Goal: Communication & Community: Connect with others

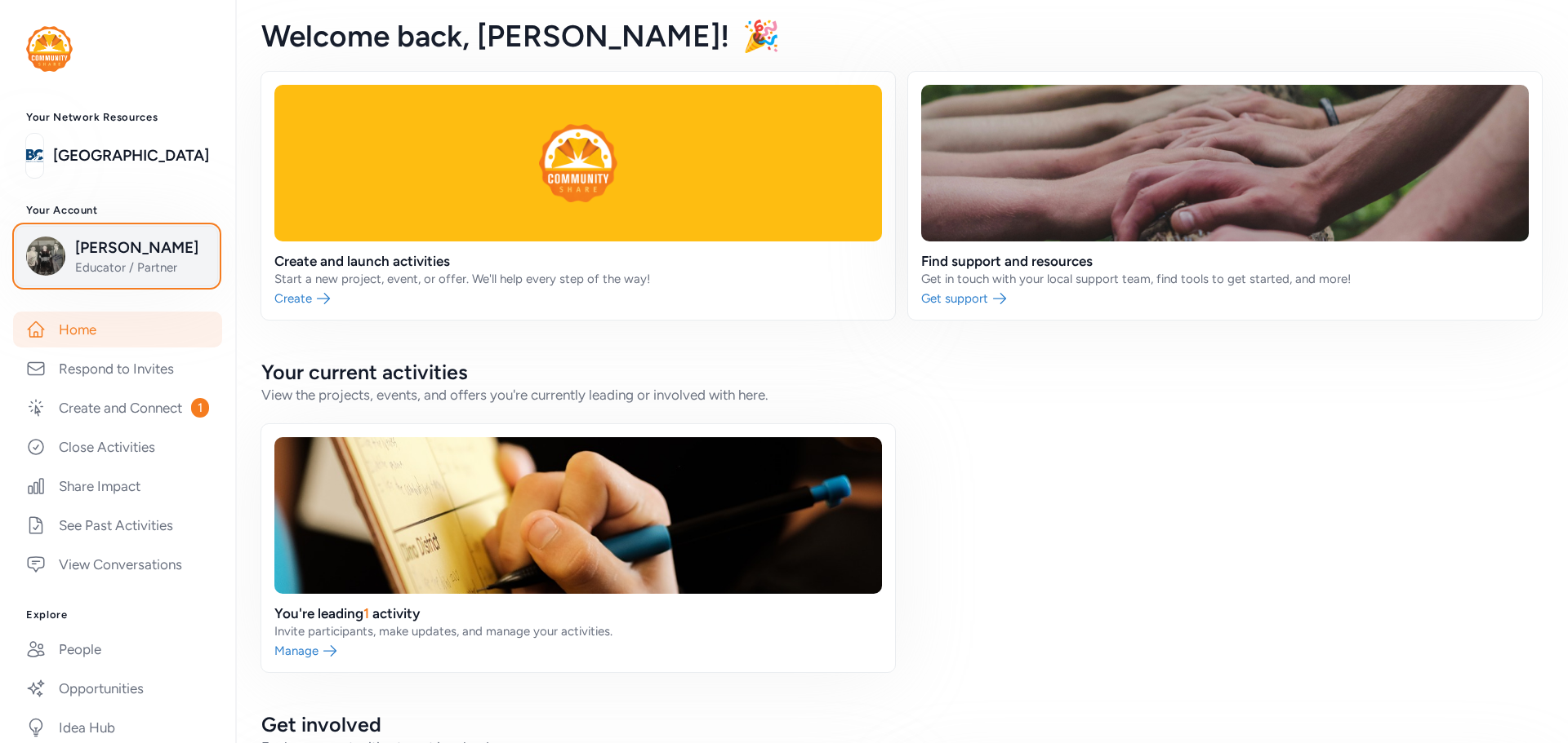
click at [97, 249] on span "[PERSON_NAME]" at bounding box center [142, 247] width 133 height 23
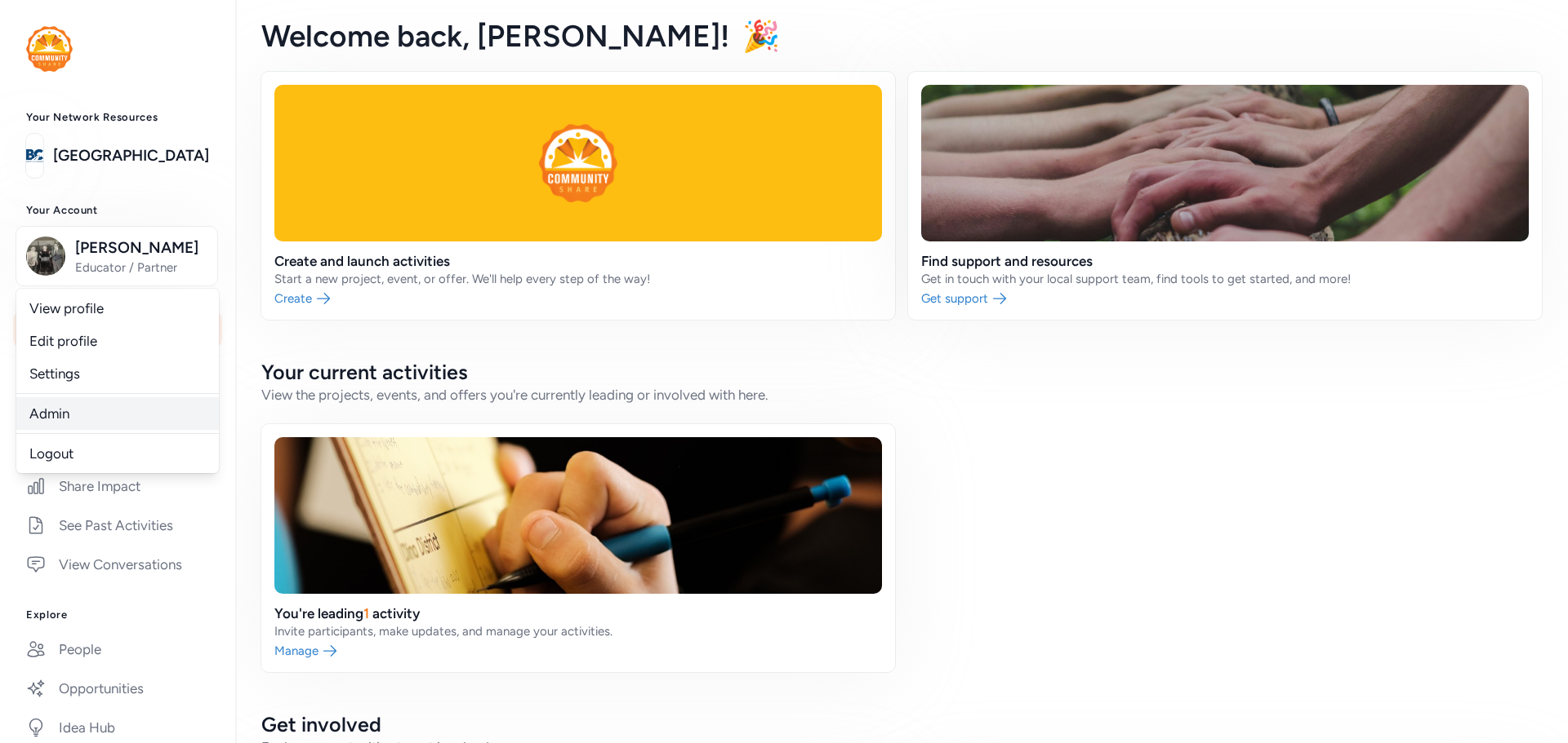
click at [59, 405] on link "Admin" at bounding box center [117, 414] width 203 height 33
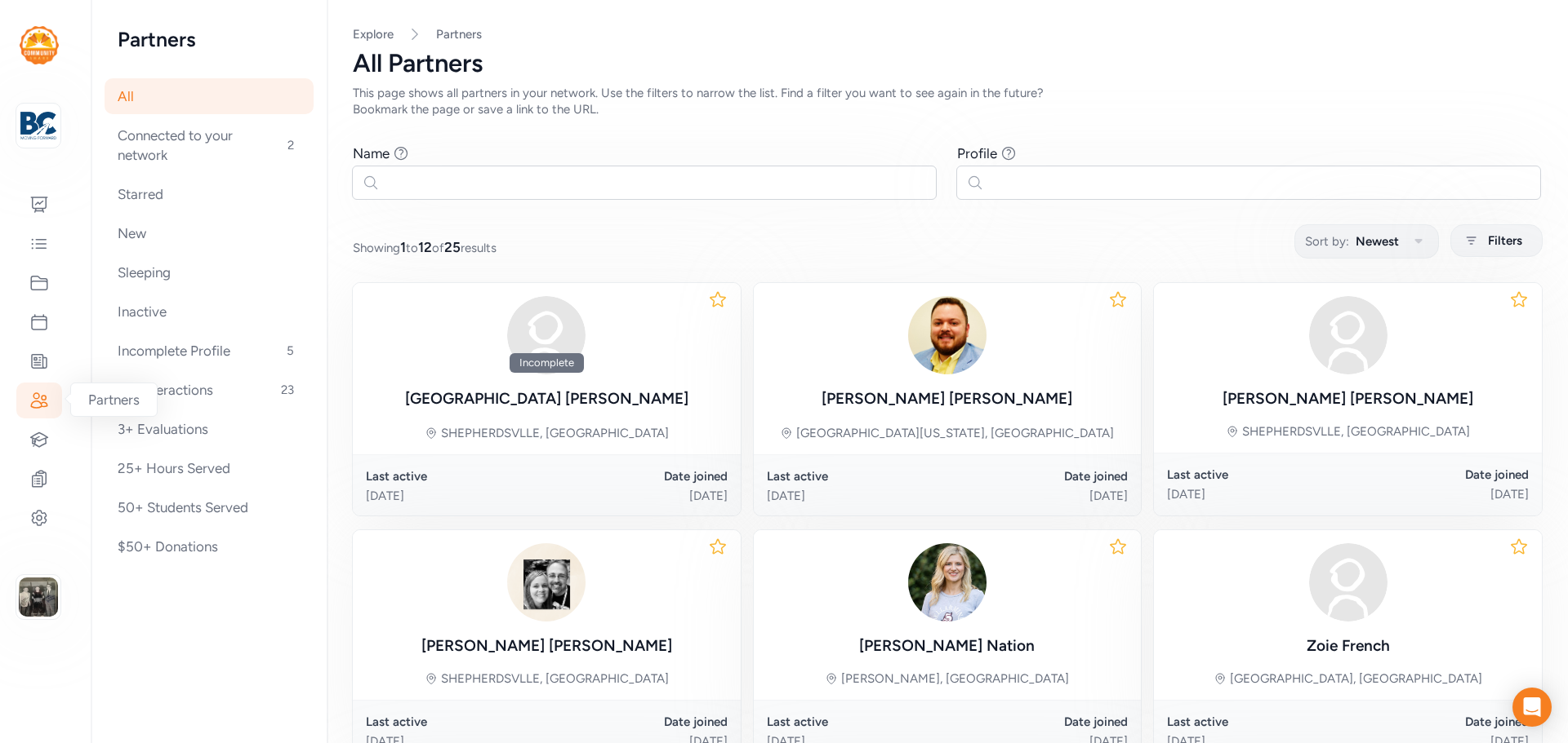
click at [37, 403] on icon at bounding box center [40, 401] width 20 height 20
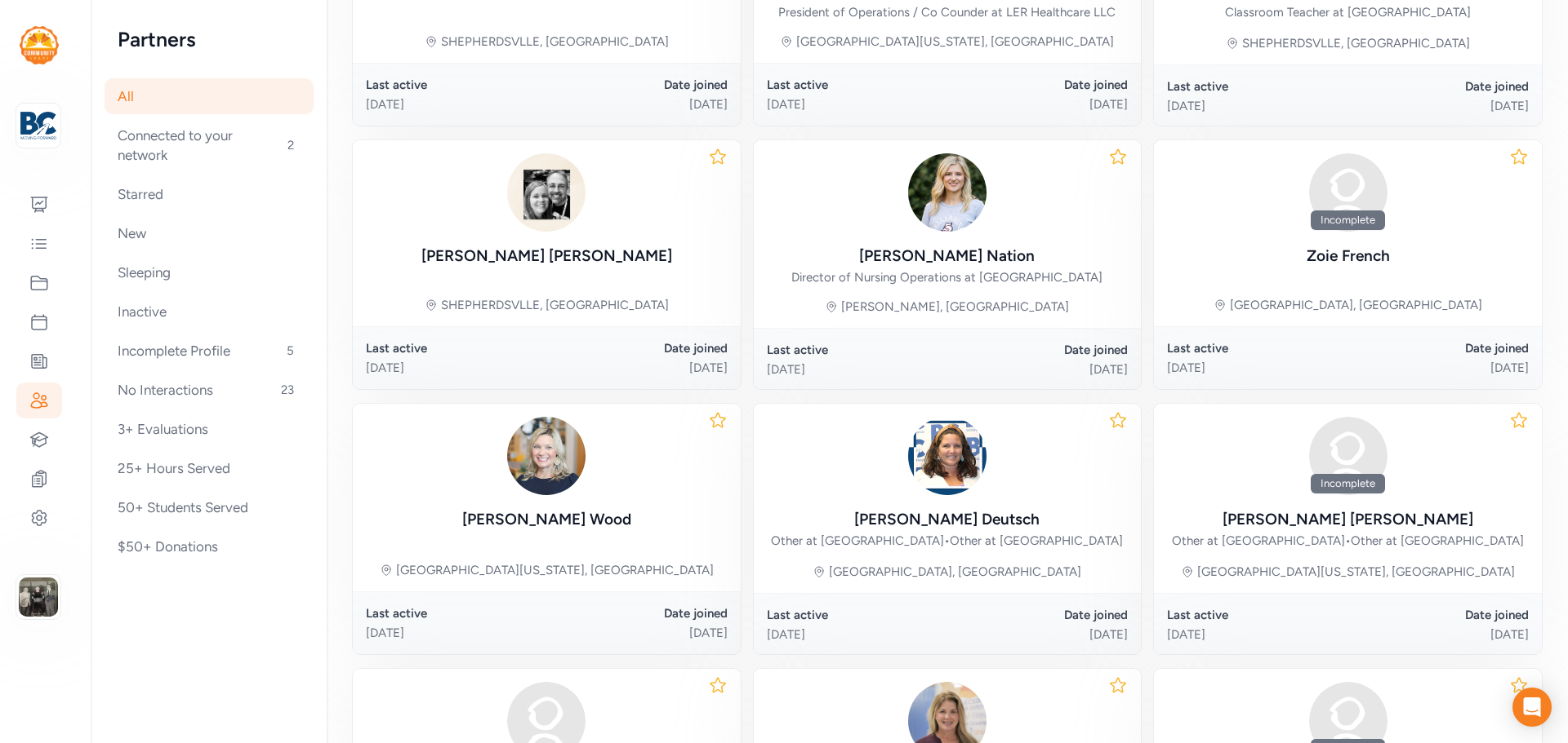
scroll to position [729, 0]
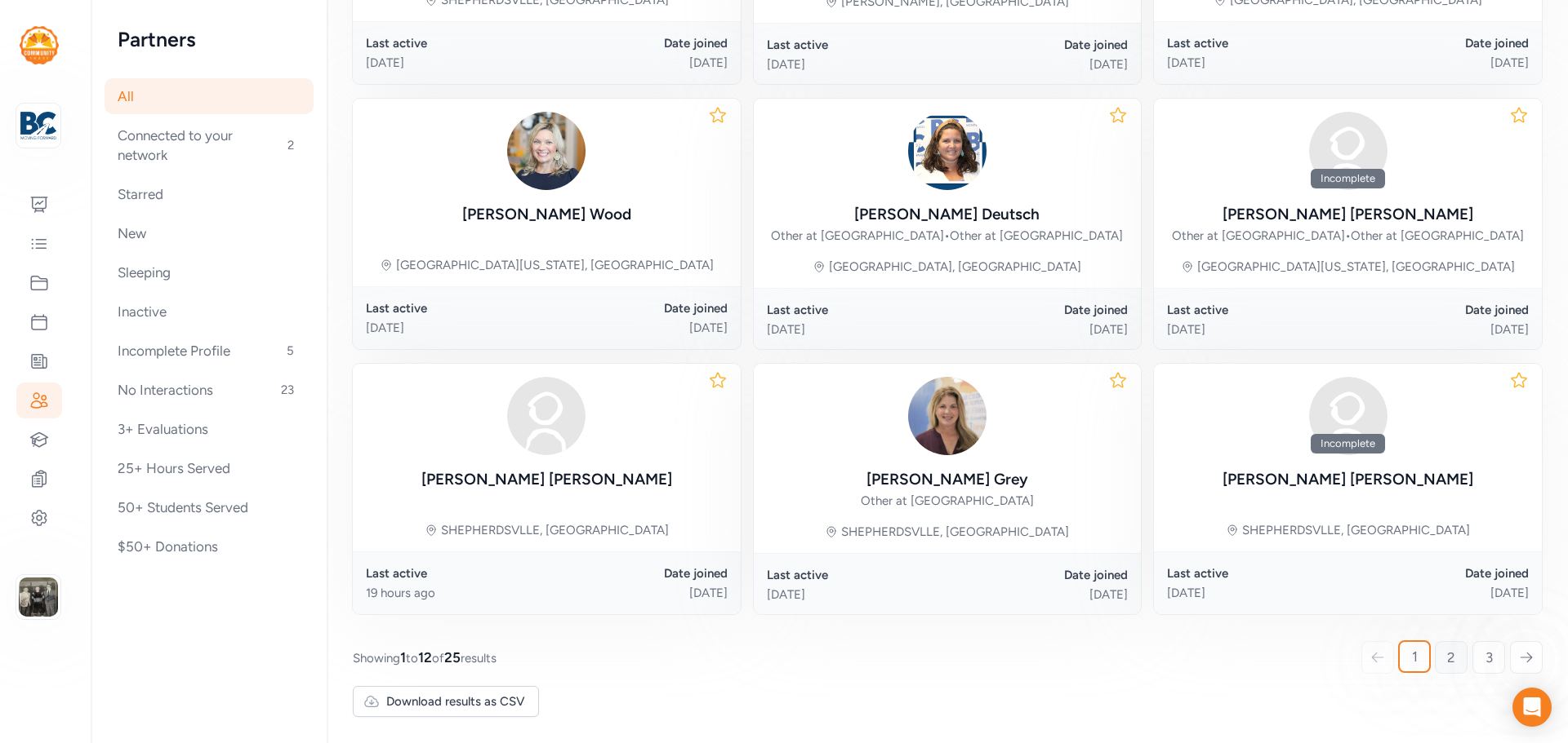
click at [1447, 664] on span "2" at bounding box center [1451, 658] width 8 height 20
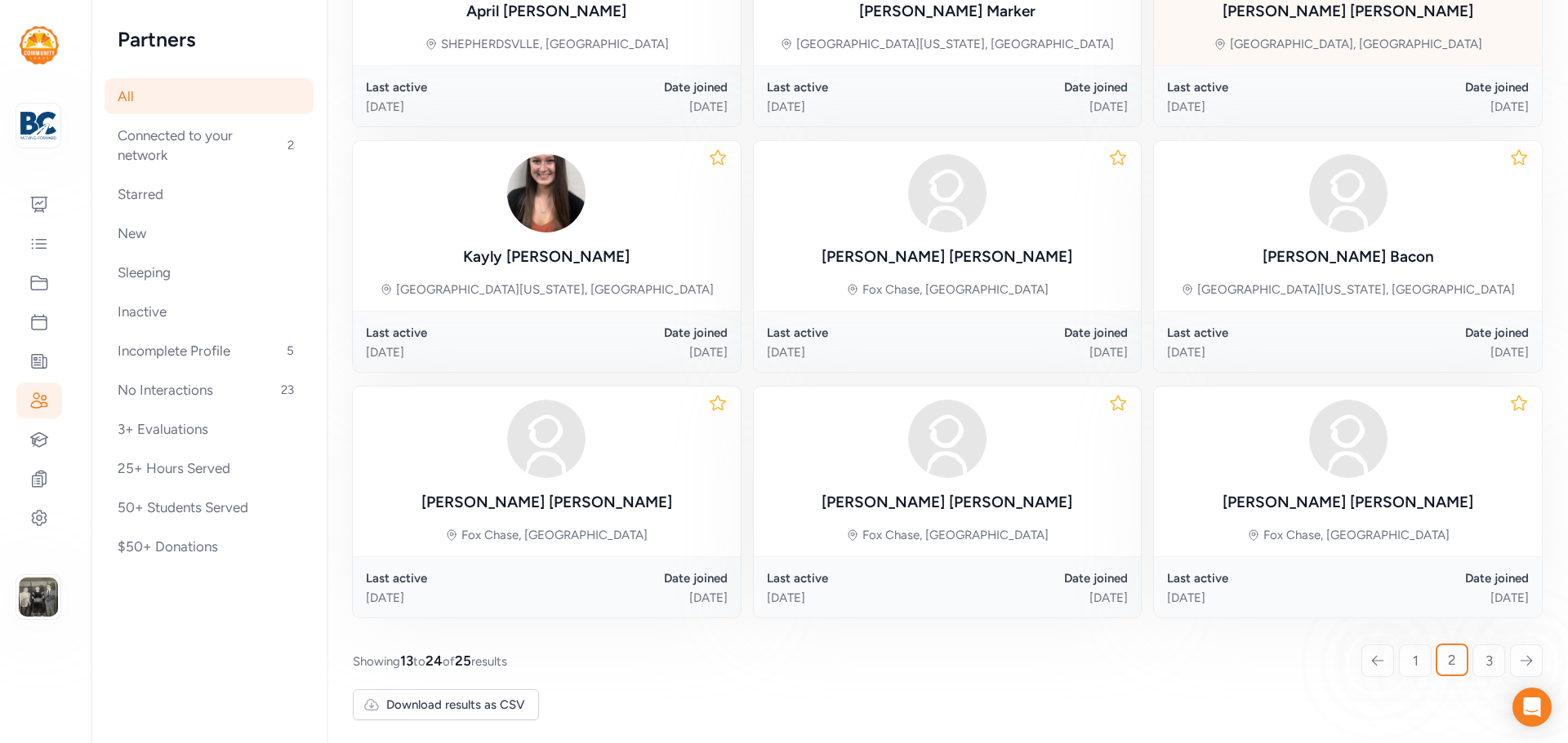
scroll to position [636, 0]
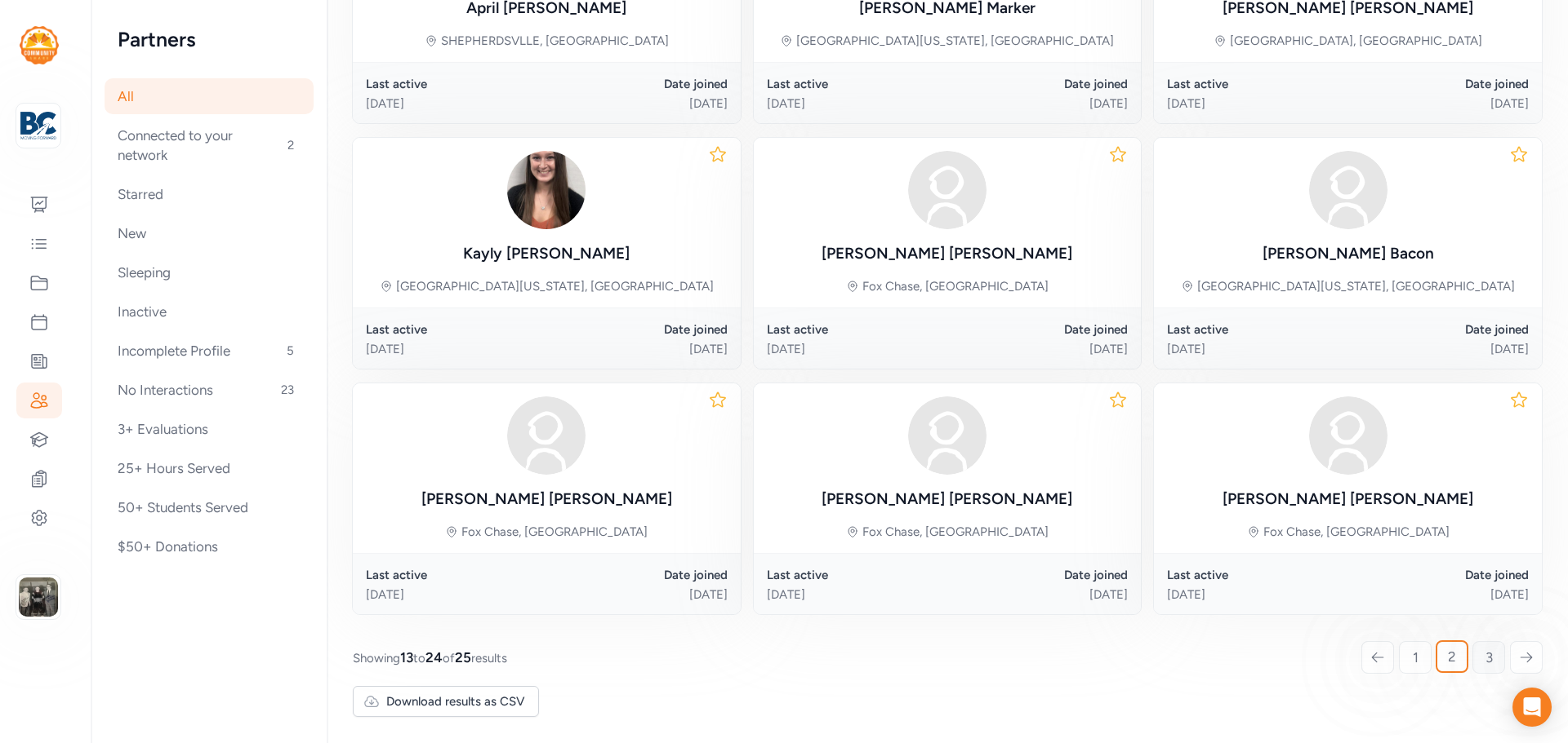
click at [1472, 655] on link "3" at bounding box center [1488, 657] width 33 height 33
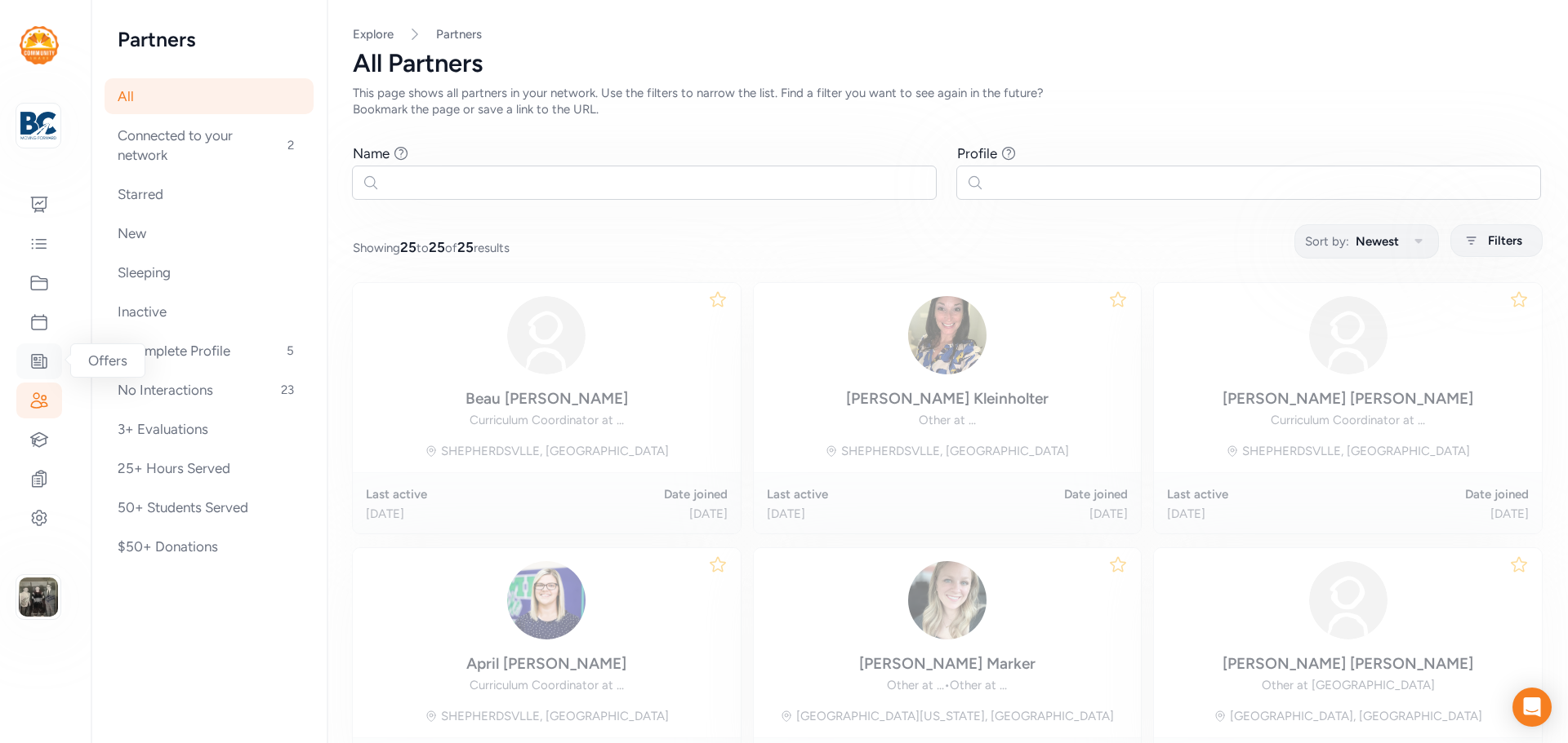
click at [42, 357] on icon at bounding box center [40, 361] width 20 height 20
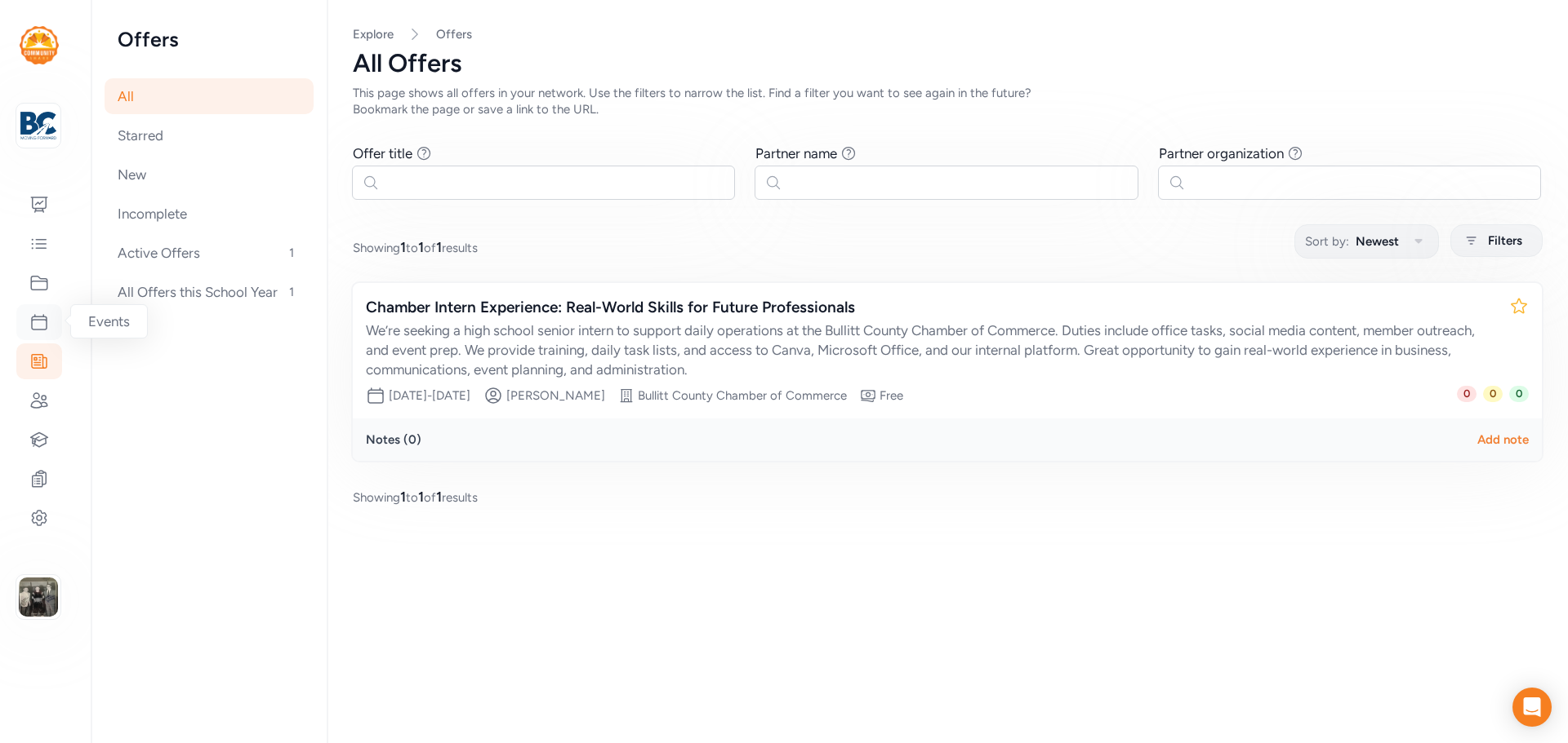
click at [41, 327] on icon at bounding box center [40, 323] width 20 height 20
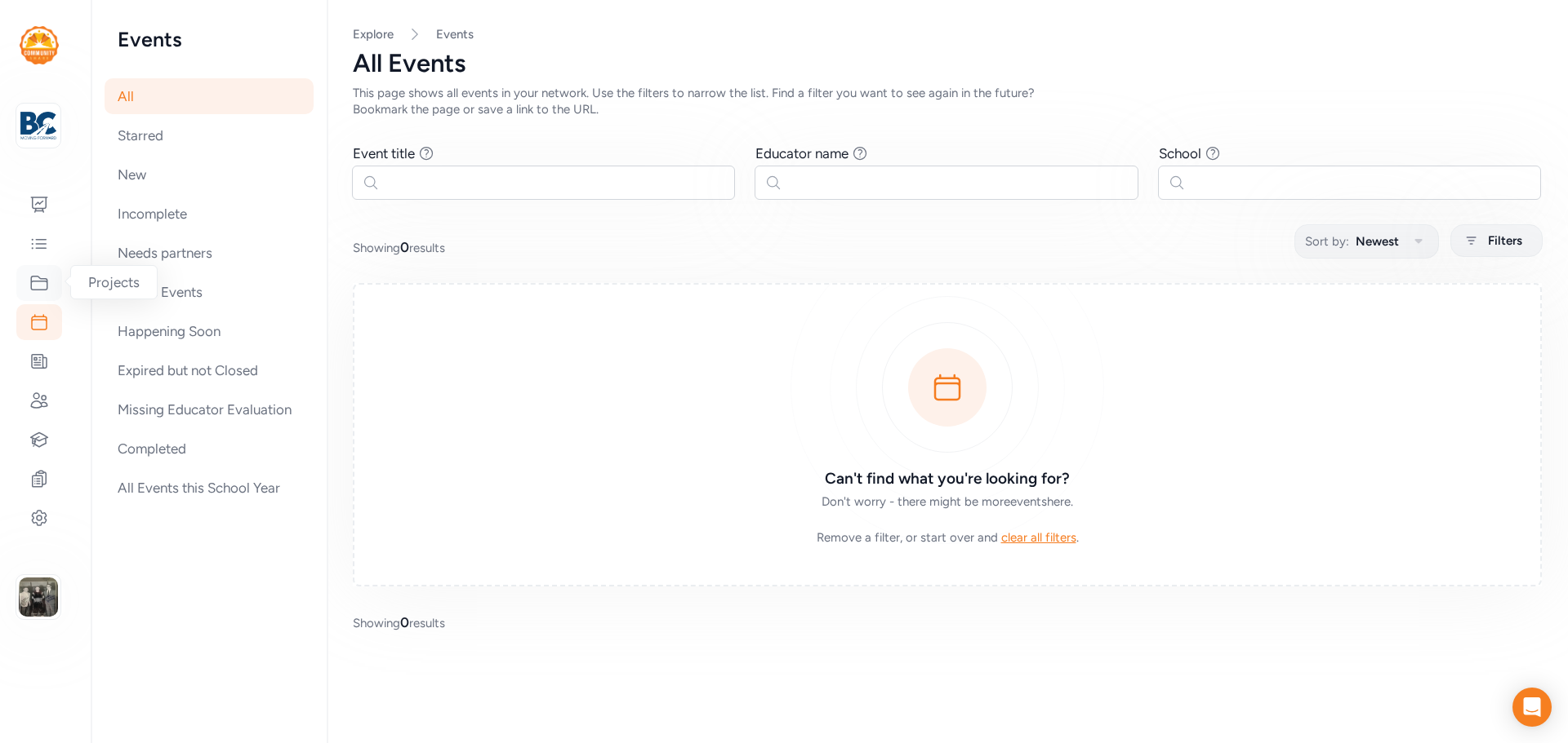
click at [31, 291] on icon at bounding box center [40, 283] width 20 height 20
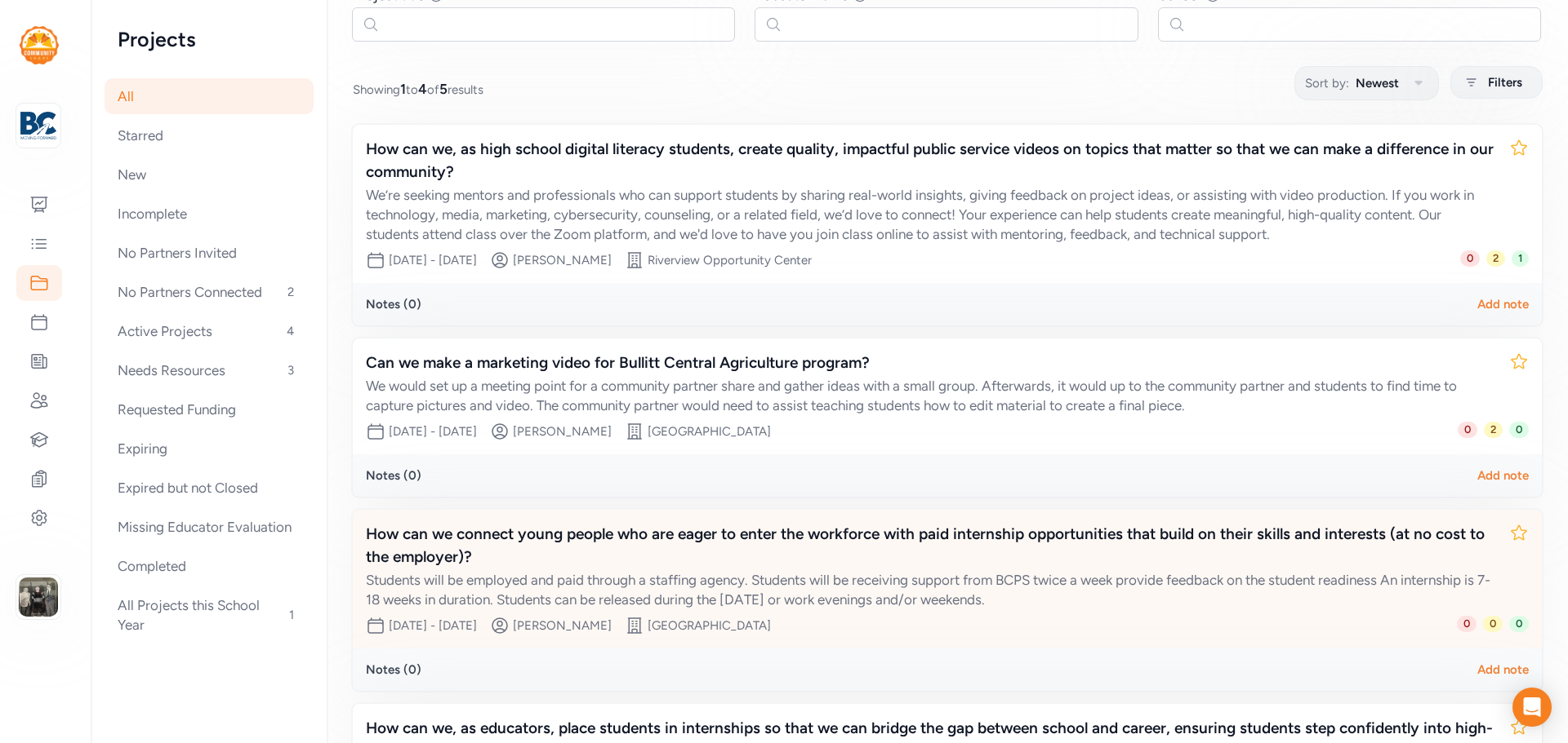
scroll to position [77, 0]
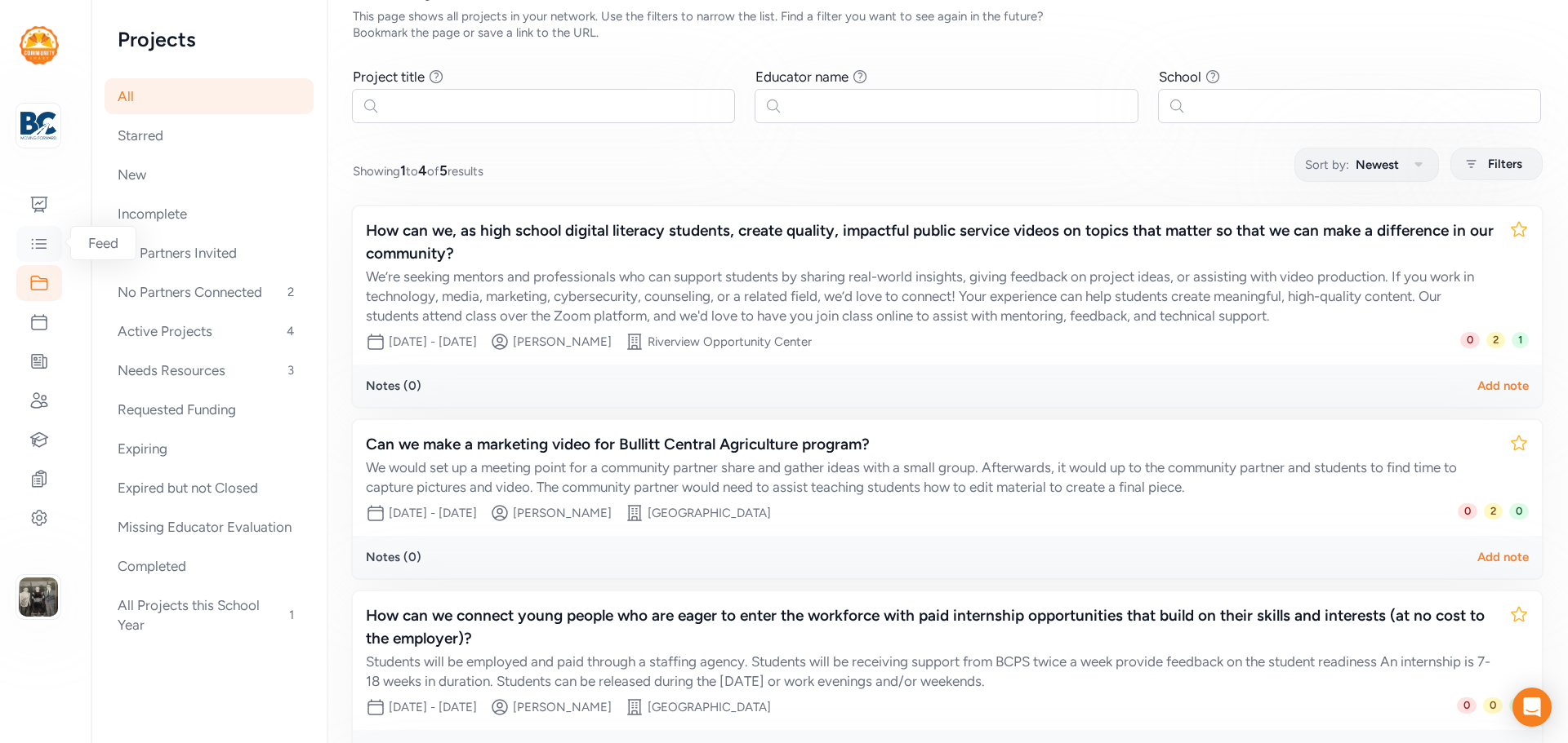
click at [44, 250] on icon at bounding box center [40, 244] width 20 height 20
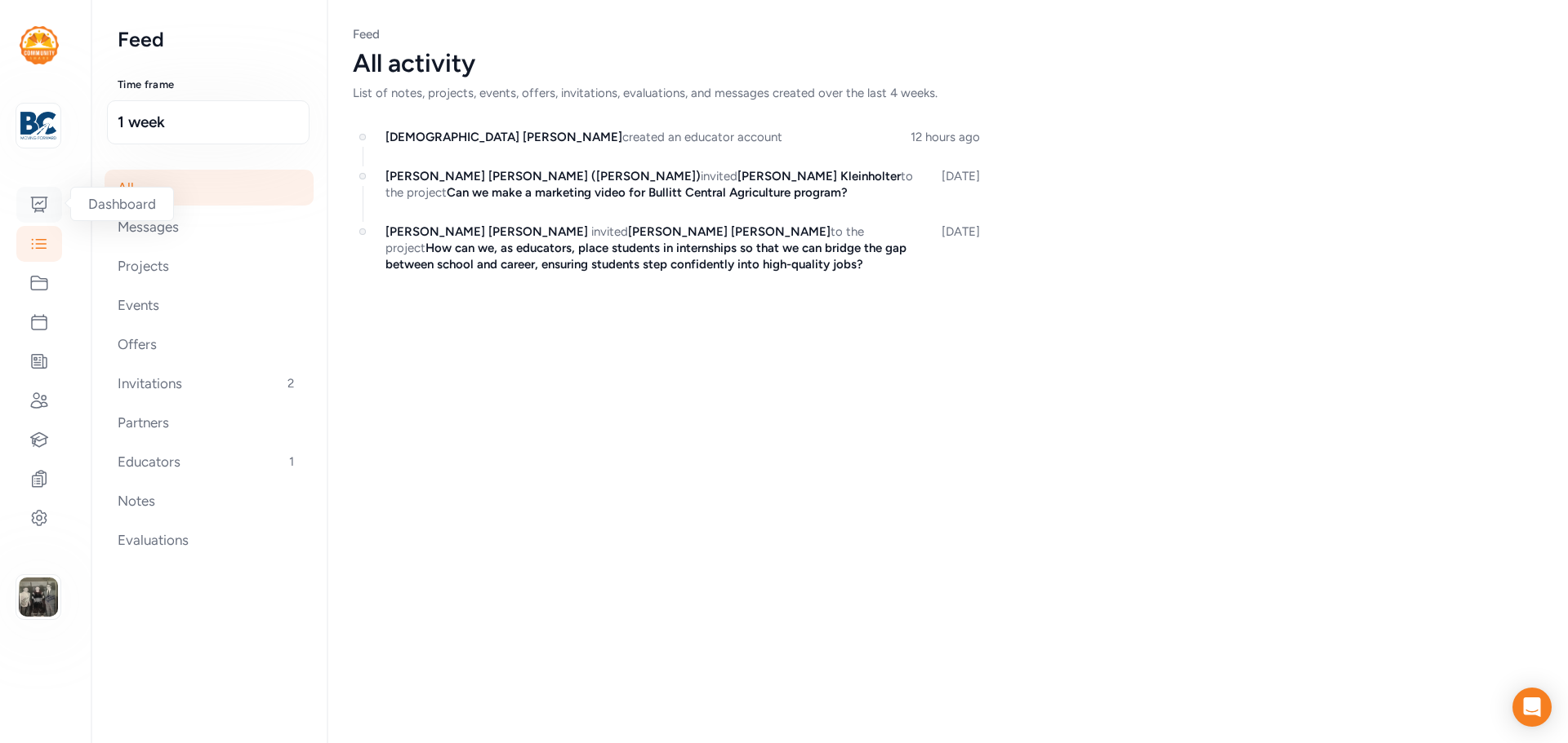
click at [34, 202] on icon at bounding box center [40, 205] width 20 height 20
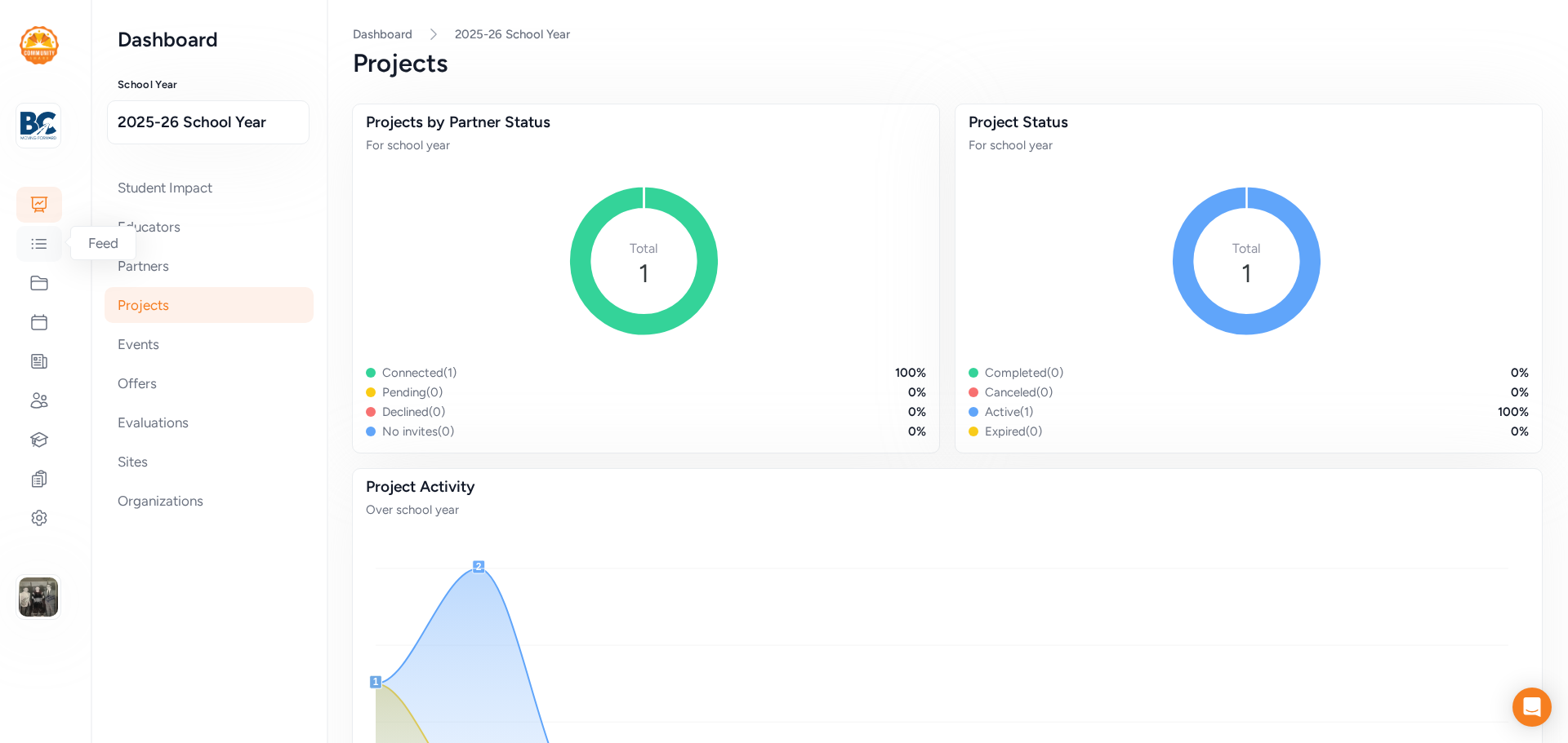
click at [35, 239] on icon at bounding box center [40, 244] width 20 height 20
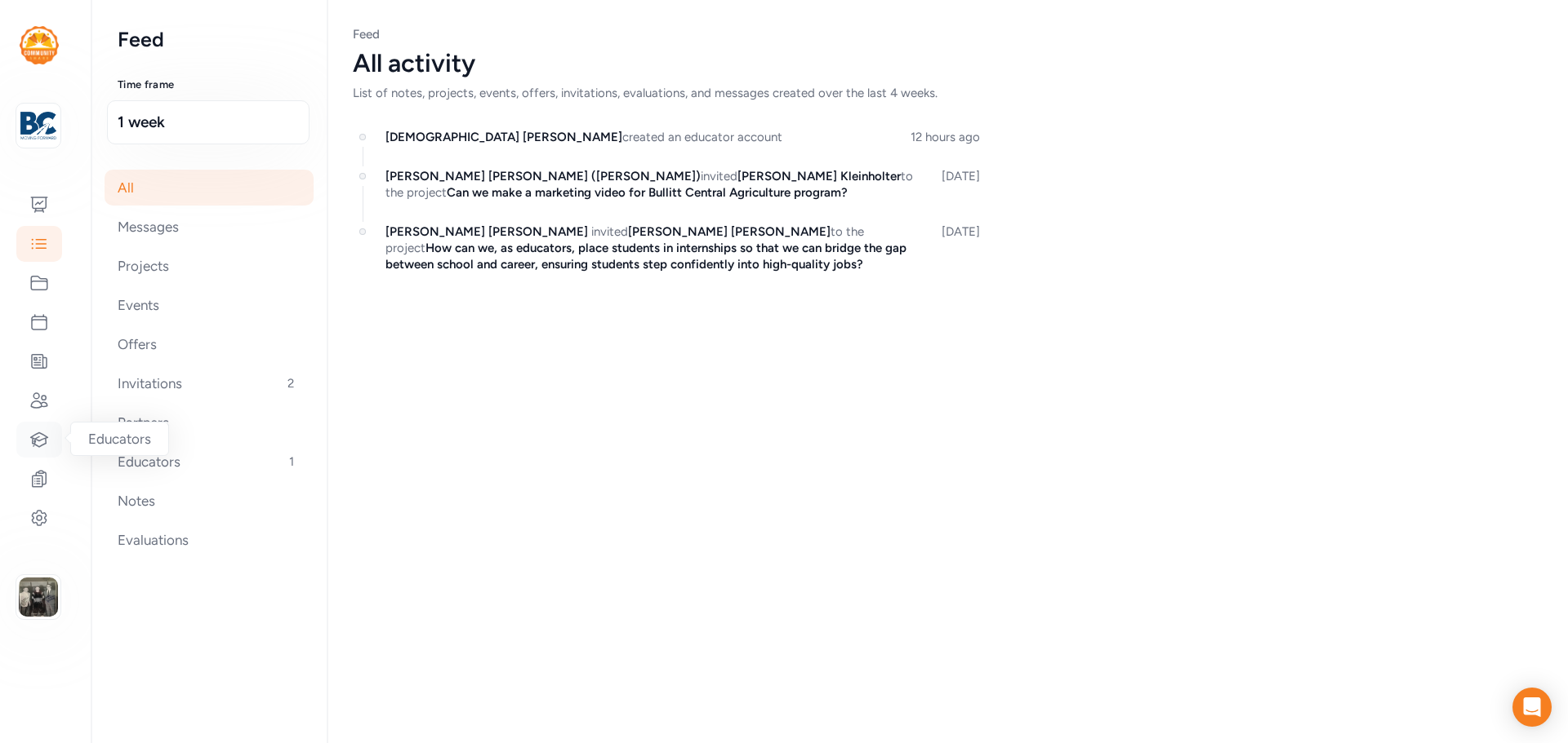
click at [37, 437] on icon at bounding box center [40, 440] width 20 height 20
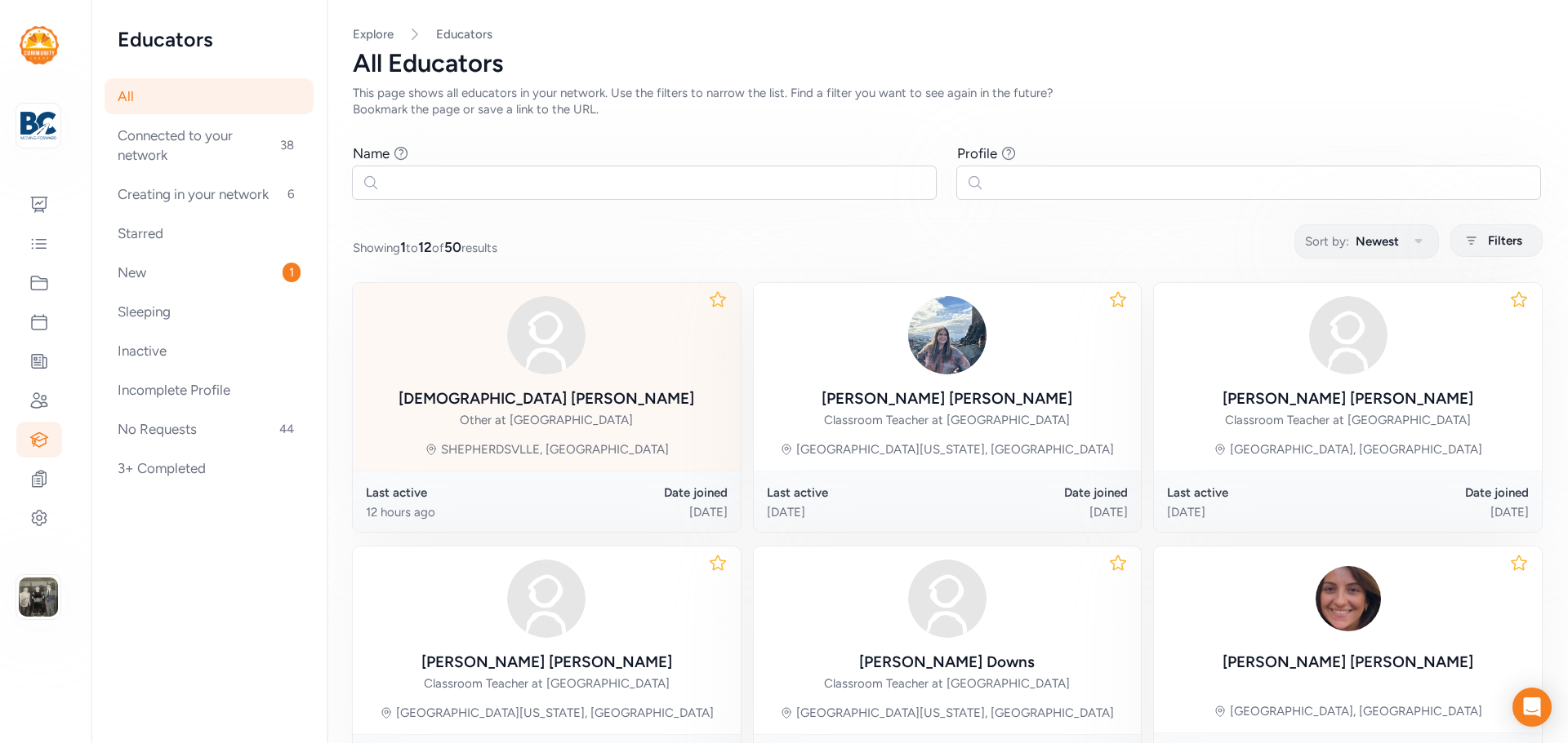
click at [585, 410] on div "Christi Abshire" at bounding box center [546, 399] width 296 height 23
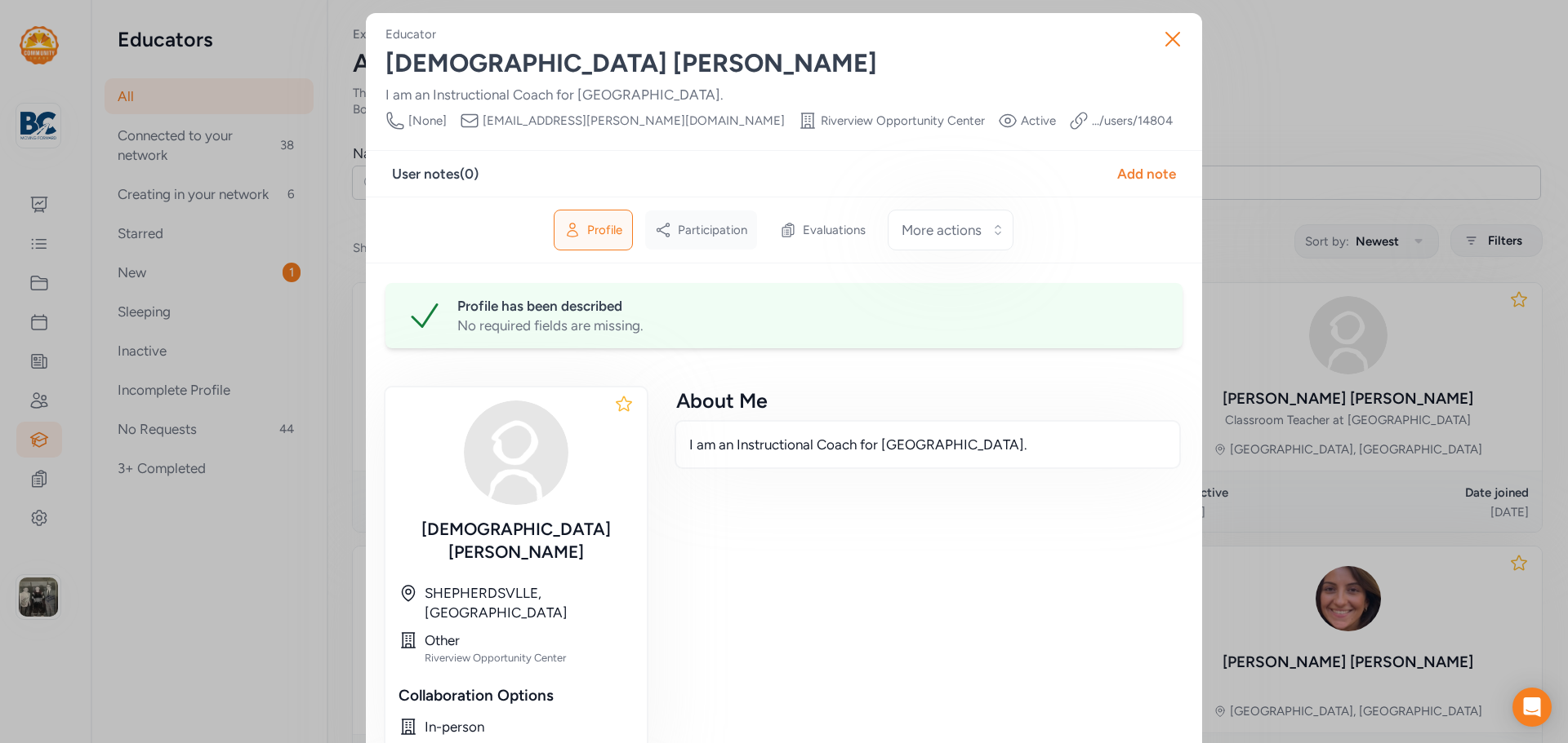
click at [719, 226] on span "Participation" at bounding box center [713, 230] width 69 height 16
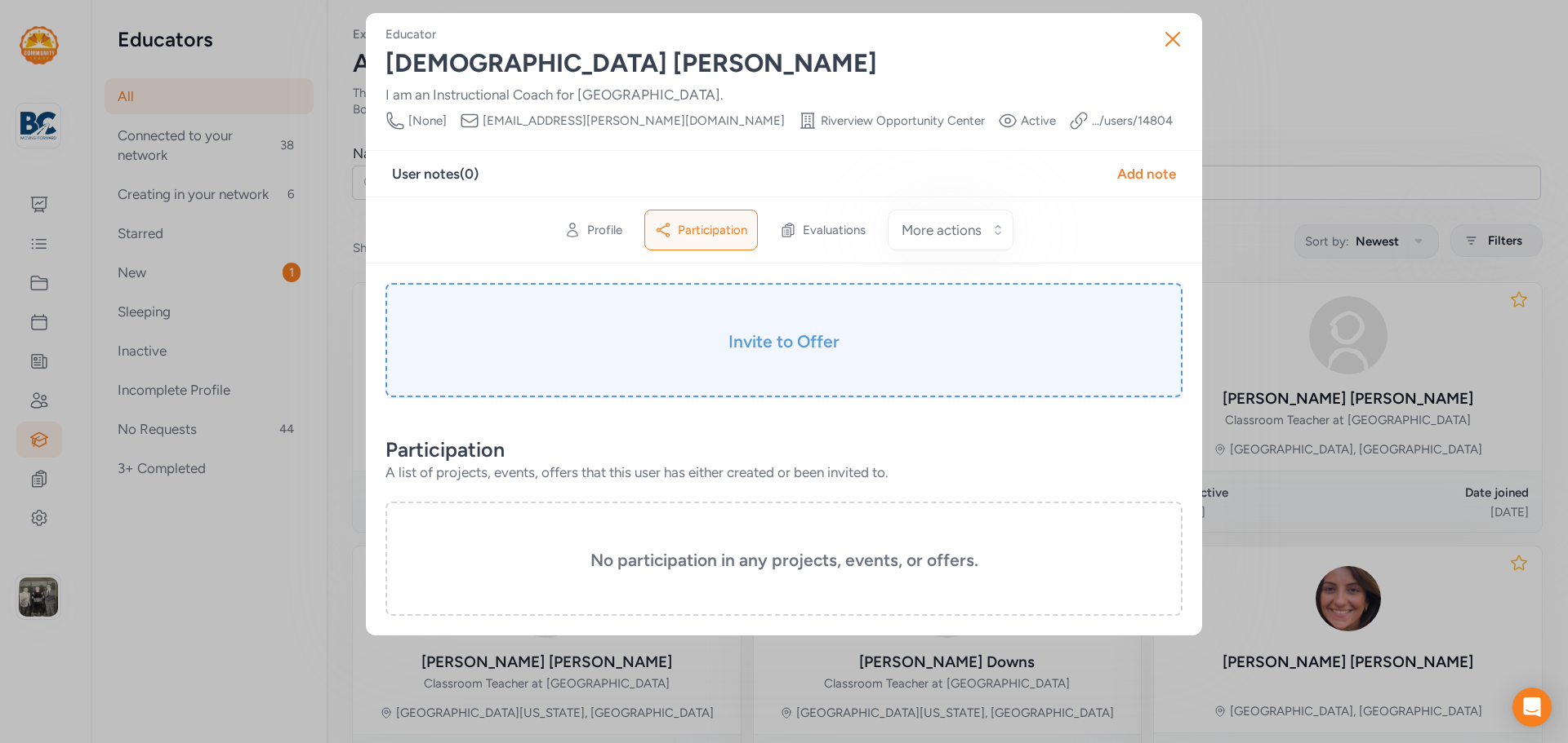
click at [810, 345] on h3 "Invite to Offer" at bounding box center [784, 341] width 716 height 23
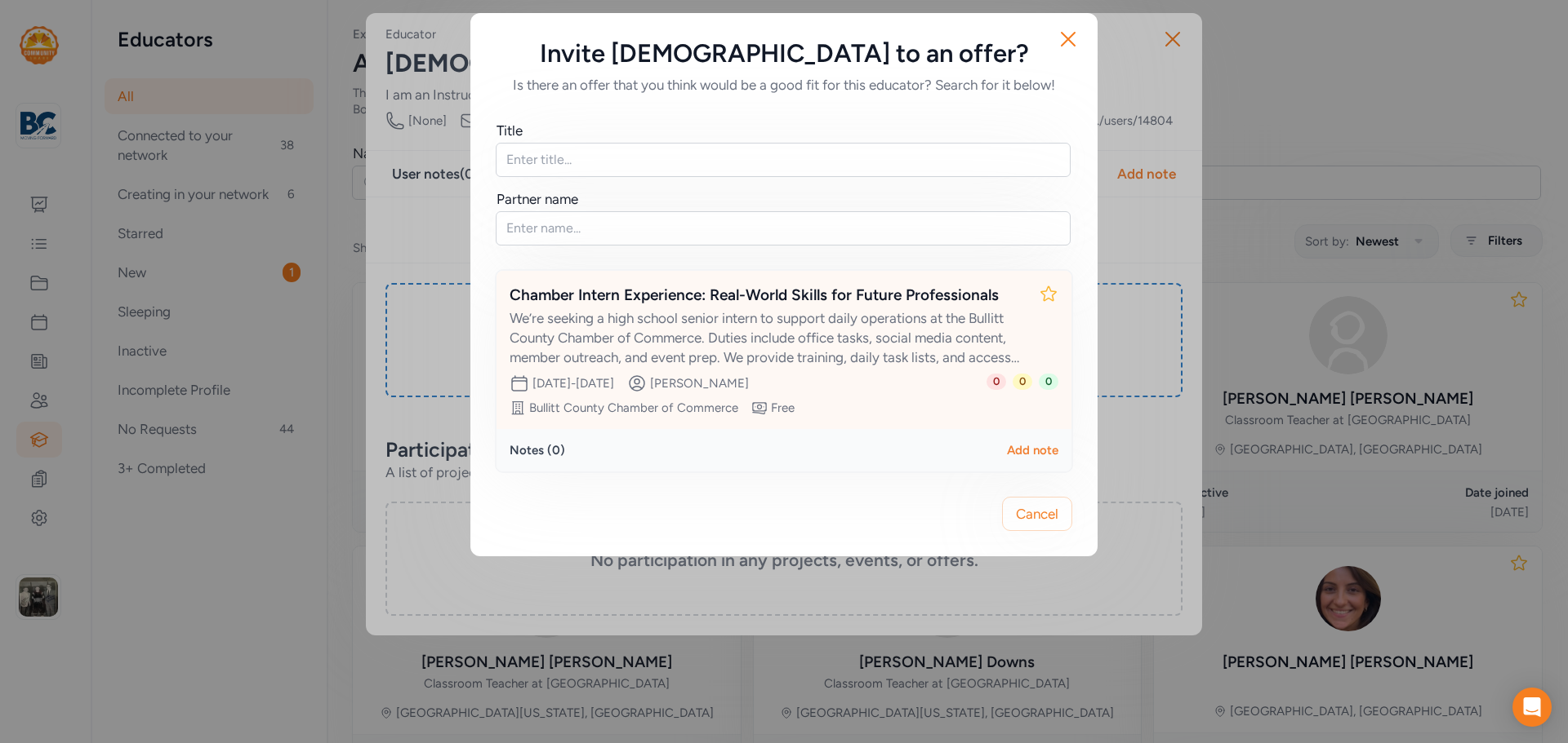
click at [776, 334] on div "We’re seeking a high school senior intern to support daily operations at the Bu…" at bounding box center [767, 337] width 516 height 58
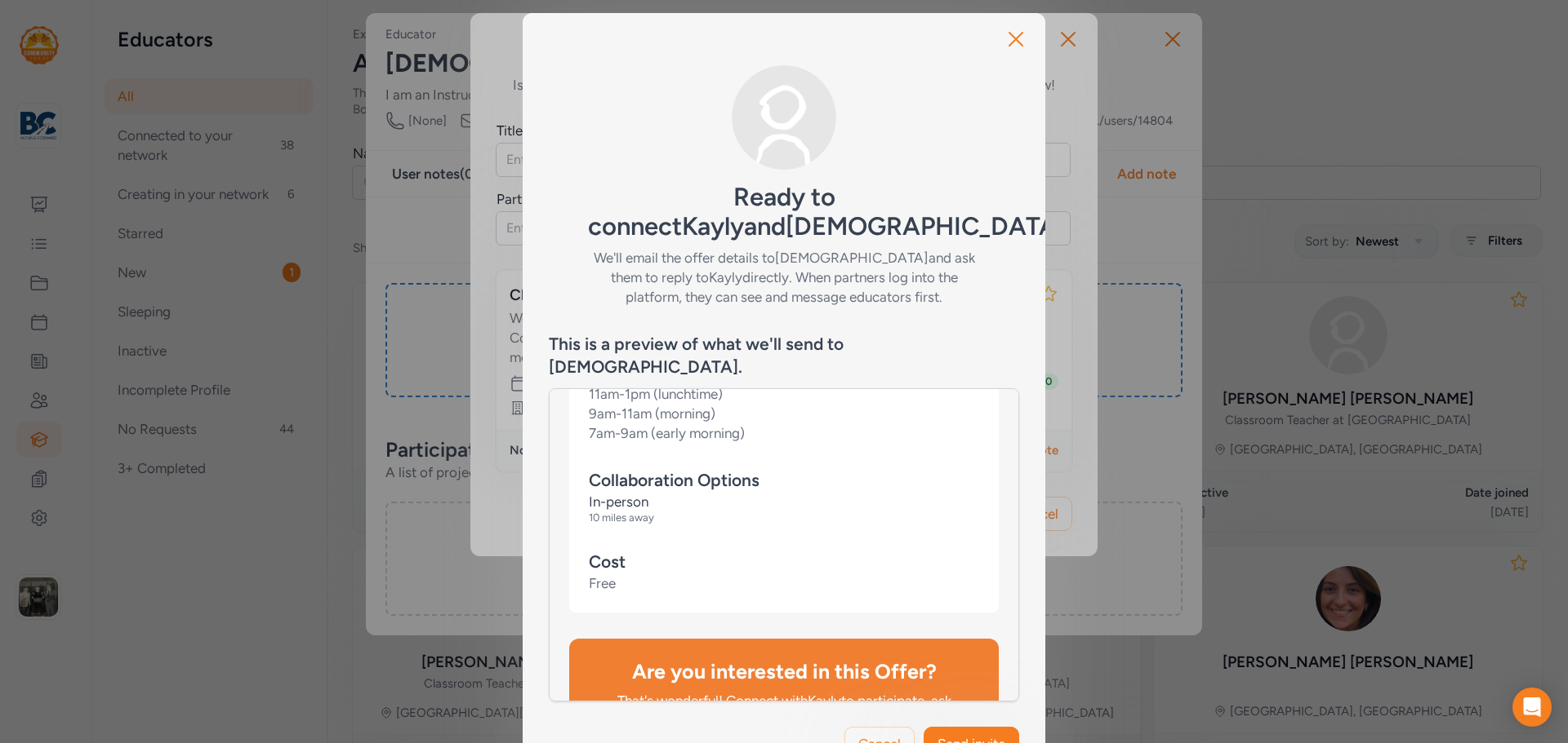
scroll to position [1414, 0]
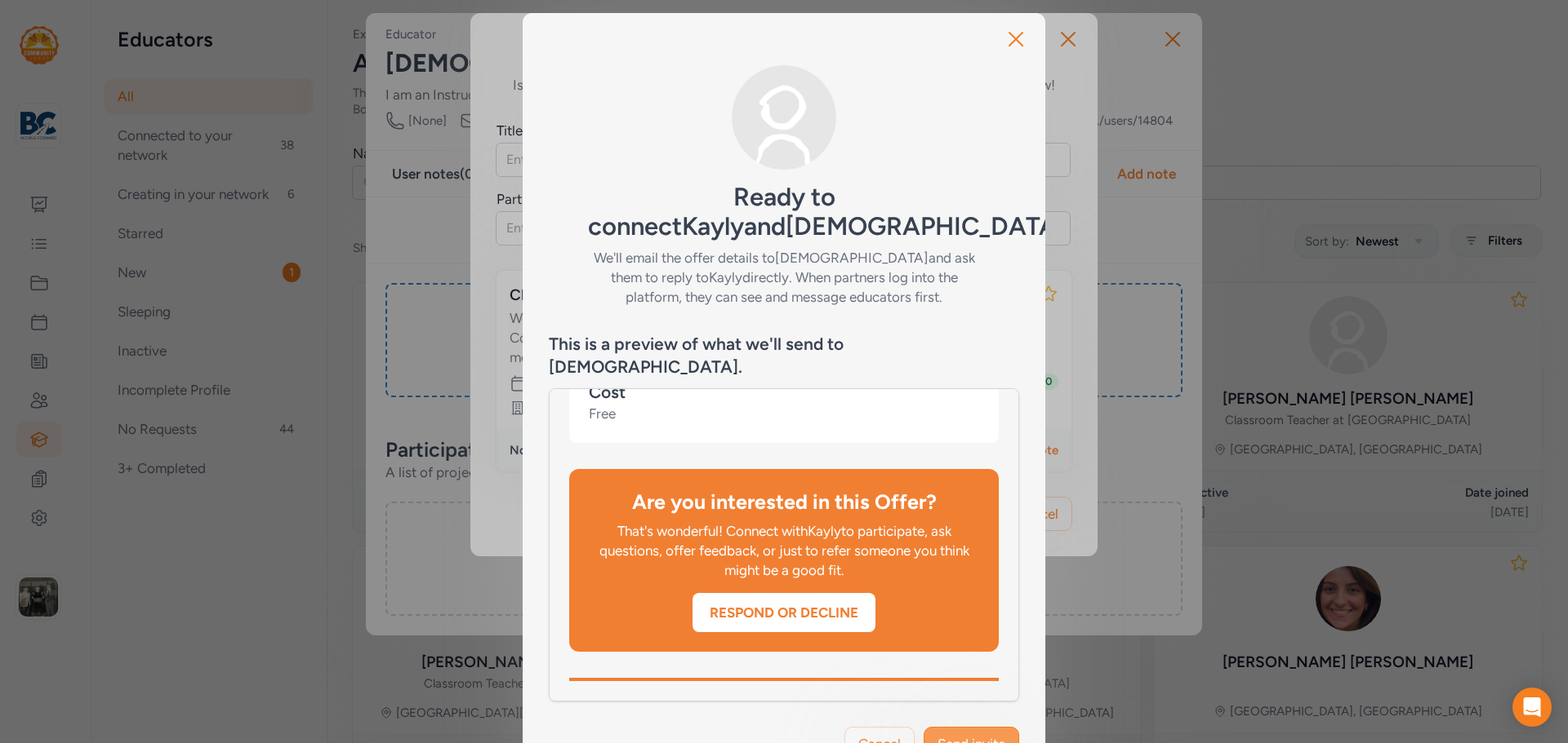
click at [976, 734] on span "Send invite" at bounding box center [971, 744] width 67 height 20
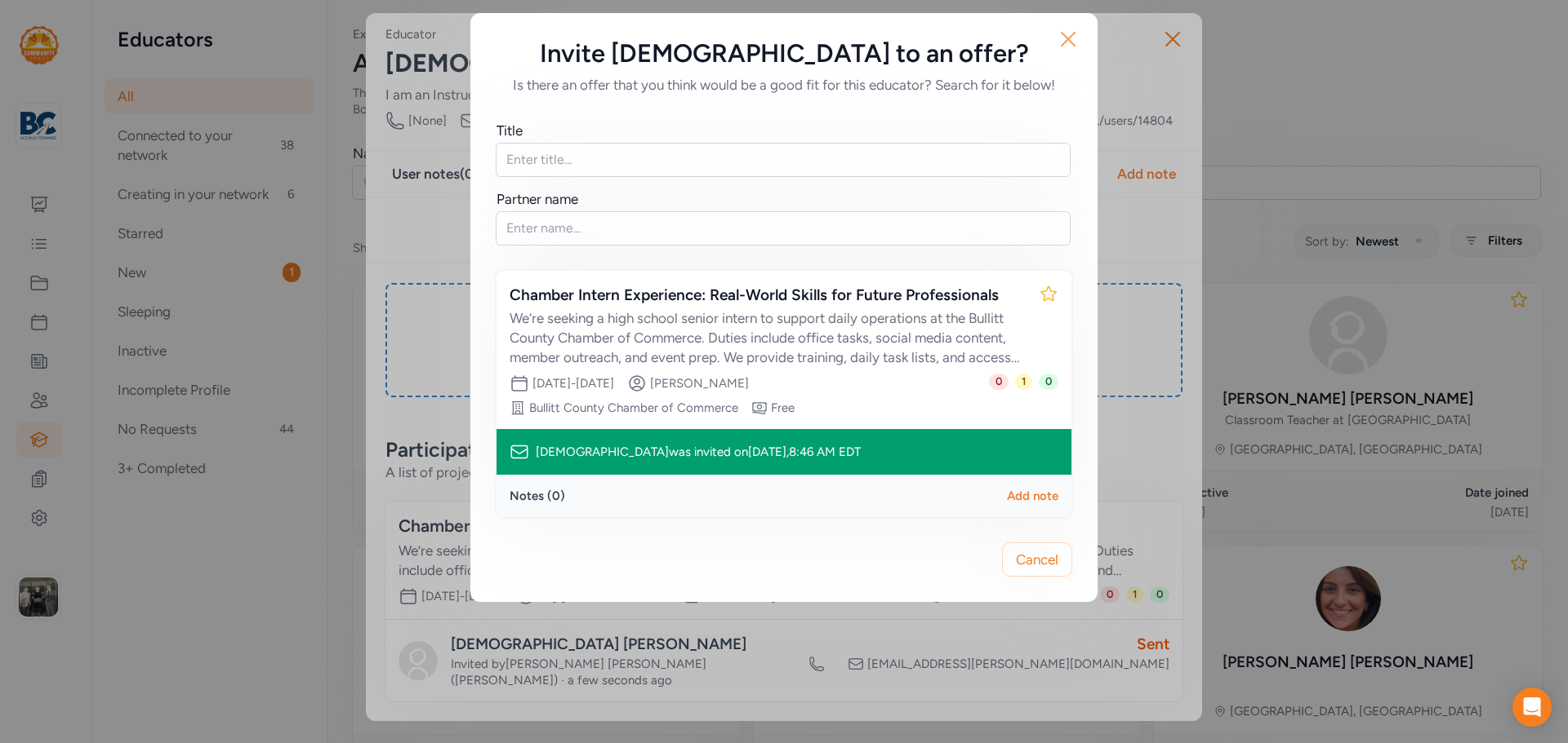
click at [1074, 50] on icon "button" at bounding box center [1068, 39] width 26 height 26
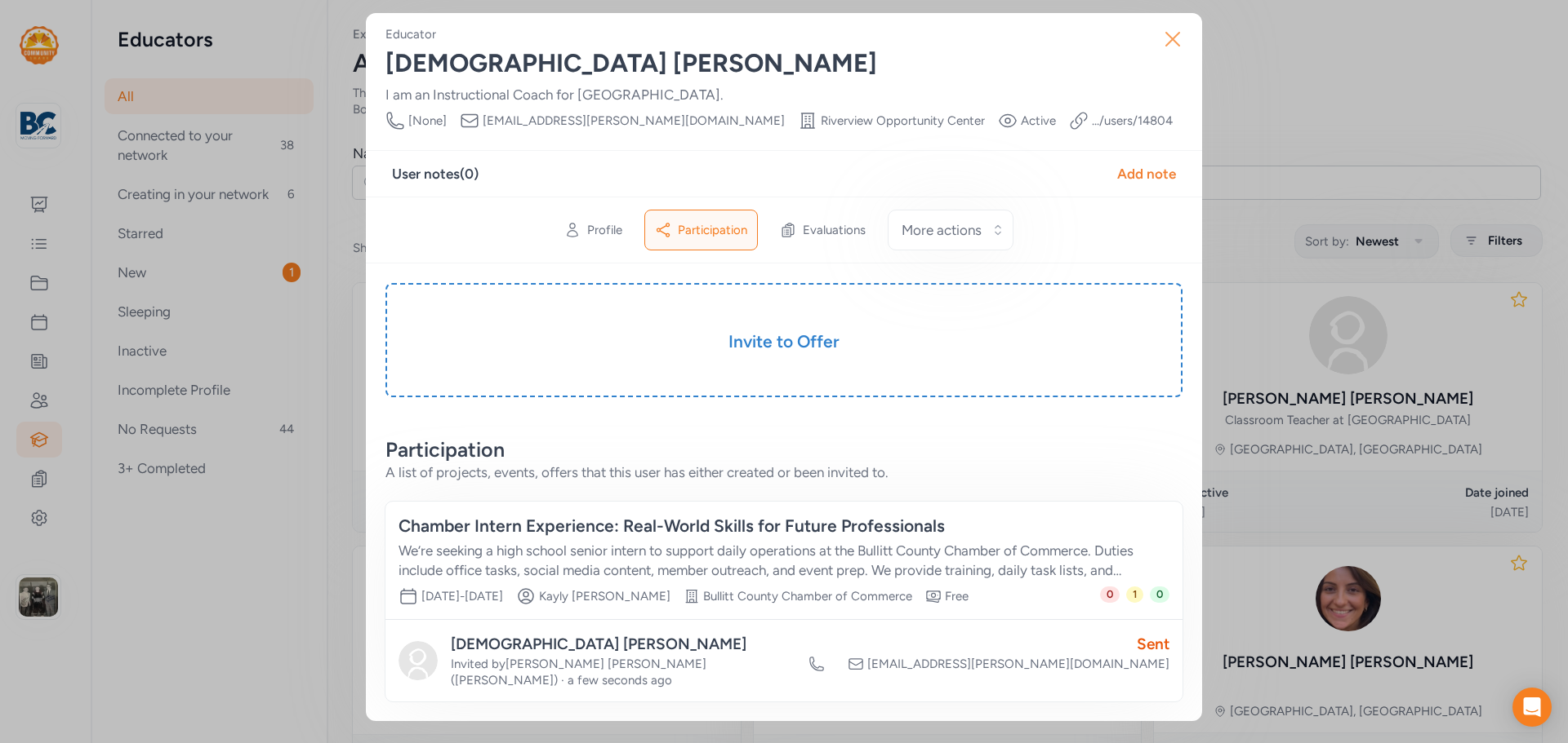
click at [1185, 28] on icon "button" at bounding box center [1172, 39] width 26 height 26
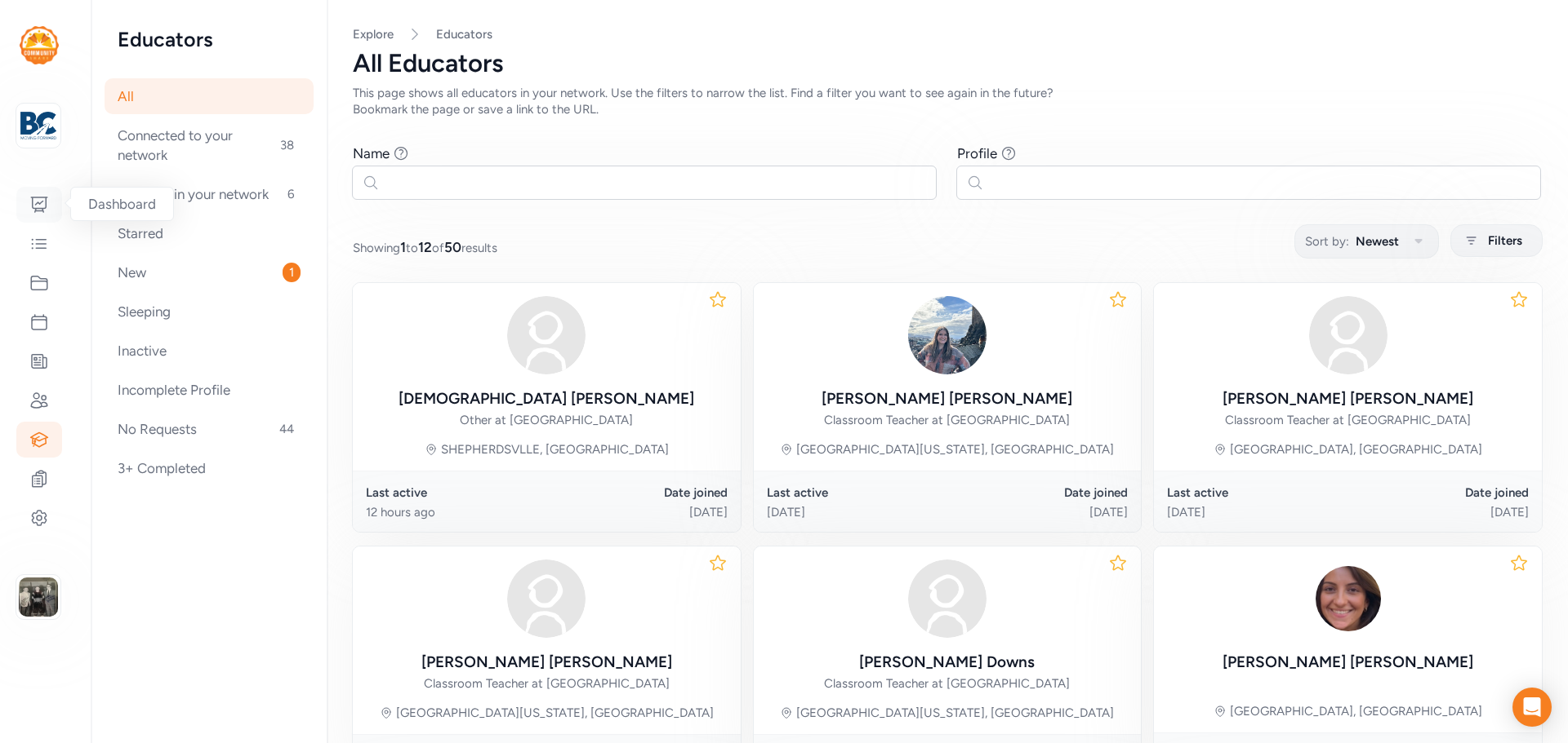
click at [40, 212] on icon at bounding box center [39, 205] width 16 height 15
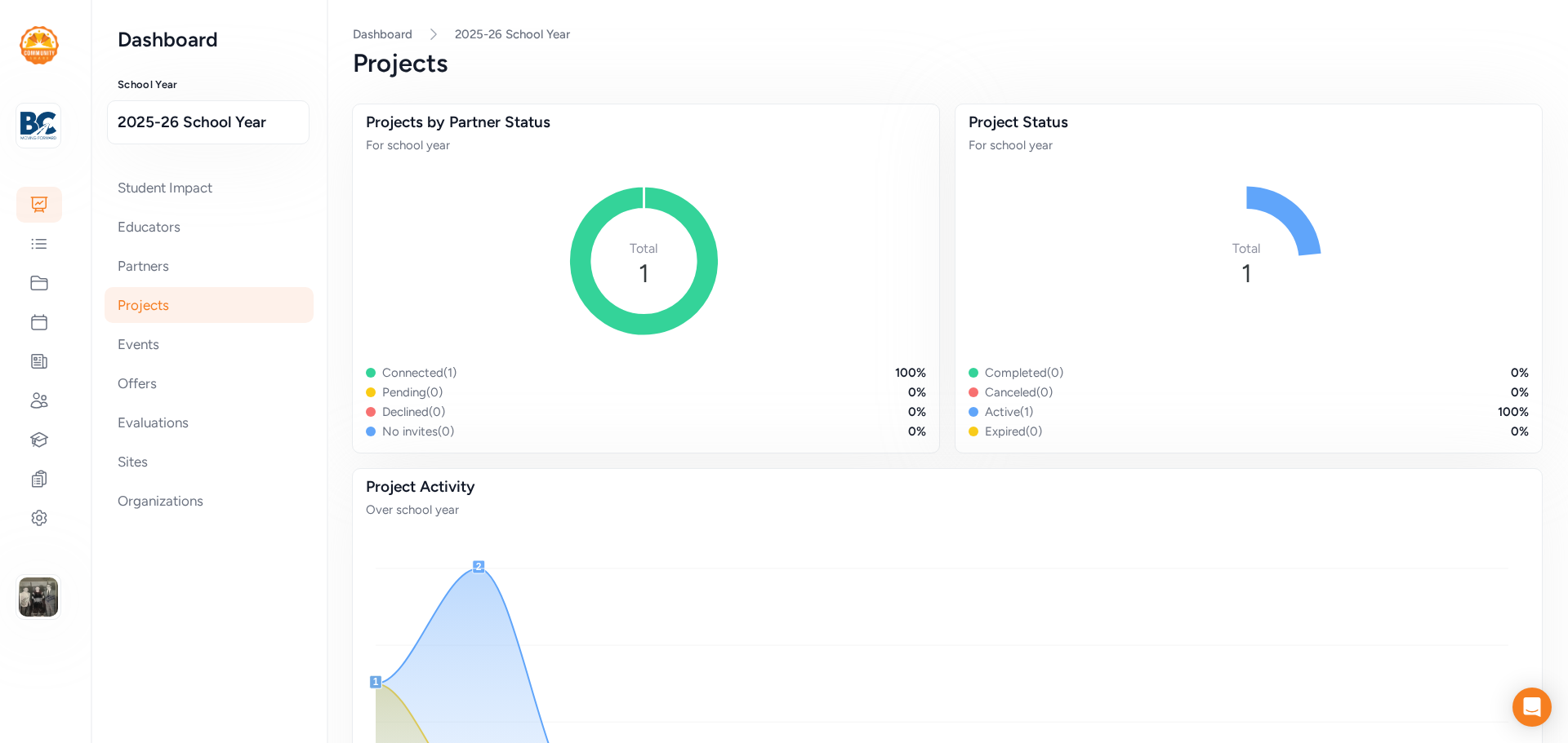
scroll to position [163, 0]
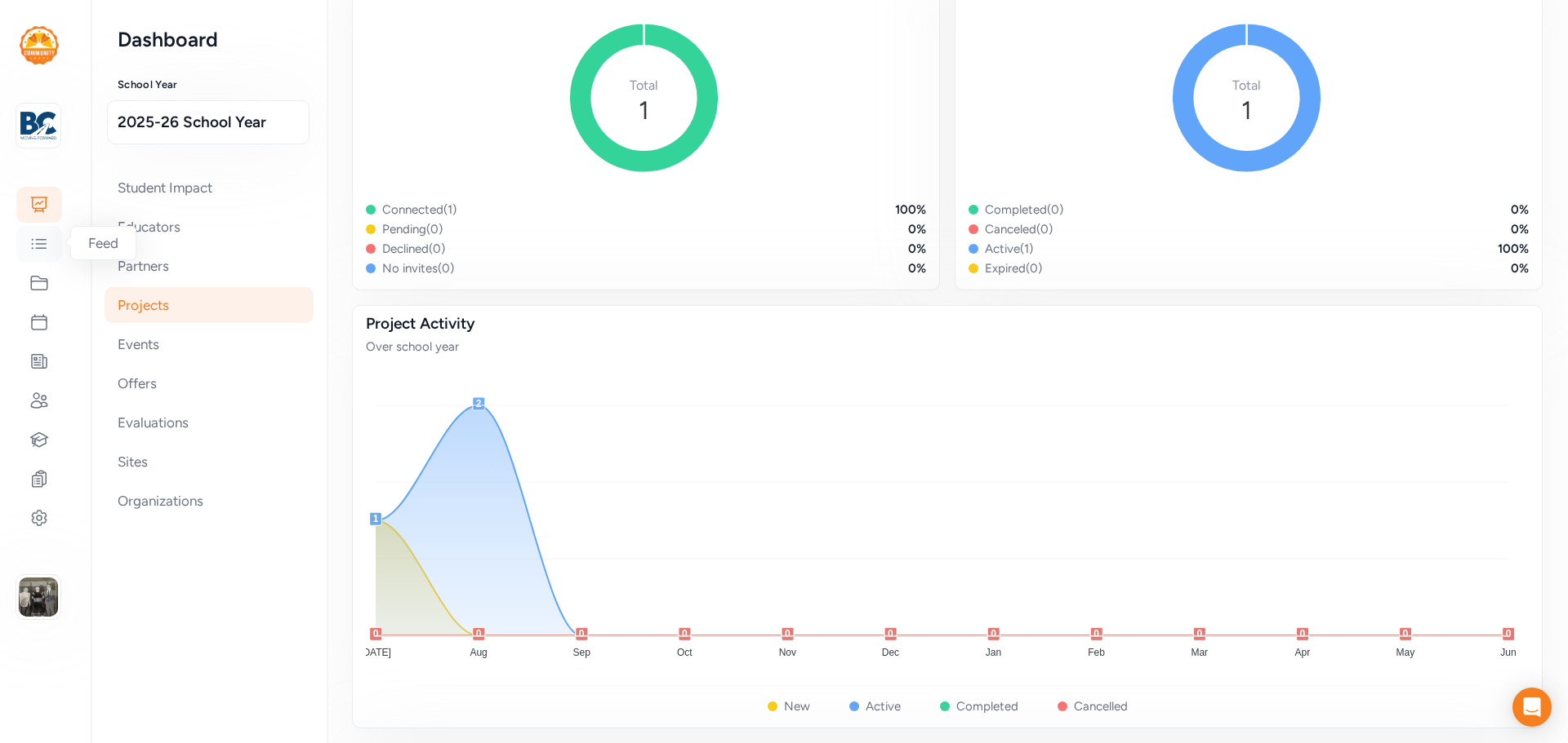
click at [39, 249] on icon at bounding box center [40, 244] width 20 height 20
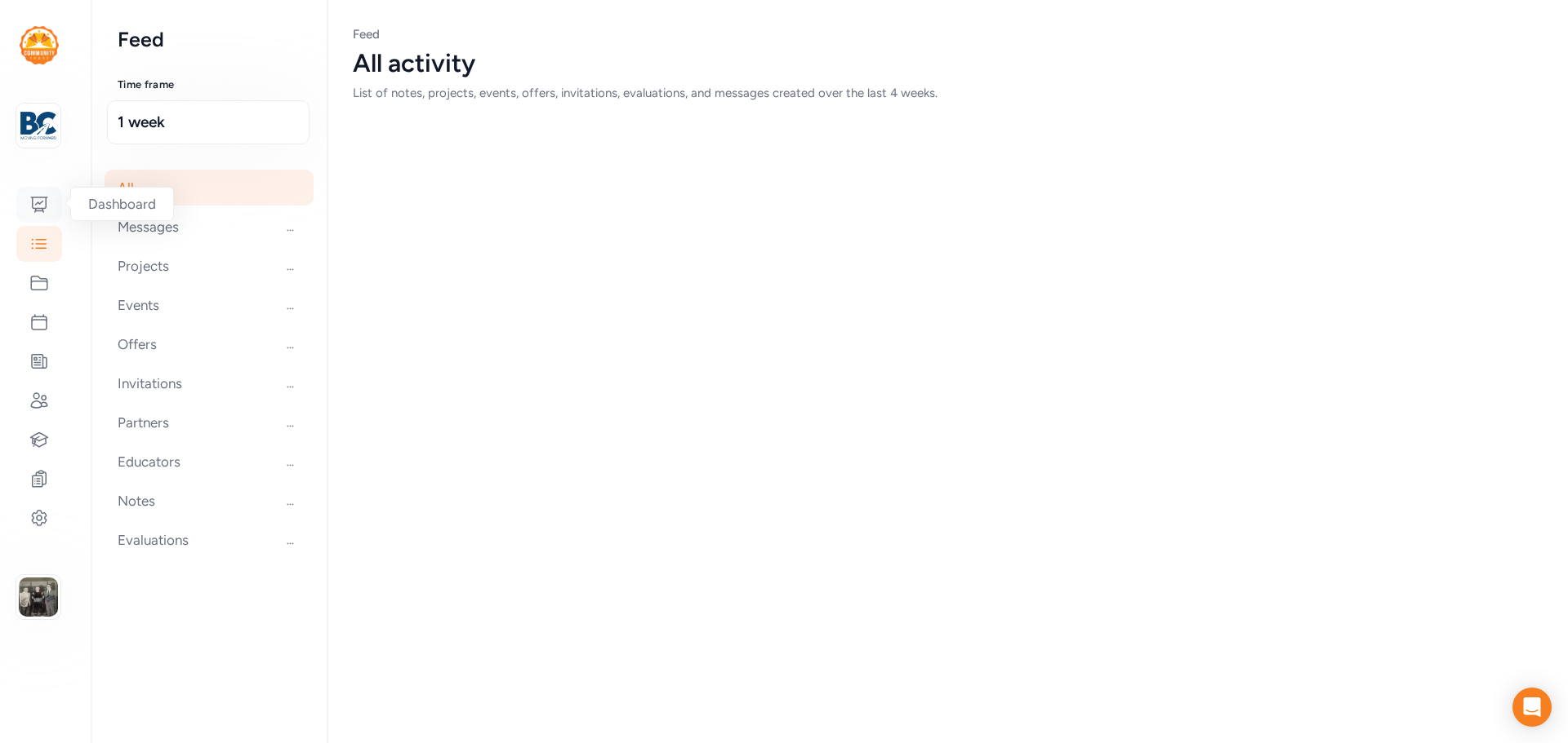
click at [49, 210] on div at bounding box center [39, 205] width 46 height 36
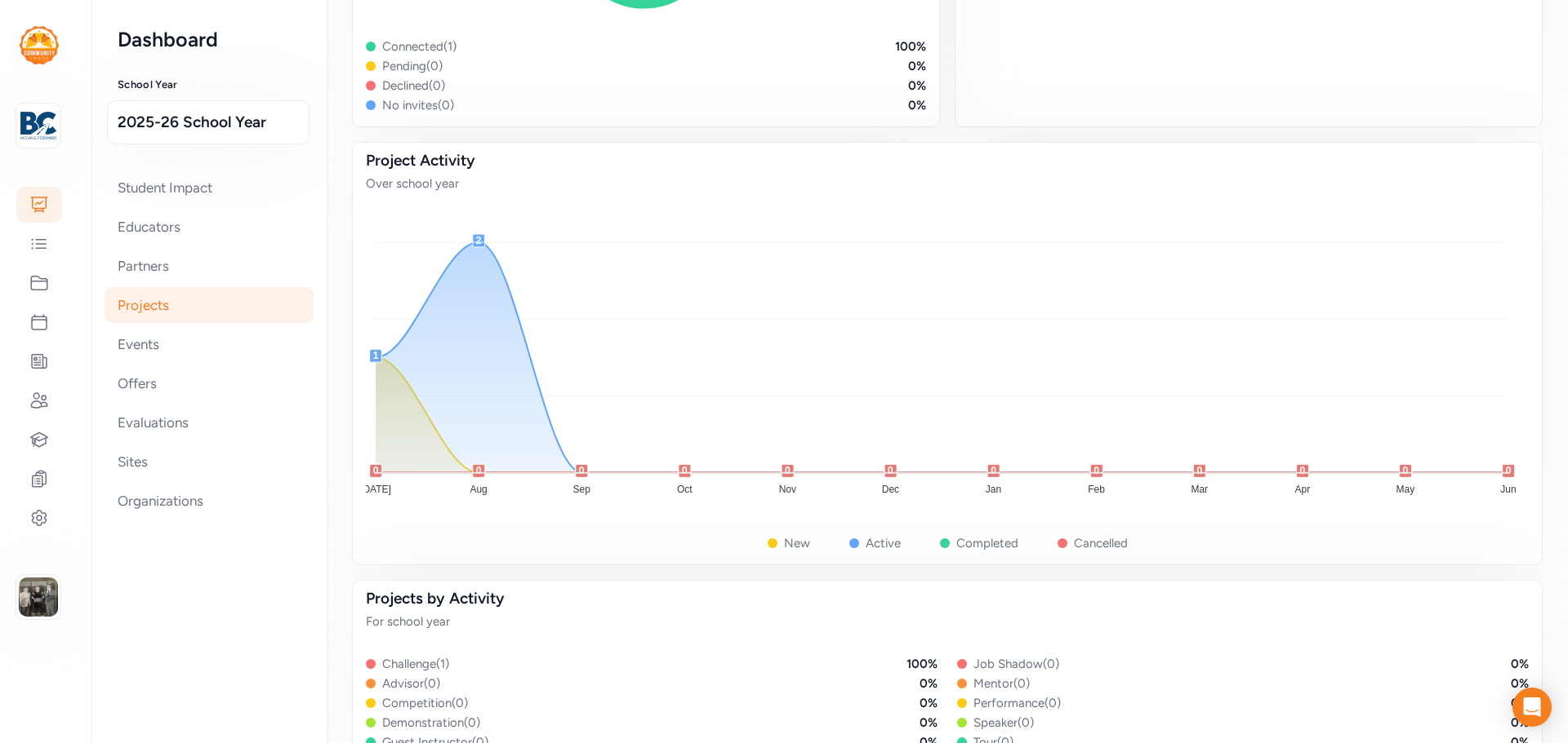
scroll to position [408, 0]
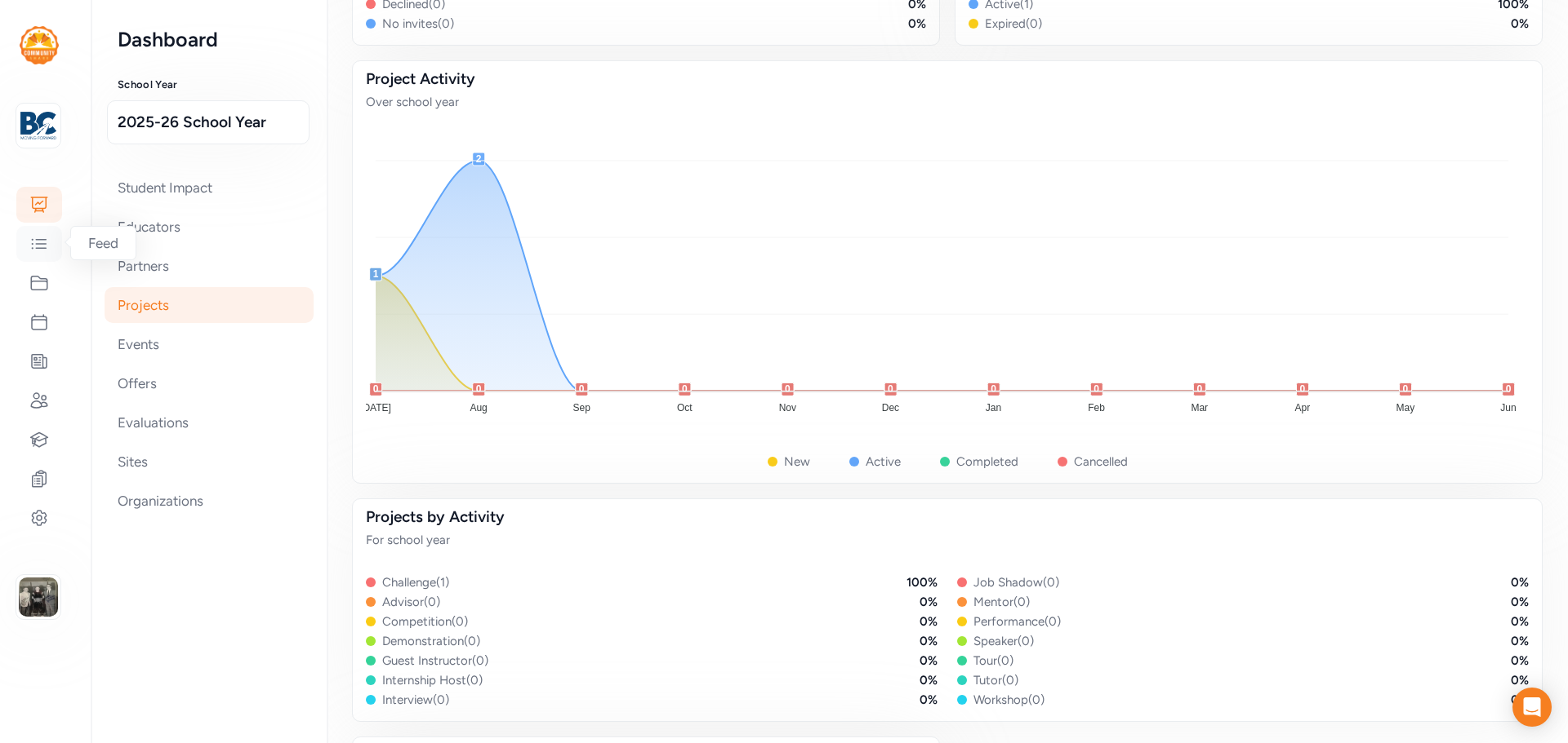
click at [39, 246] on icon at bounding box center [40, 244] width 20 height 20
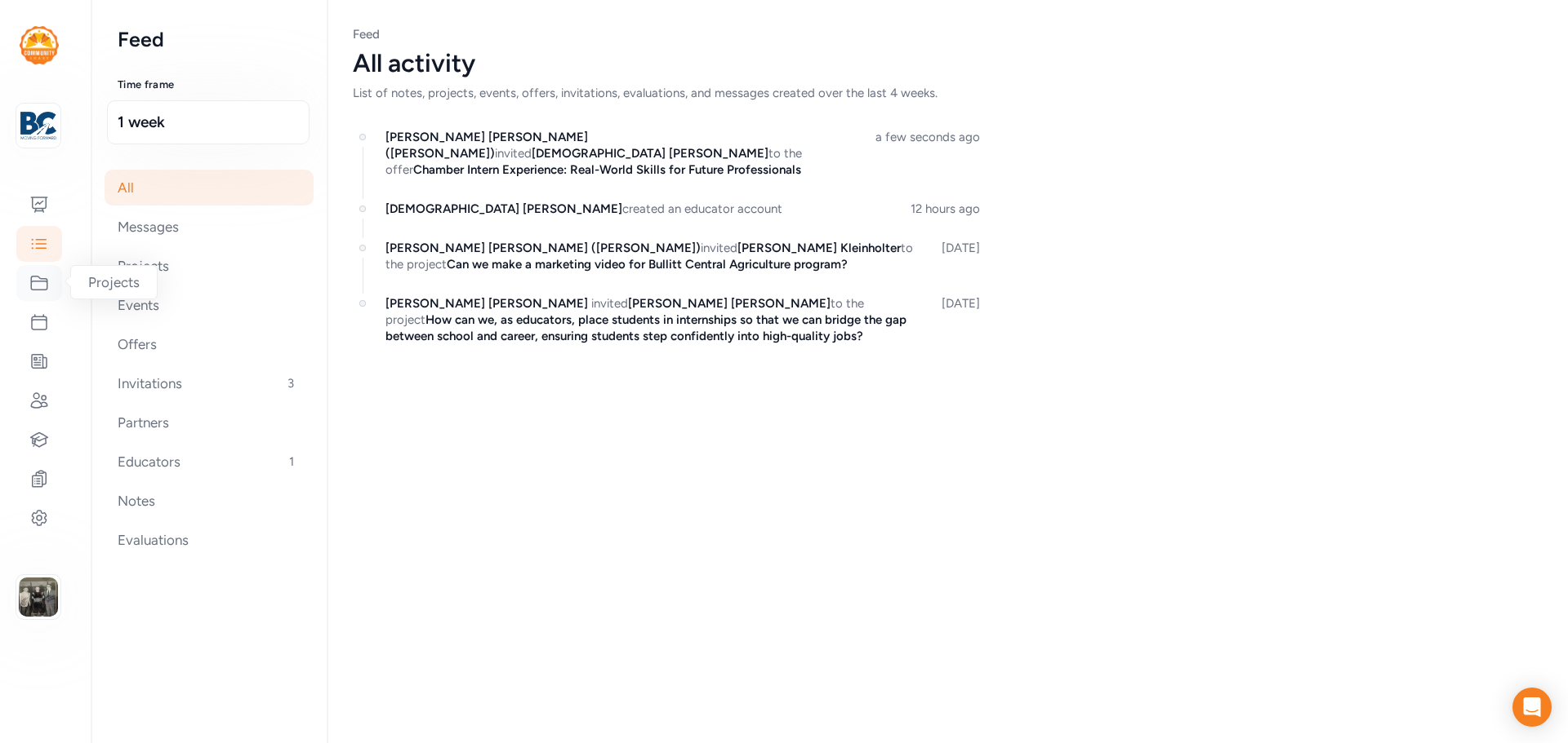
click at [37, 286] on icon at bounding box center [40, 283] width 20 height 20
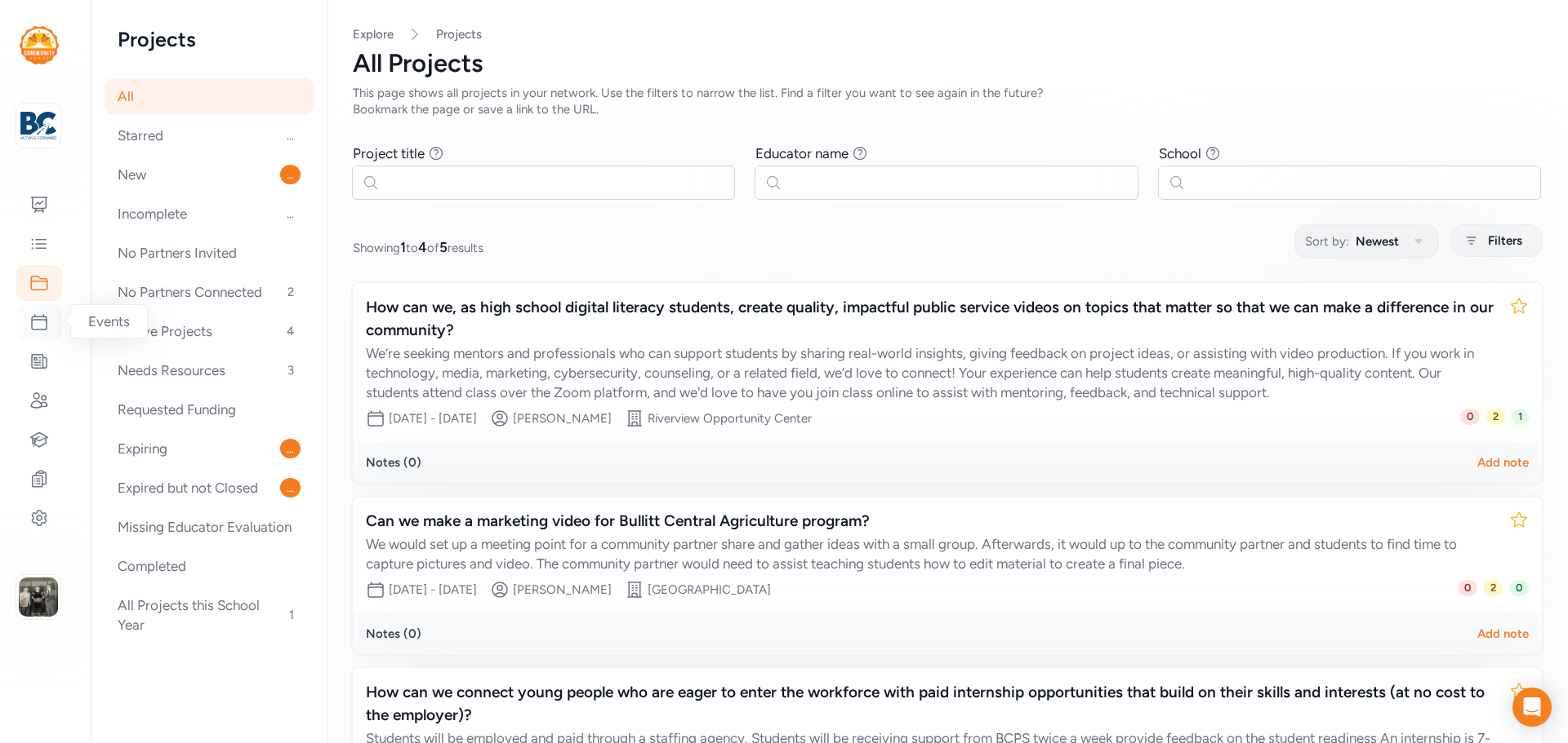
click at [35, 317] on icon at bounding box center [39, 322] width 15 height 15
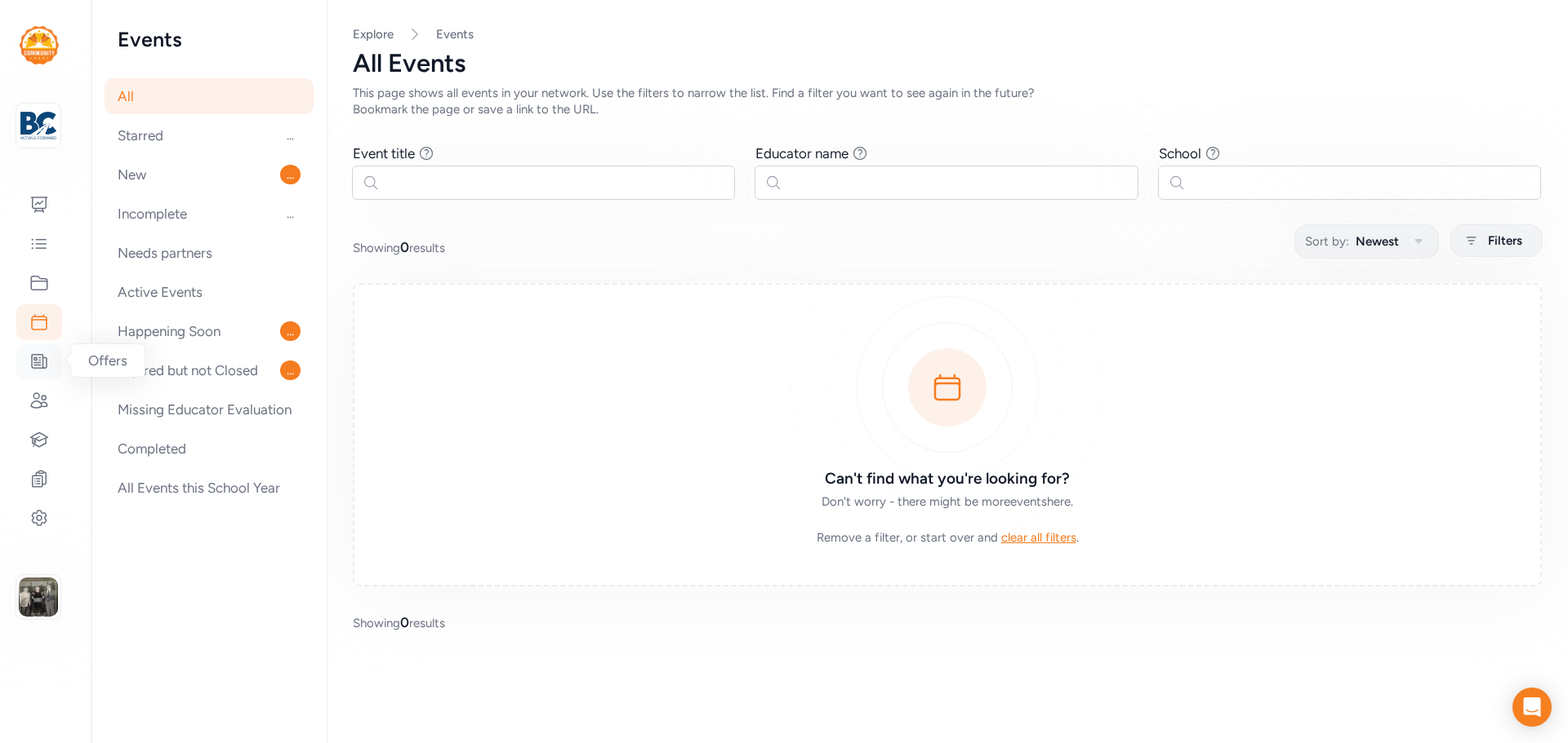
click at [31, 361] on icon at bounding box center [40, 361] width 20 height 20
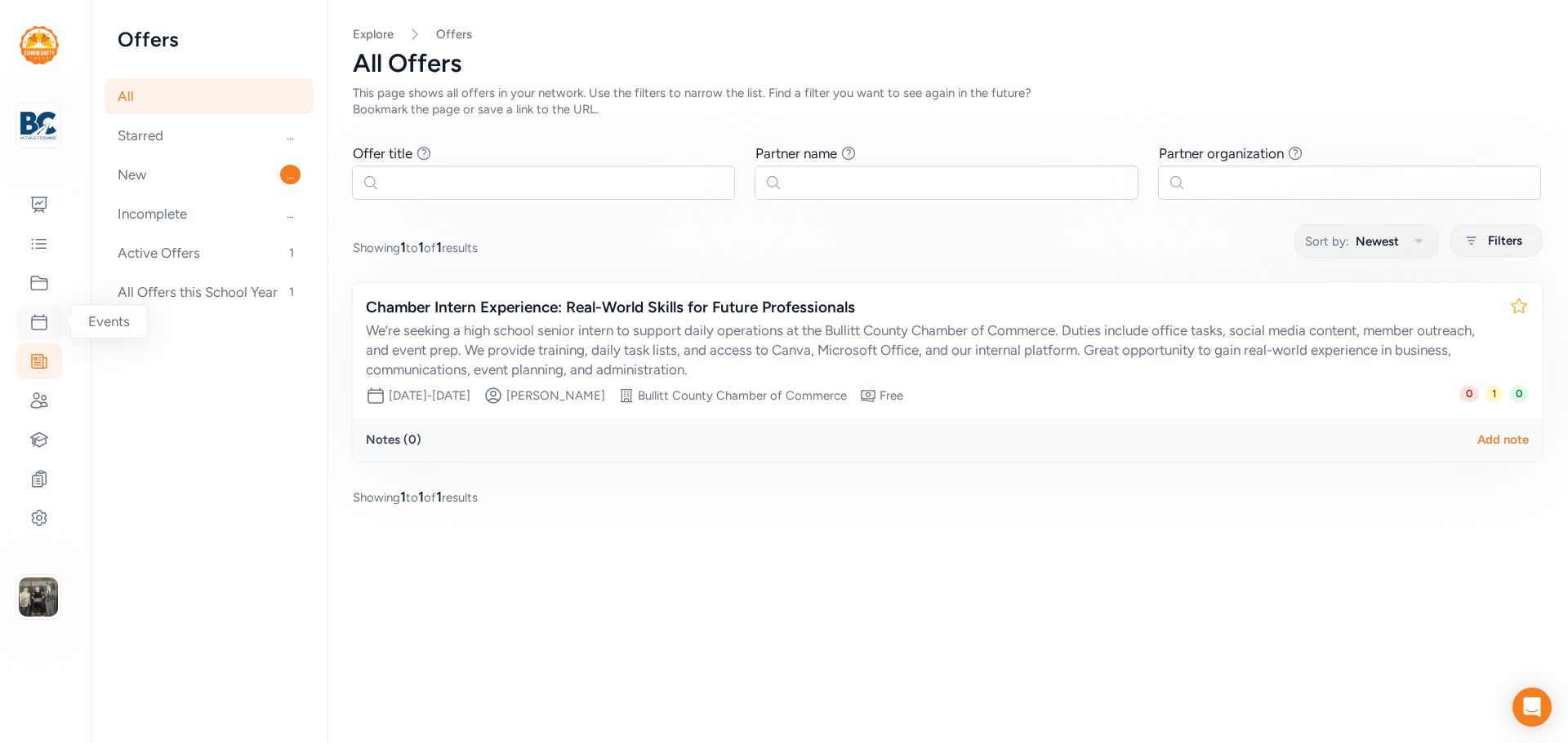
click at [33, 333] on div at bounding box center [39, 323] width 46 height 36
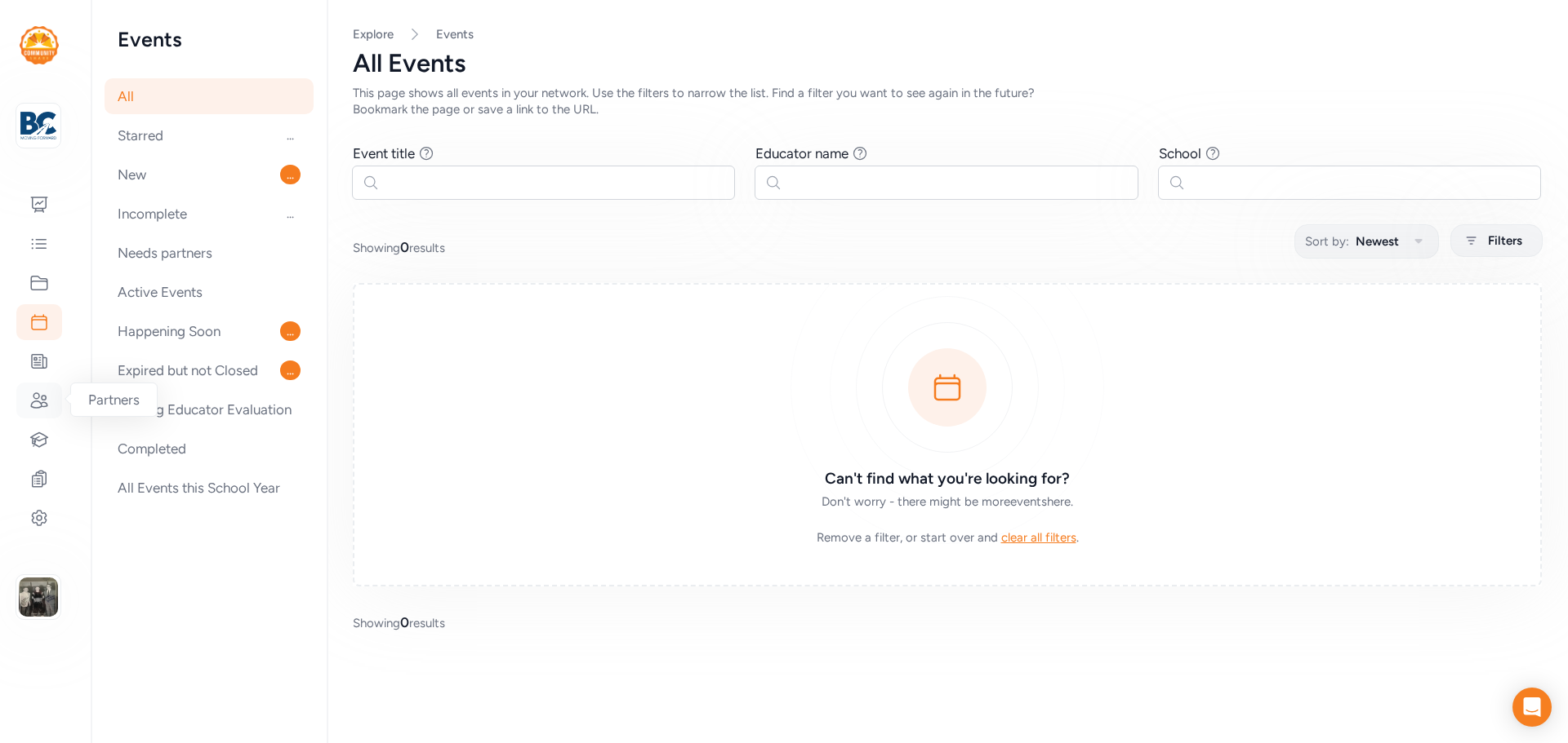
click at [35, 401] on icon at bounding box center [40, 401] width 20 height 20
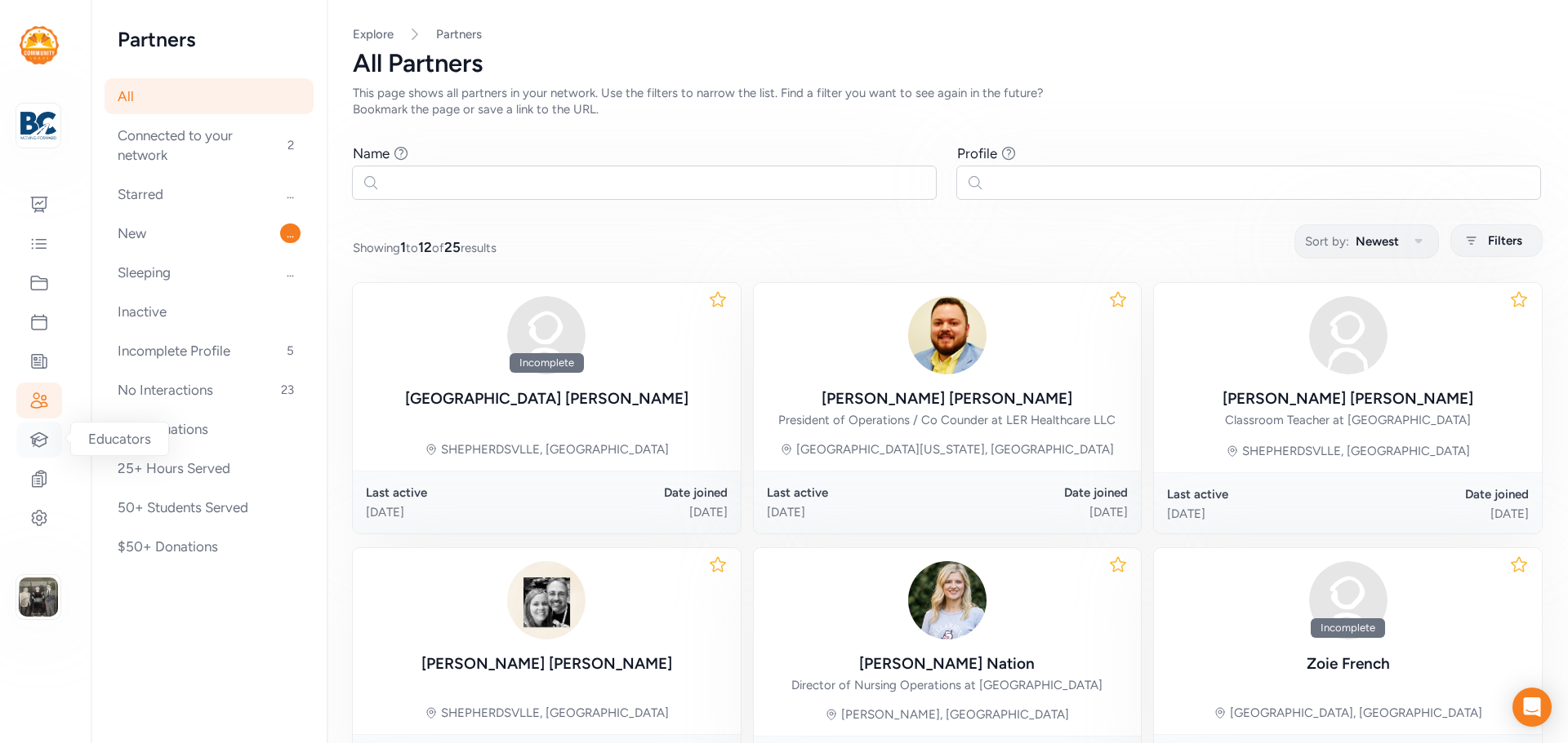
click at [36, 436] on icon at bounding box center [40, 440] width 20 height 20
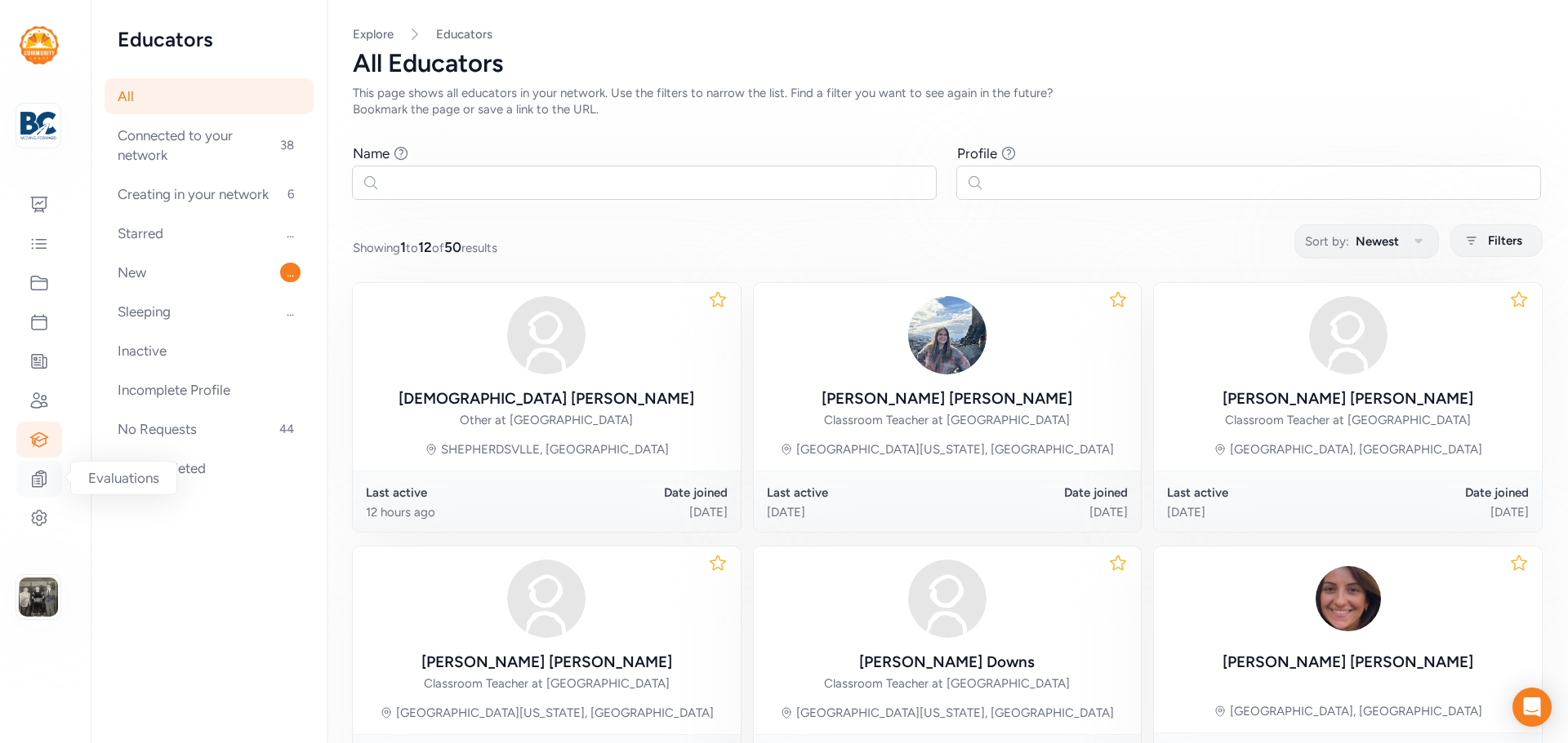
click at [44, 473] on icon at bounding box center [40, 479] width 14 height 16
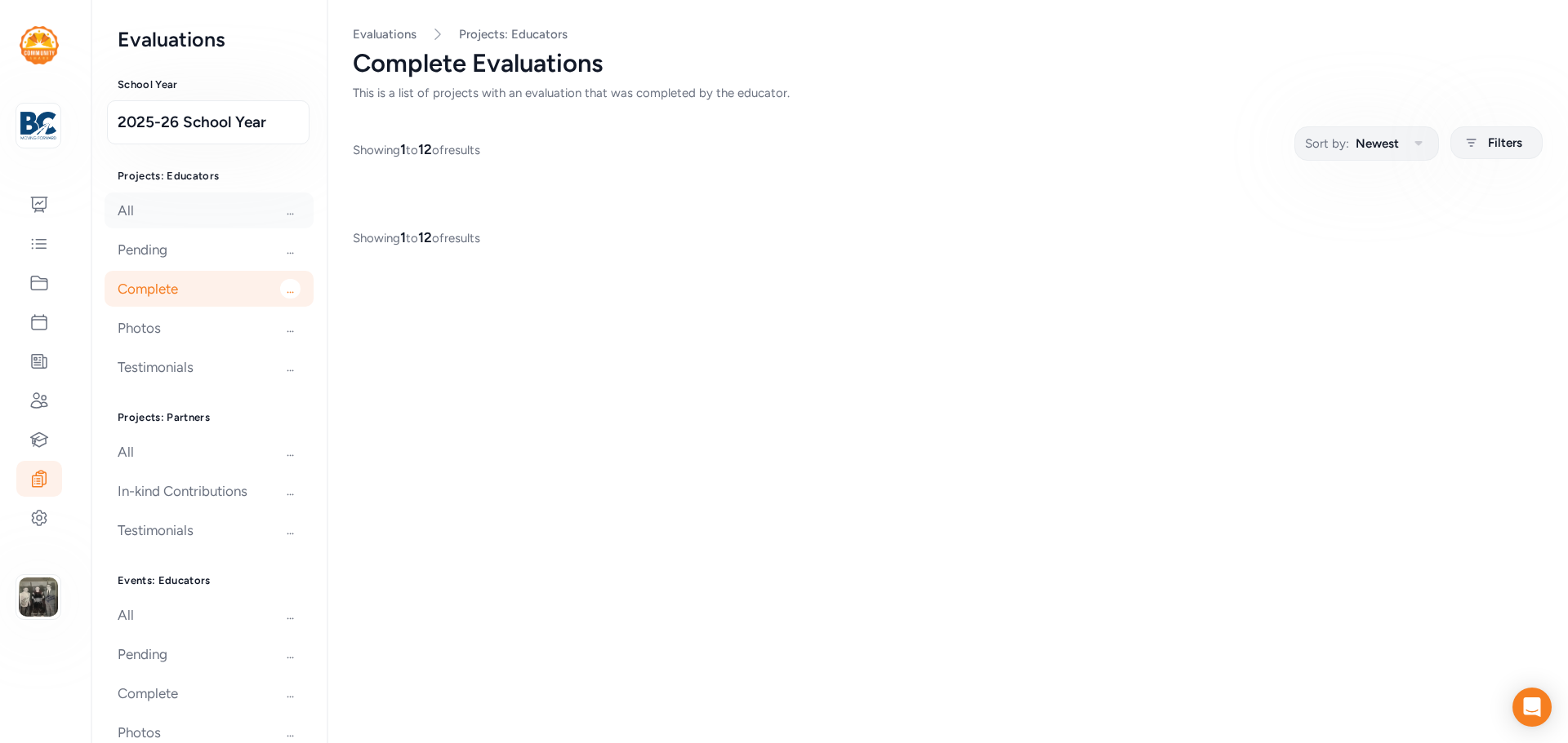
click at [145, 206] on div "All ..." at bounding box center [209, 211] width 209 height 36
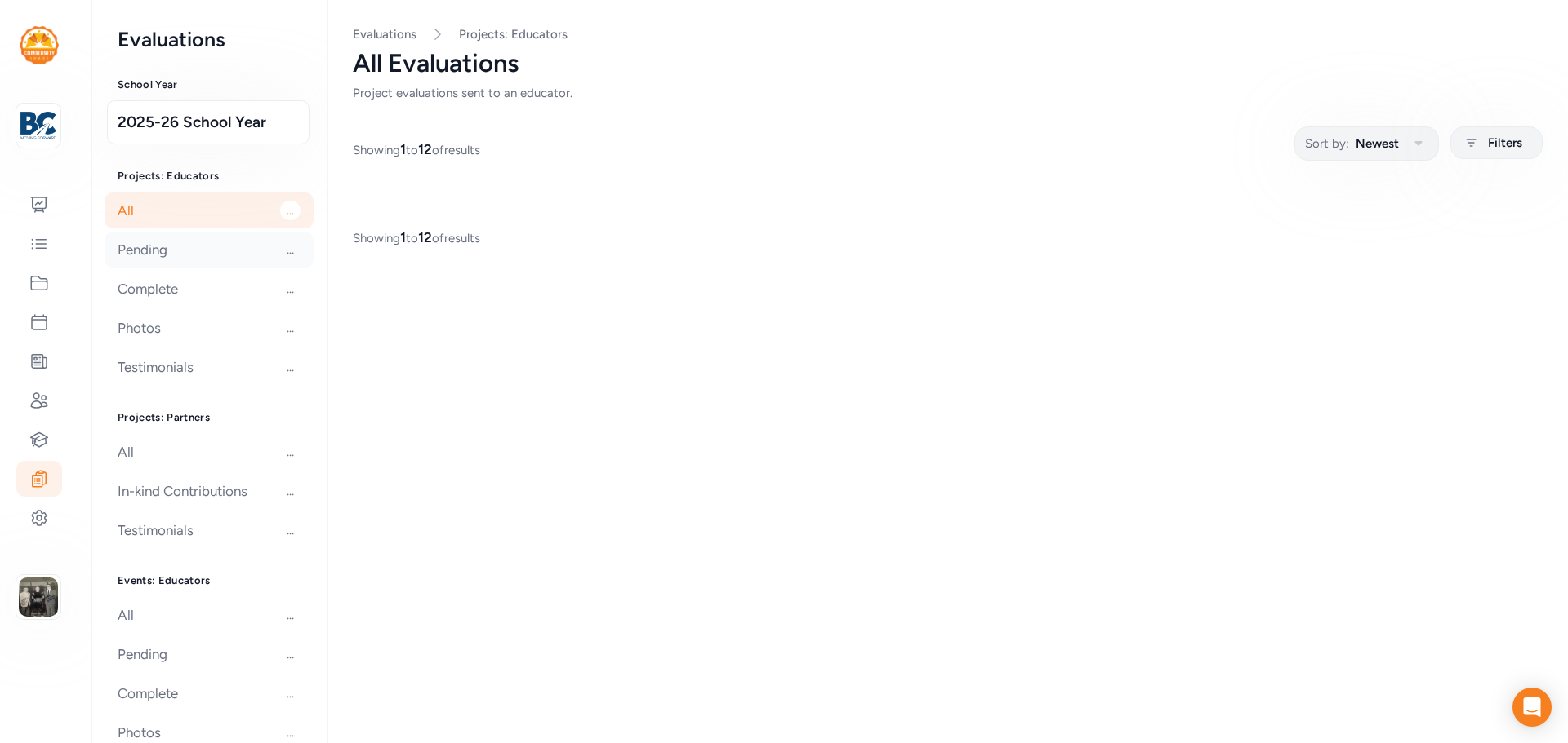
click at [134, 253] on div "Pending ..." at bounding box center [209, 249] width 209 height 36
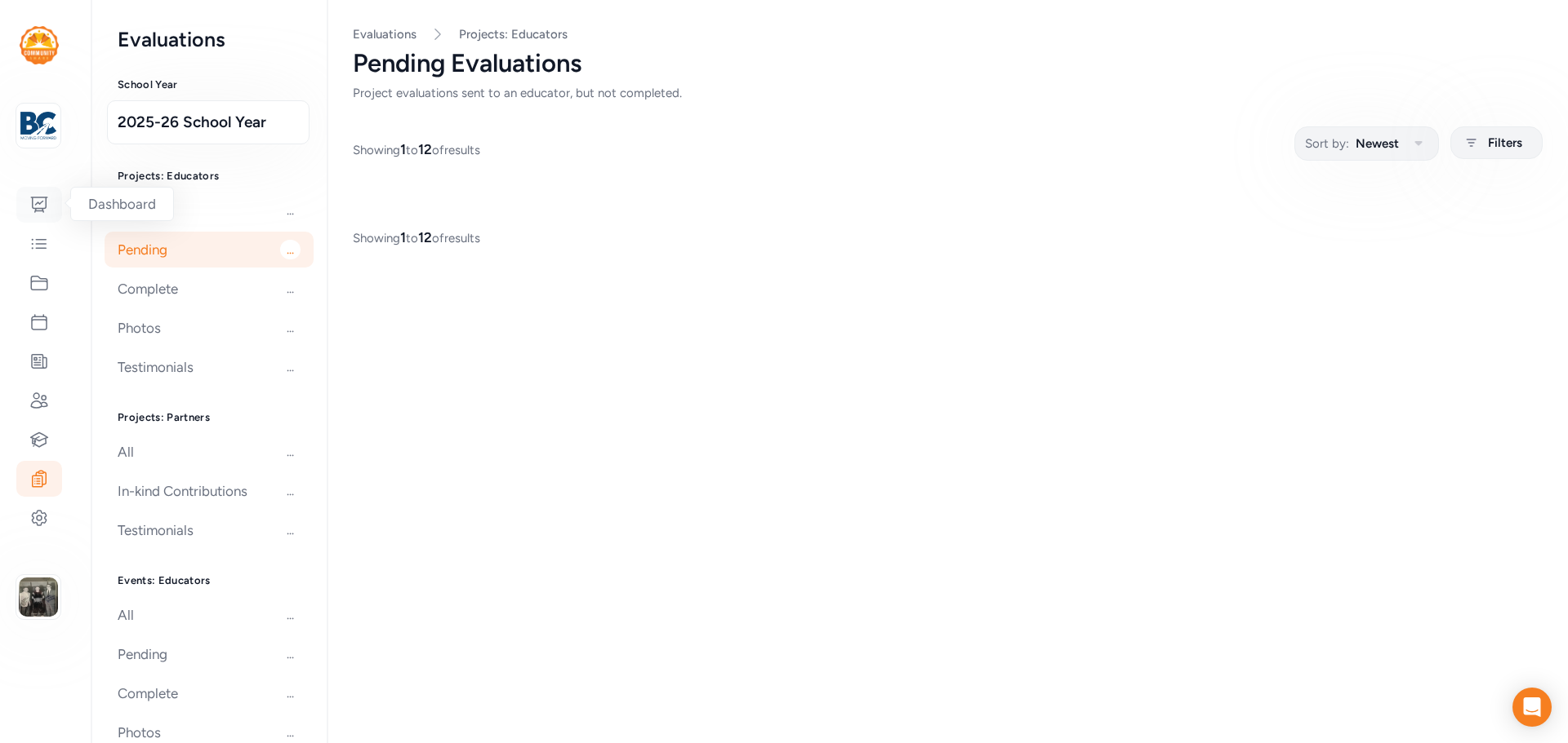
click at [48, 207] on icon at bounding box center [40, 205] width 20 height 20
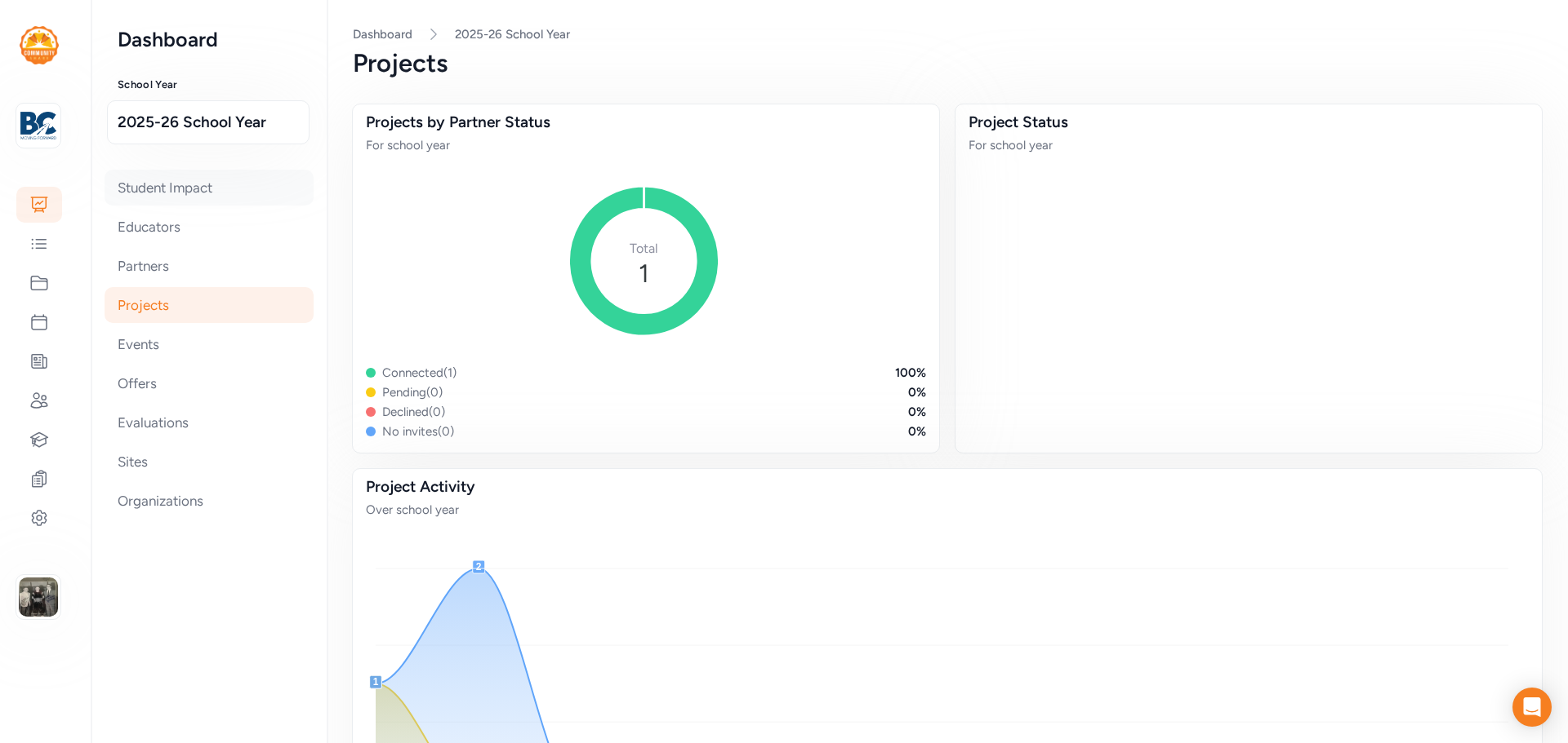
click at [158, 192] on div "Student Impact" at bounding box center [209, 188] width 209 height 36
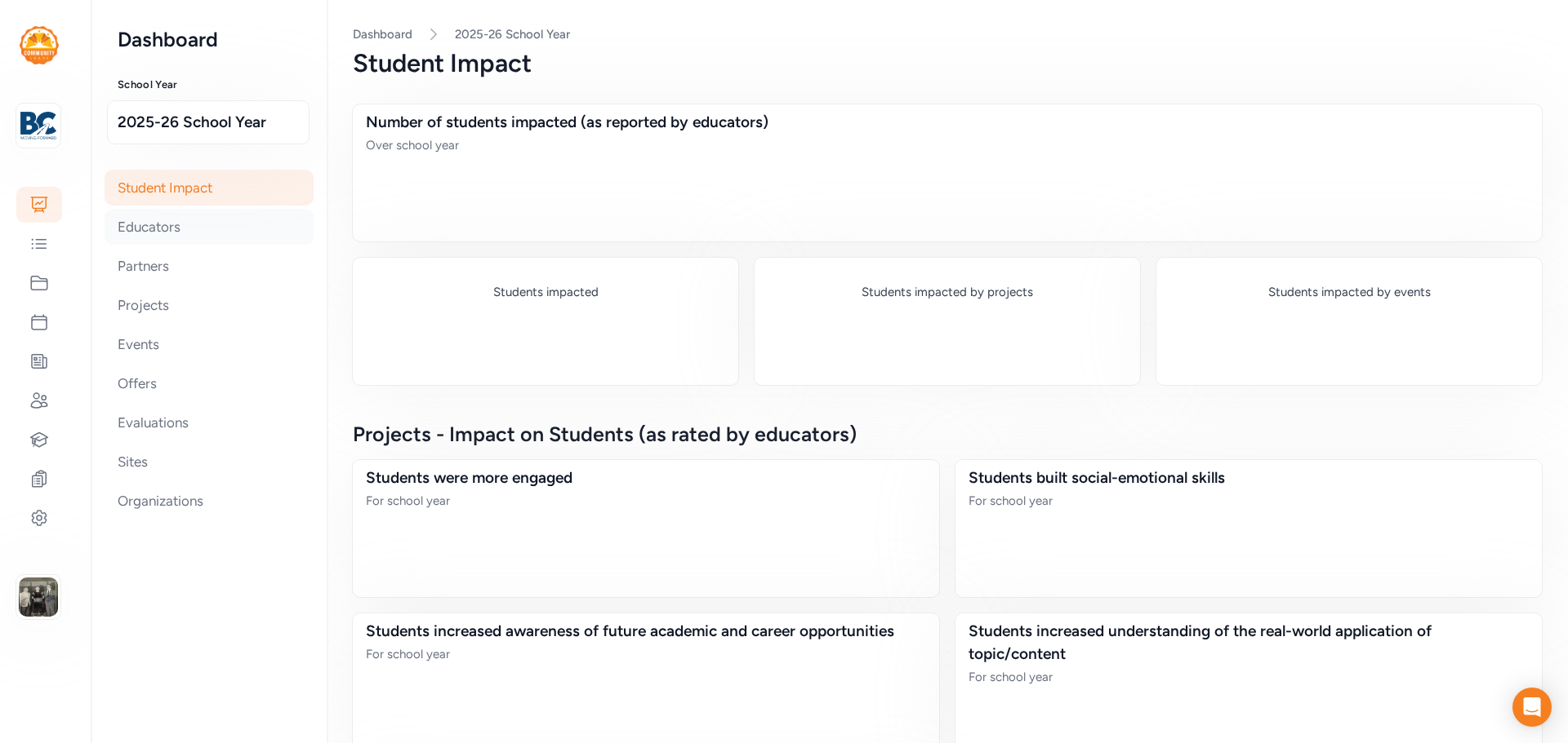
click at [154, 225] on div "Educators" at bounding box center [209, 227] width 209 height 36
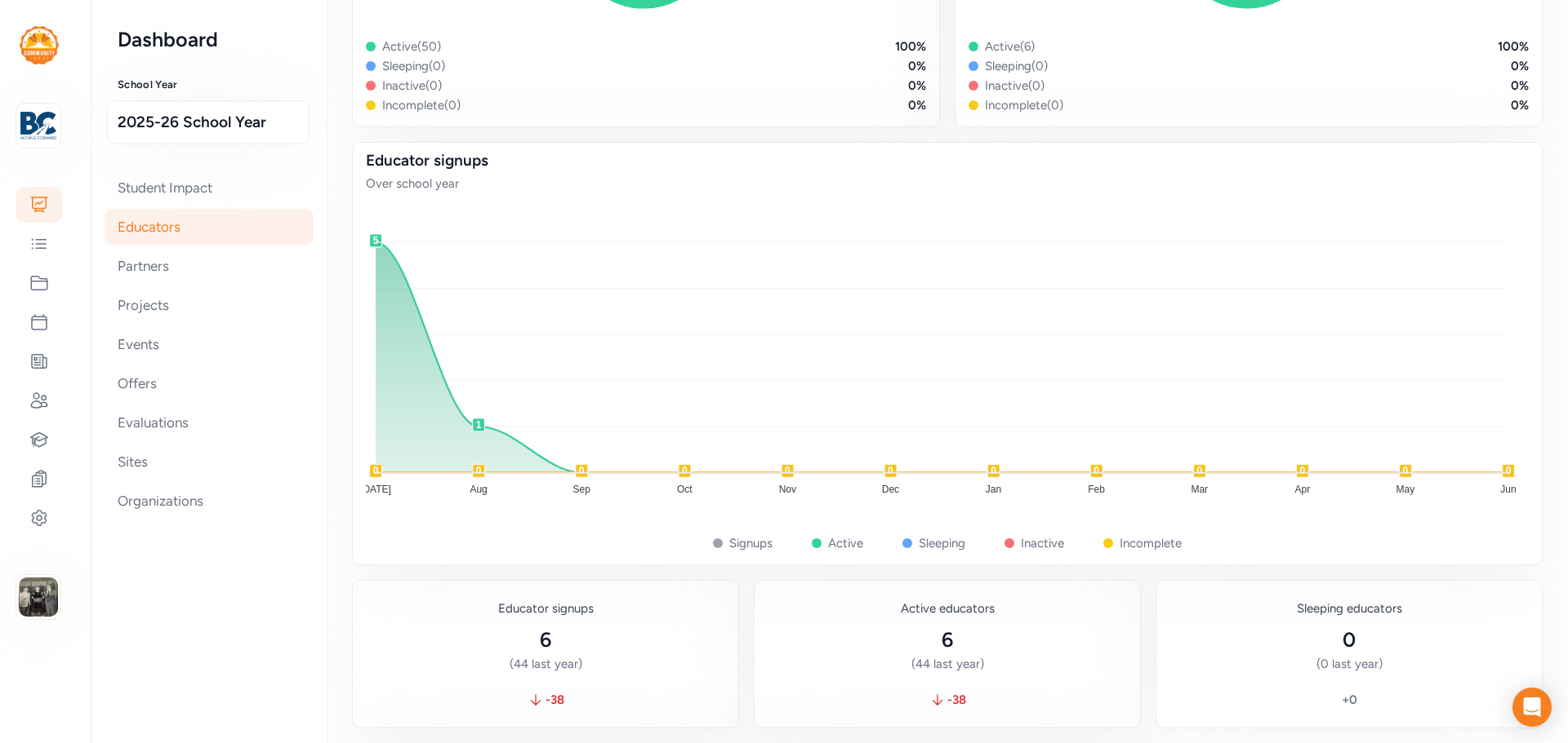
scroll to position [571, 0]
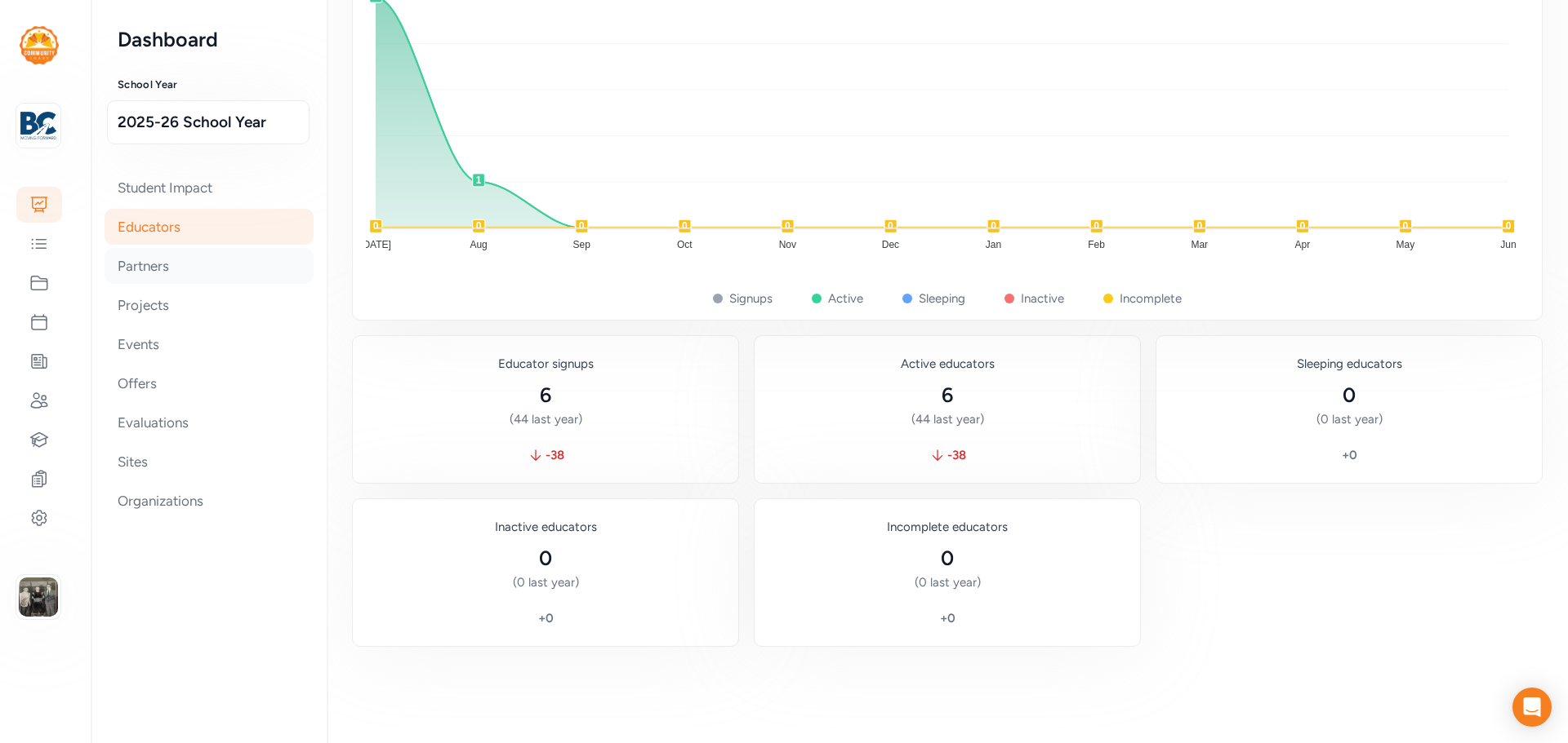
click at [181, 258] on div "Partners" at bounding box center [209, 266] width 209 height 36
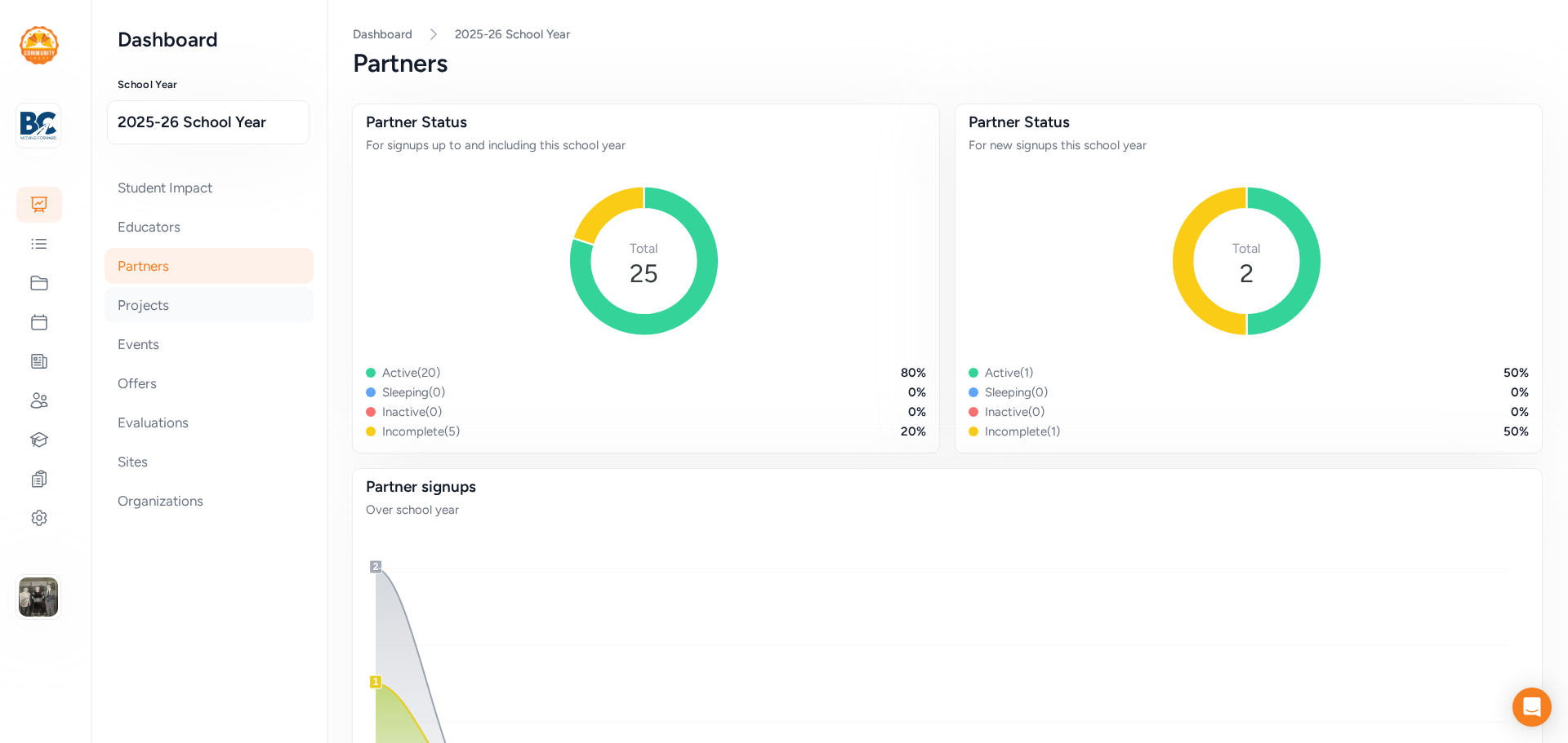
click at [152, 314] on div "Projects" at bounding box center [209, 305] width 209 height 36
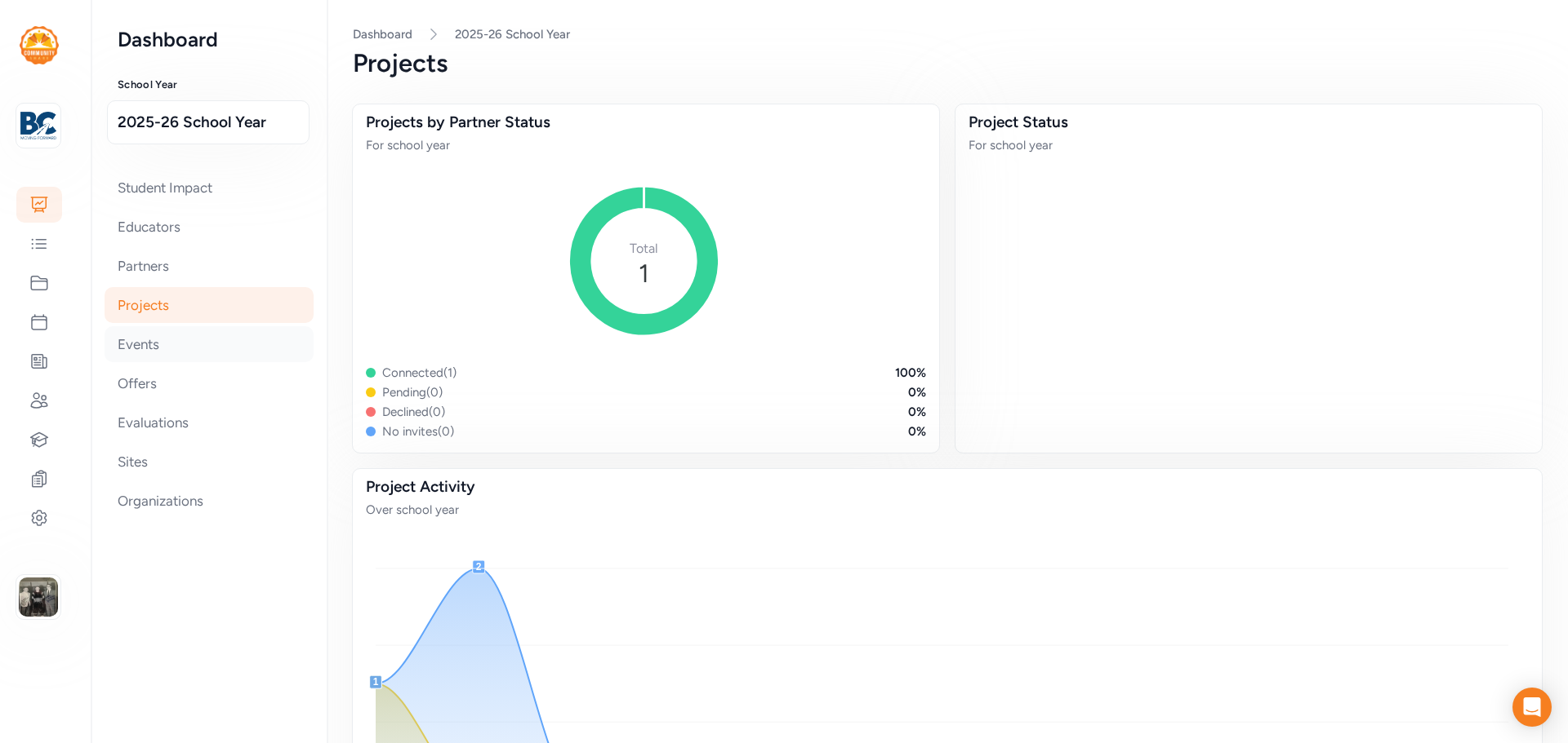
click at [141, 343] on div "Events" at bounding box center [209, 344] width 209 height 36
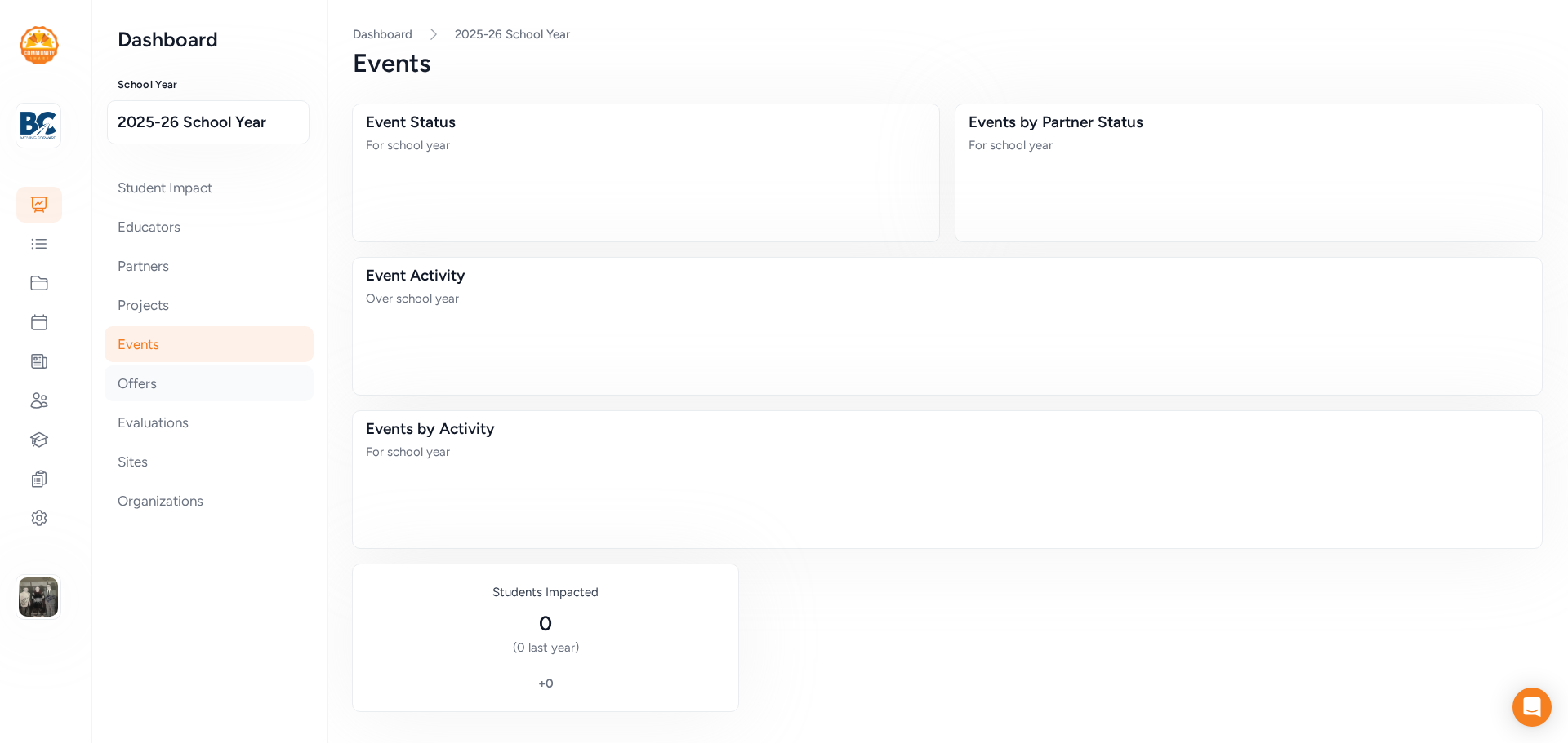
click at [137, 381] on div "Offers" at bounding box center [209, 384] width 209 height 36
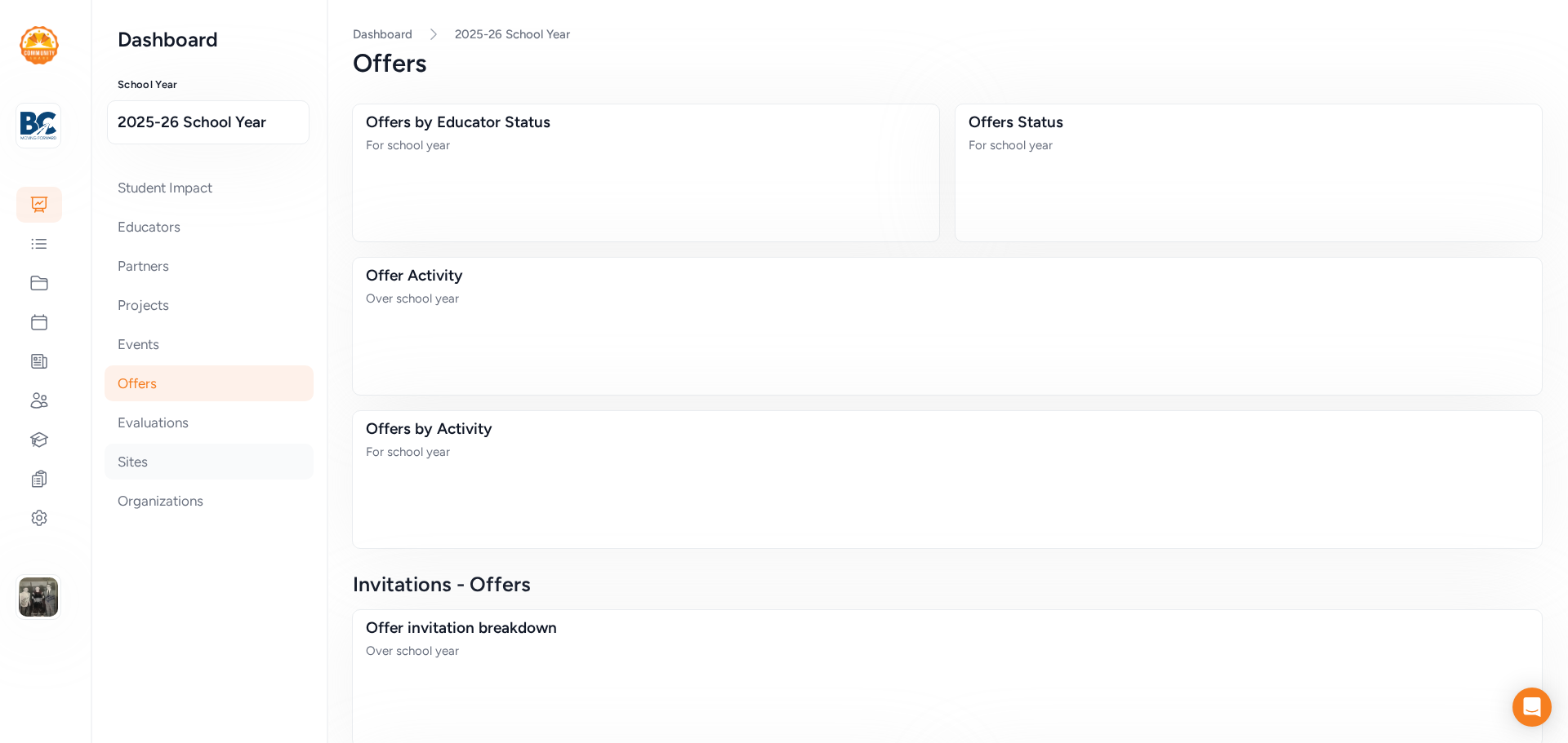
click at [132, 455] on div "Sites" at bounding box center [209, 462] width 209 height 36
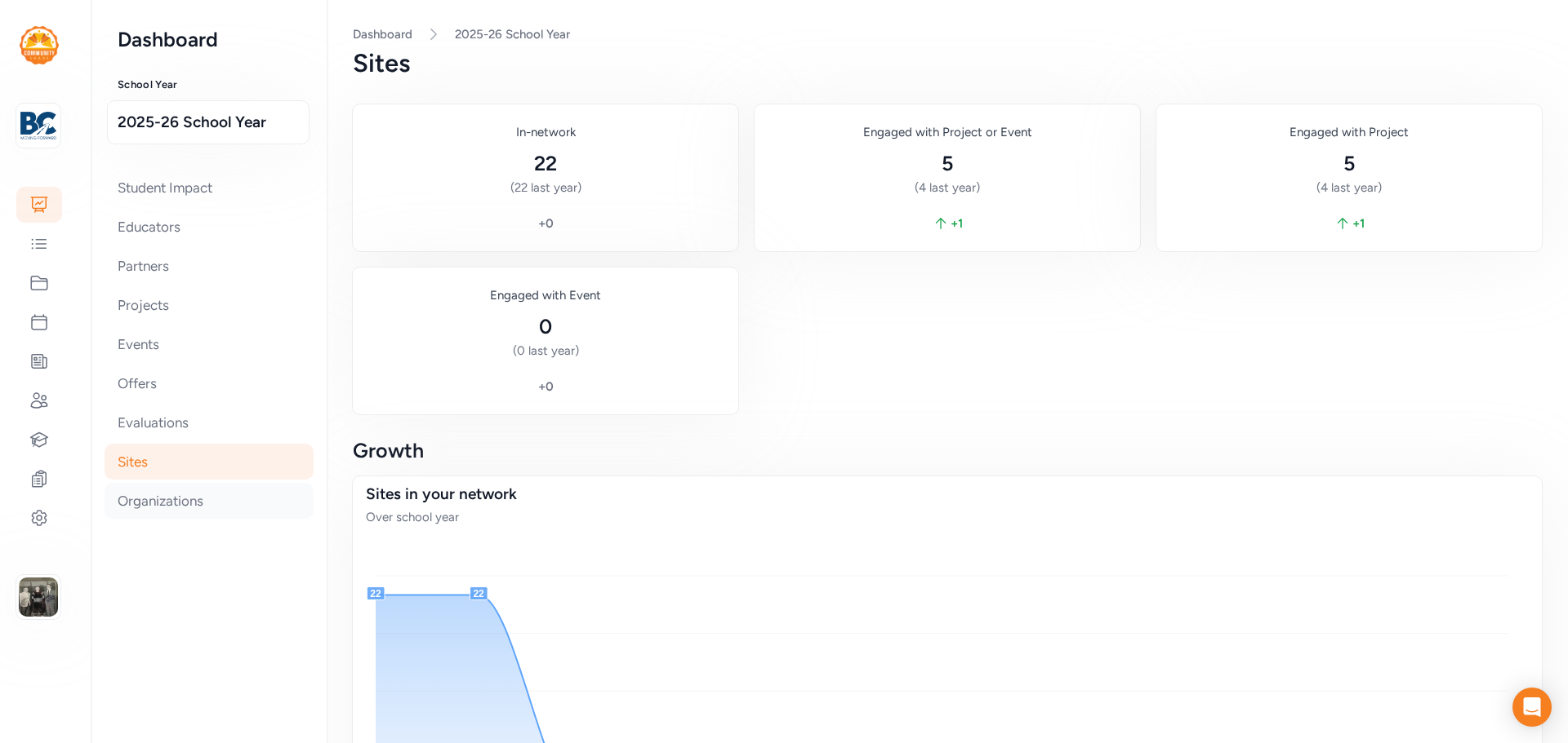
click at [179, 501] on div "Organizations" at bounding box center [209, 501] width 209 height 36
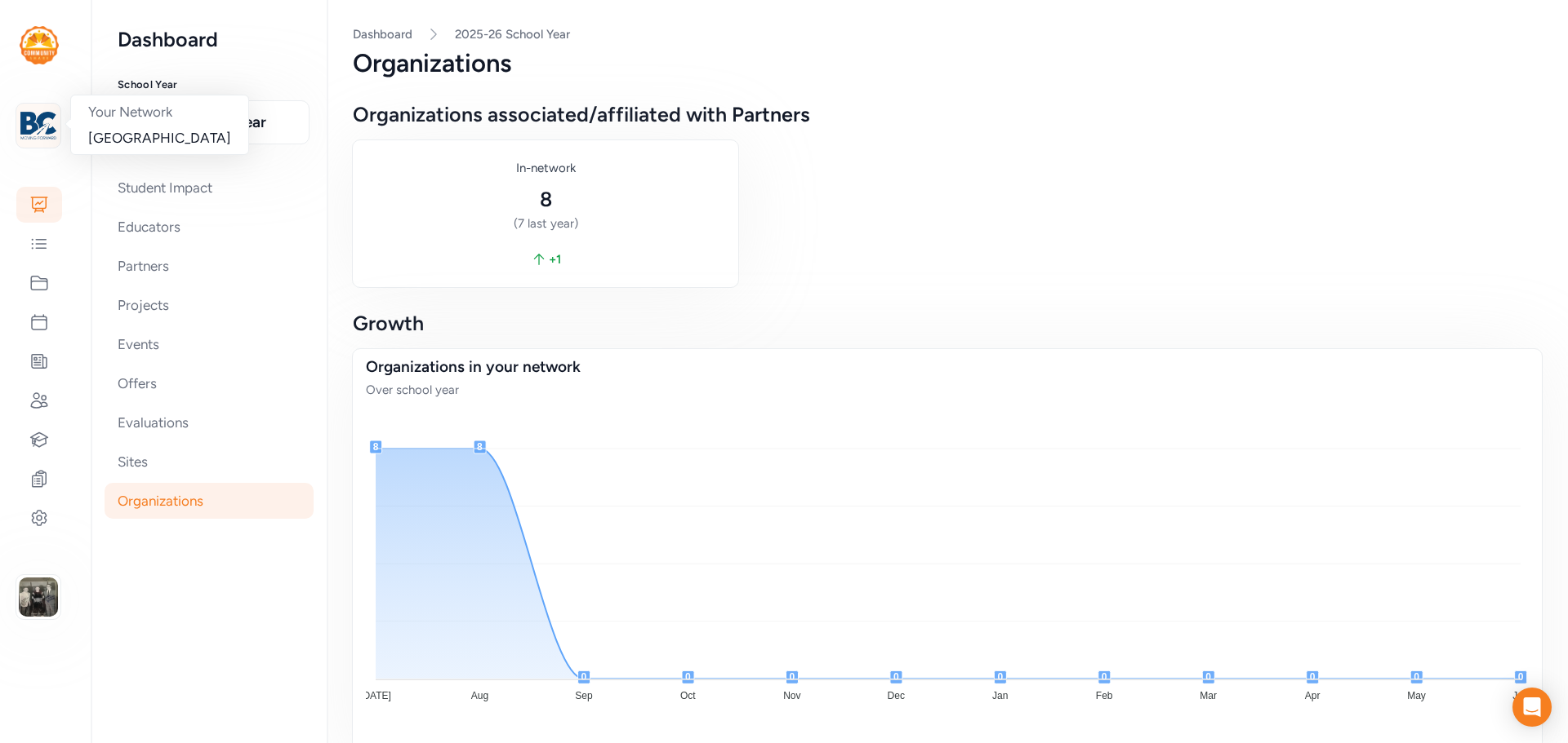
click at [48, 121] on img at bounding box center [39, 126] width 36 height 36
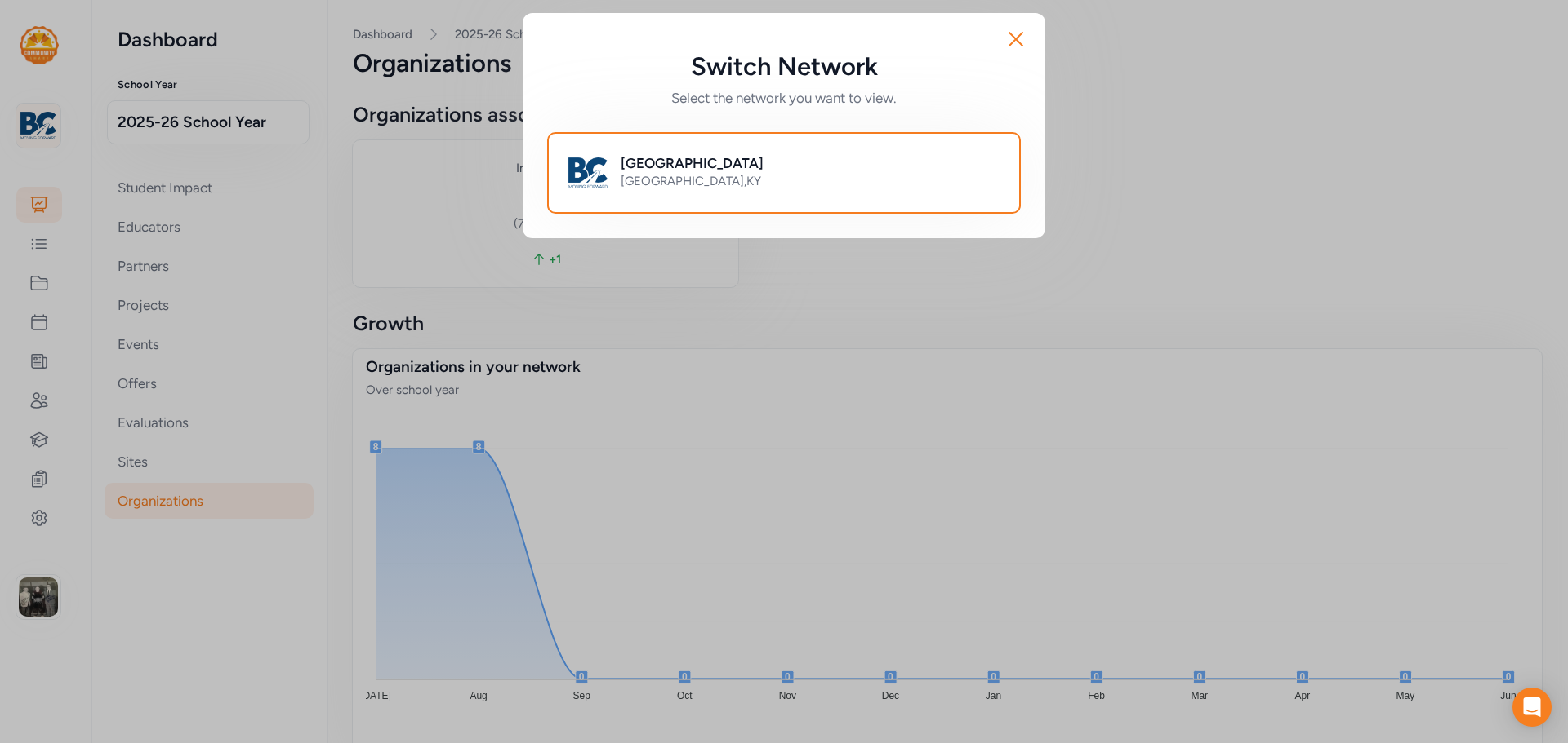
click at [48, 121] on div "Switch Network Select the network you want to view. Close Bullitt County Public…" at bounding box center [784, 126] width 1568 height 251
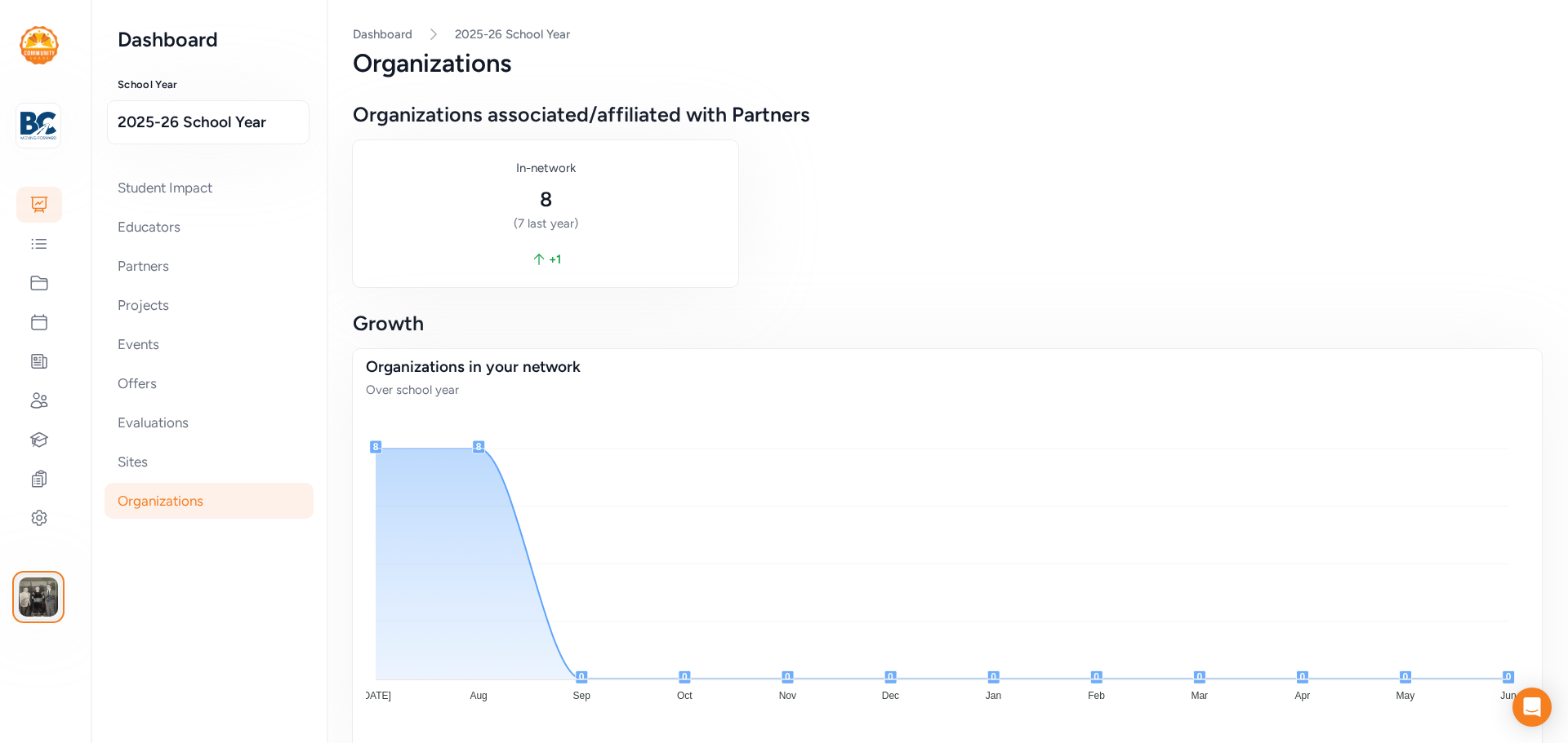
click at [32, 590] on img "button" at bounding box center [39, 598] width 40 height 40
click at [92, 586] on link "Switch to platform" at bounding box center [136, 585] width 141 height 33
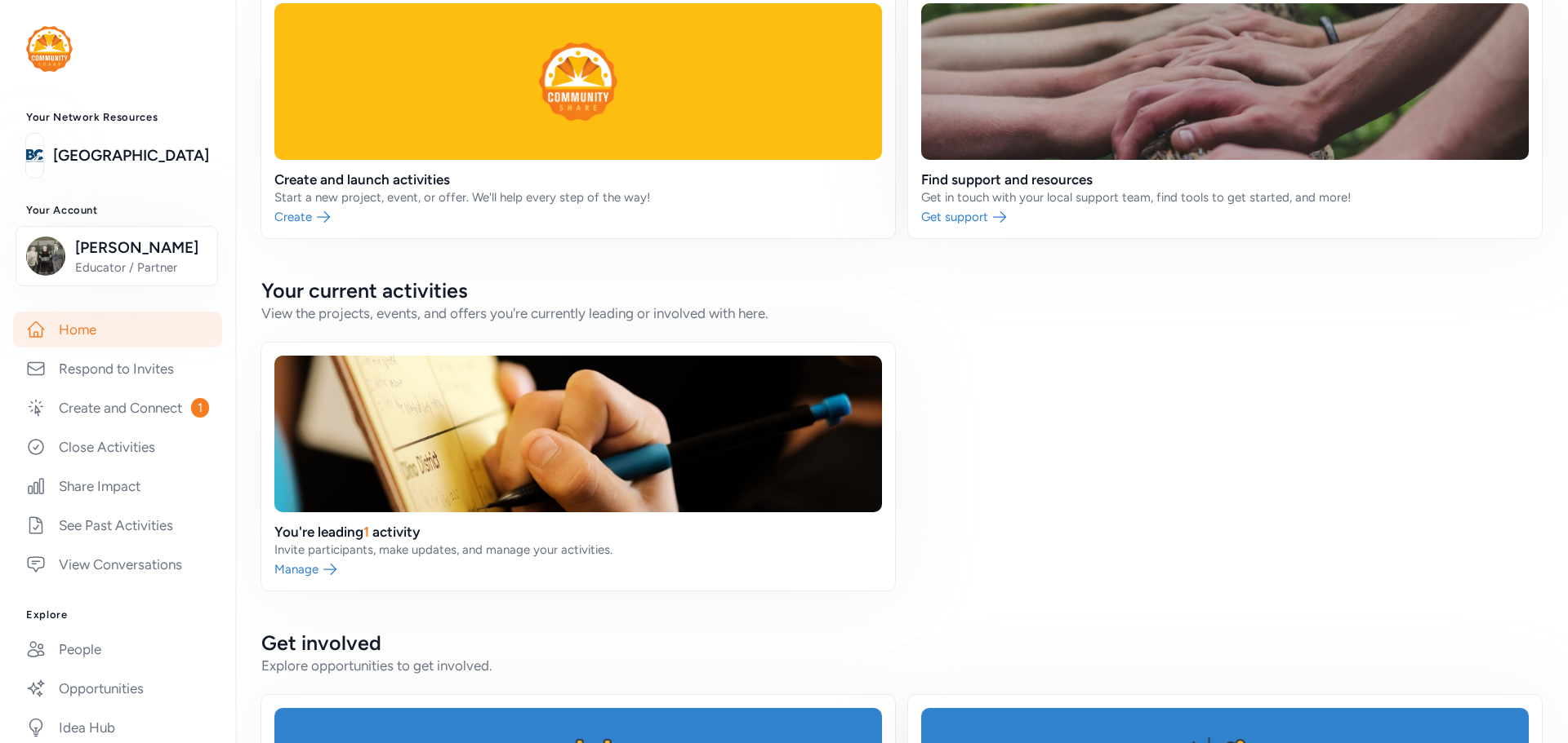
scroll to position [326, 0]
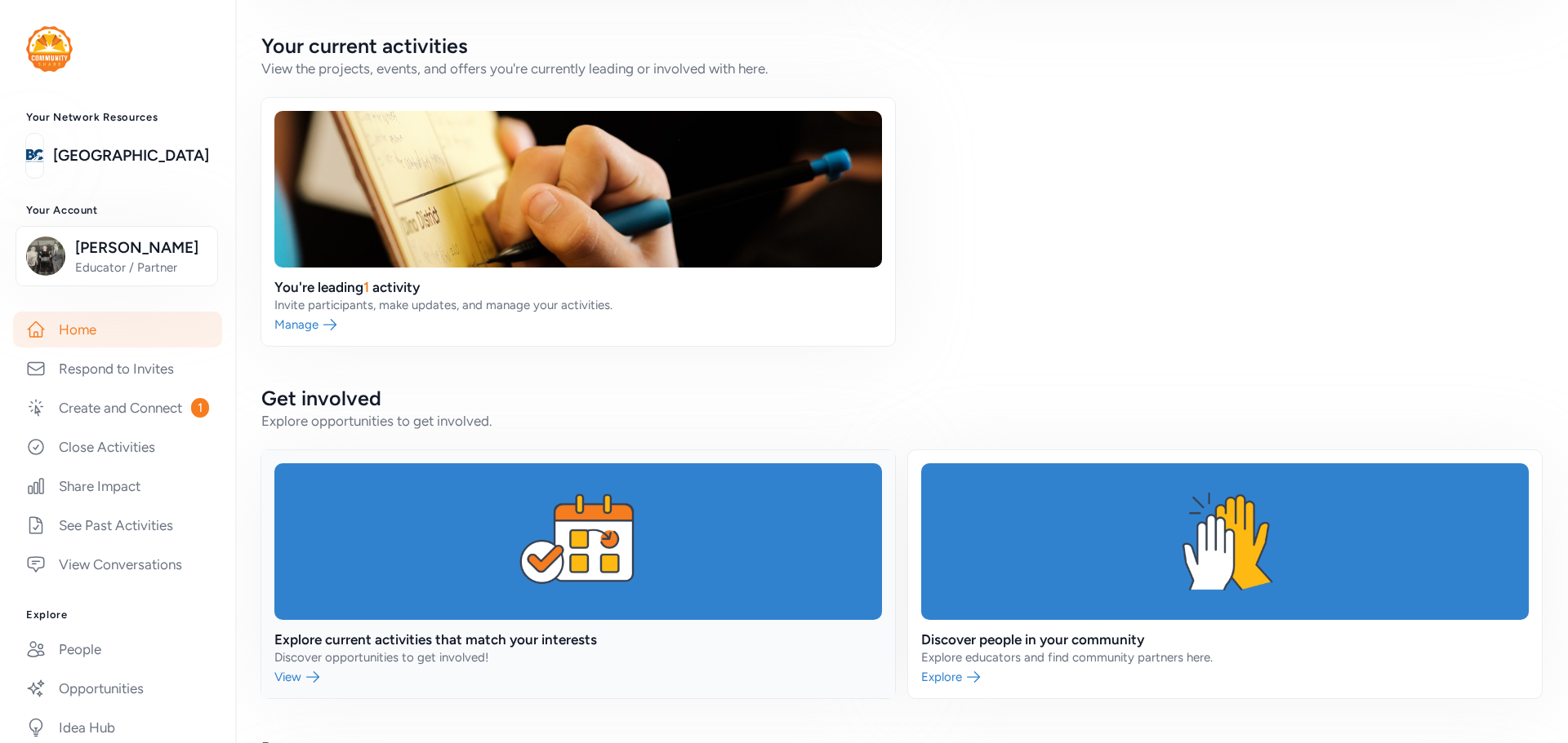
click at [613, 576] on link at bounding box center [578, 574] width 634 height 248
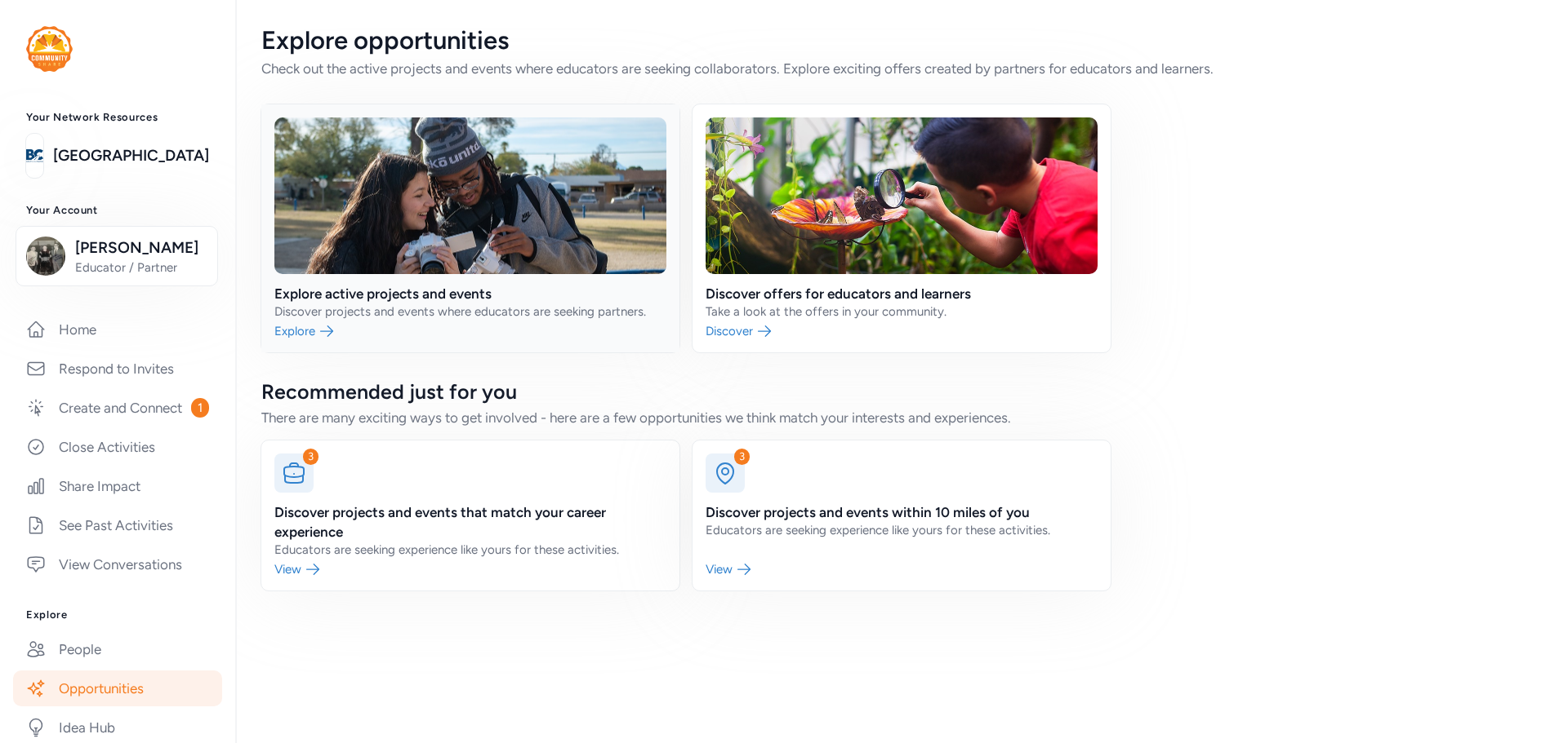
click at [544, 258] on link at bounding box center [470, 229] width 418 height 248
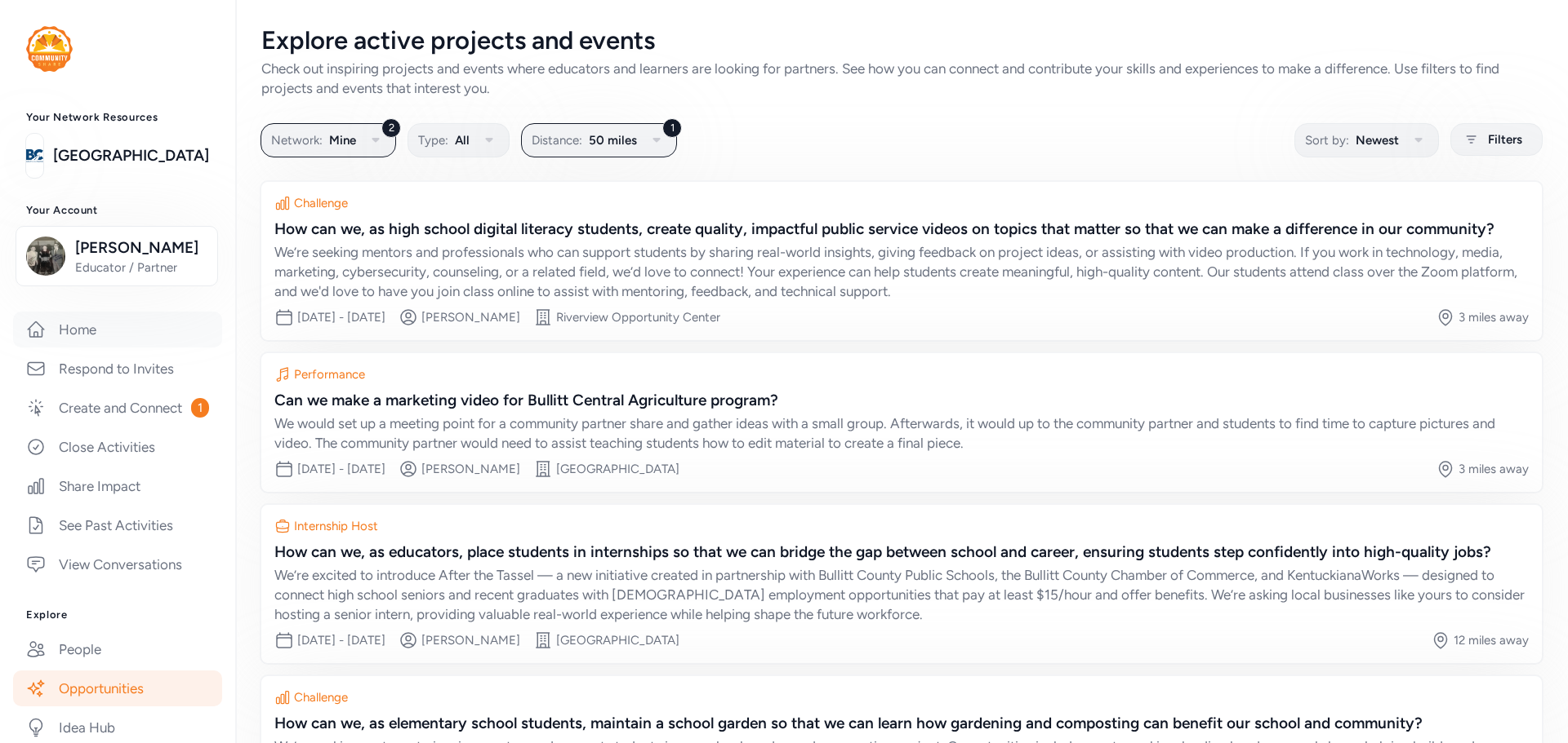
click at [78, 320] on link "Home" at bounding box center [117, 329] width 209 height 36
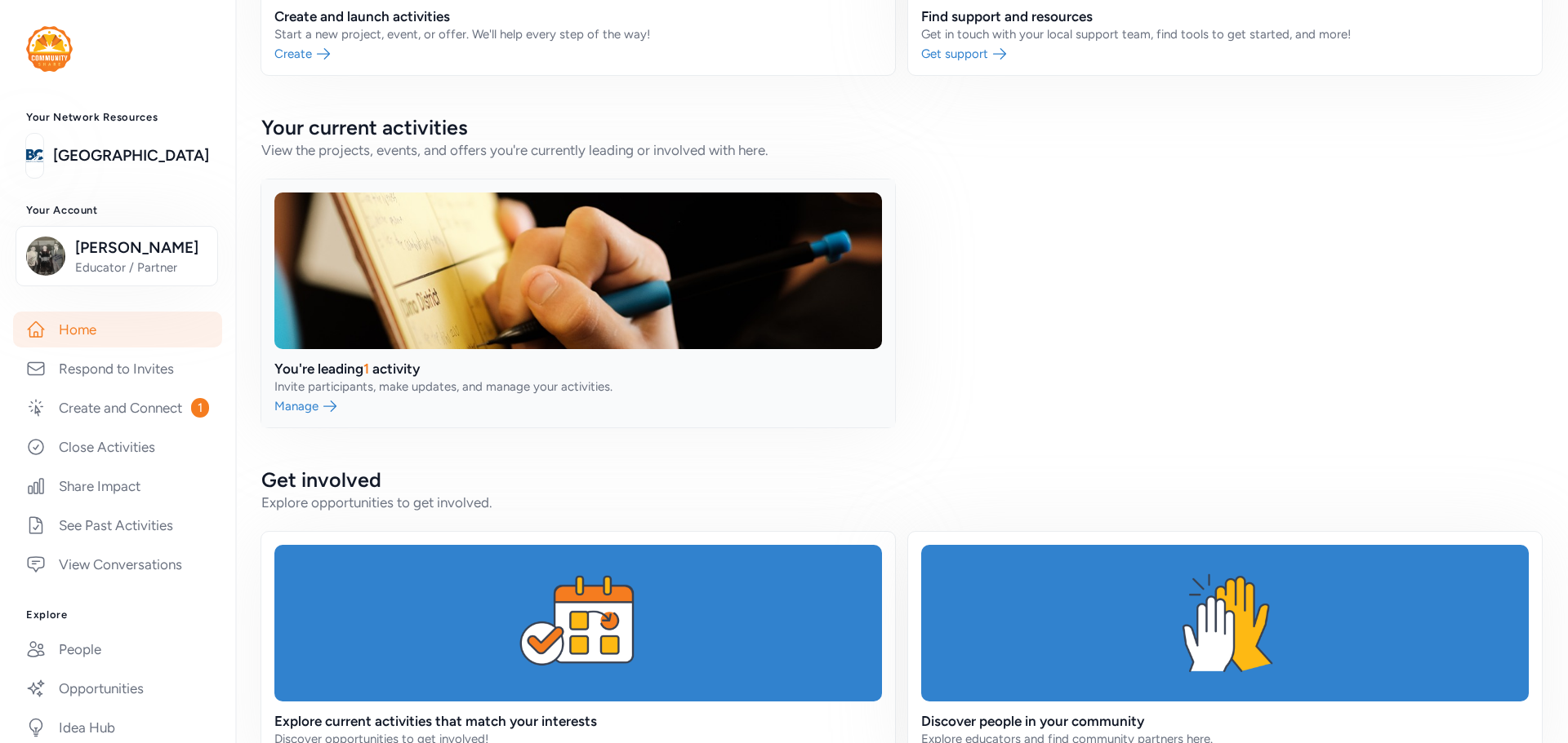
scroll to position [326, 0]
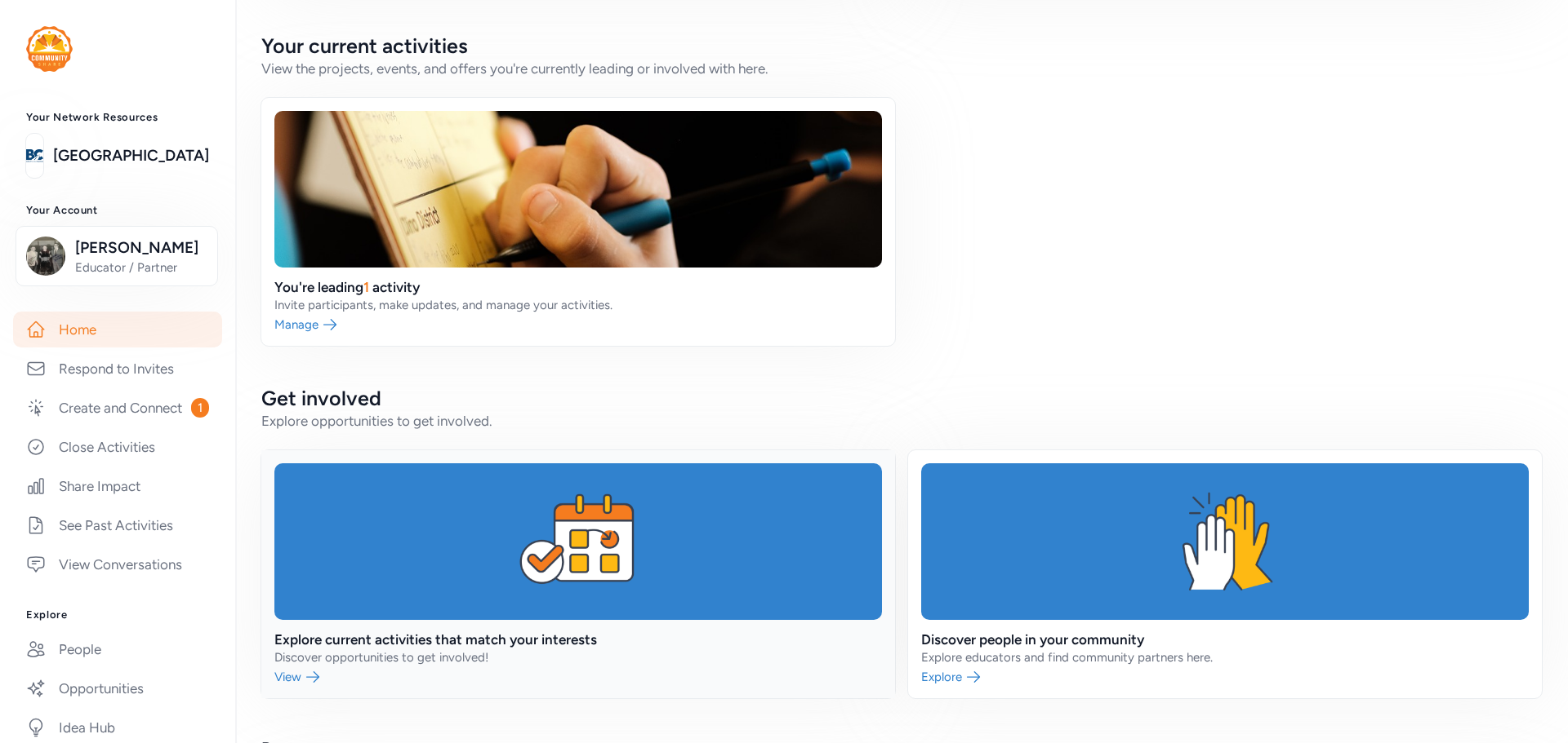
click at [575, 526] on link at bounding box center [578, 574] width 634 height 248
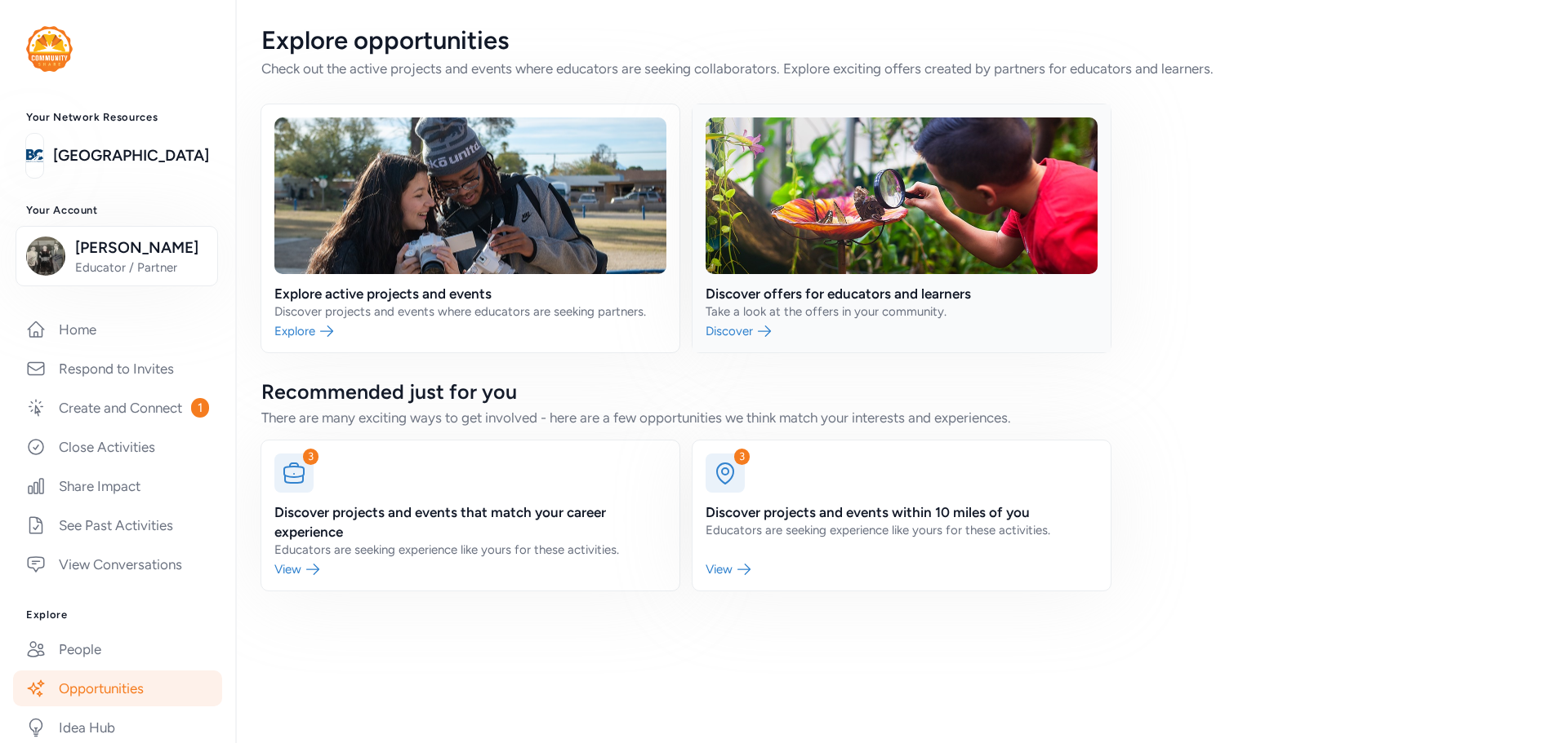
click at [833, 234] on link at bounding box center [901, 229] width 418 height 248
click at [396, 543] on link at bounding box center [470, 515] width 418 height 150
click at [757, 506] on link at bounding box center [901, 515] width 418 height 150
click at [137, 583] on link "View Conversations" at bounding box center [117, 565] width 209 height 36
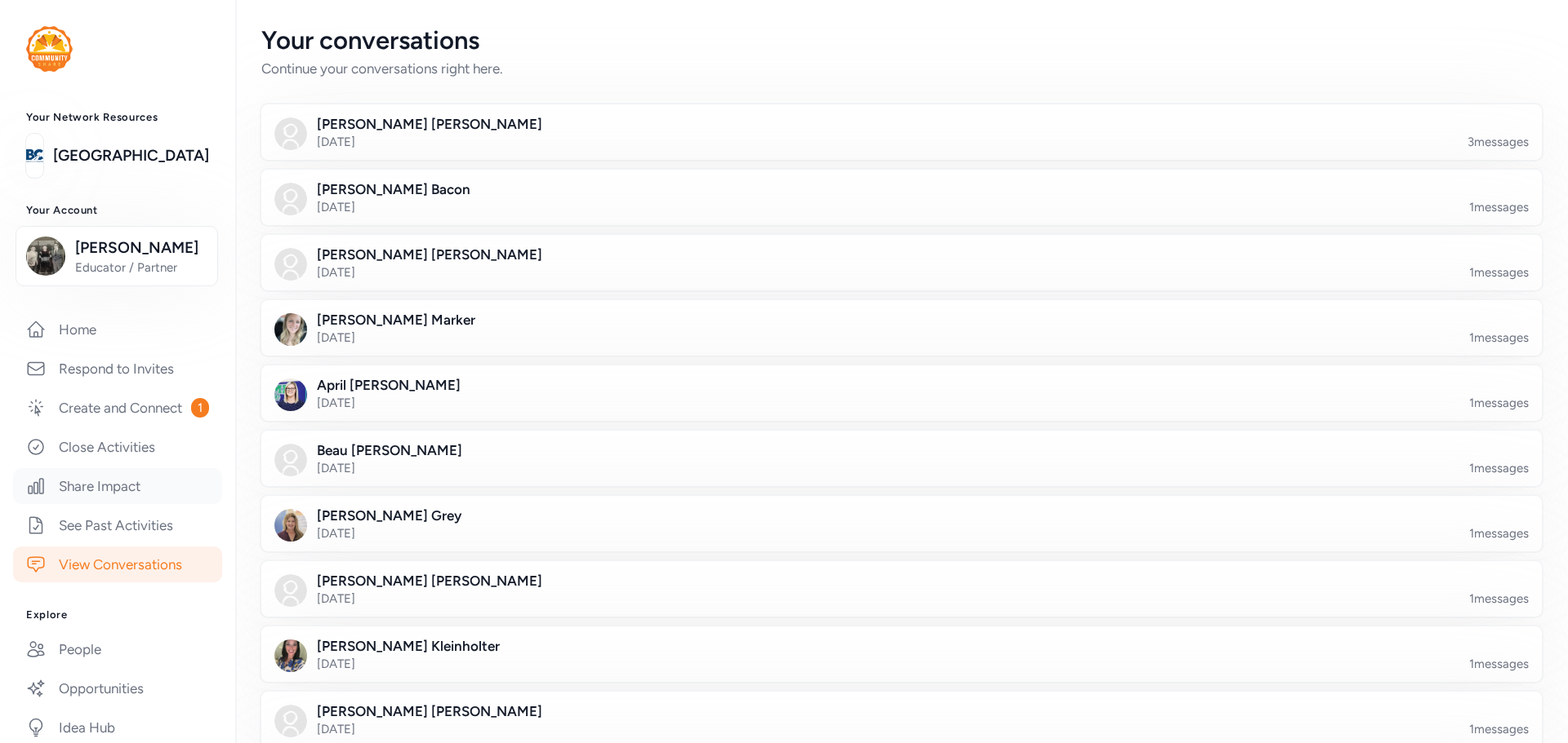
click at [102, 505] on link "Share Impact" at bounding box center [117, 486] width 209 height 36
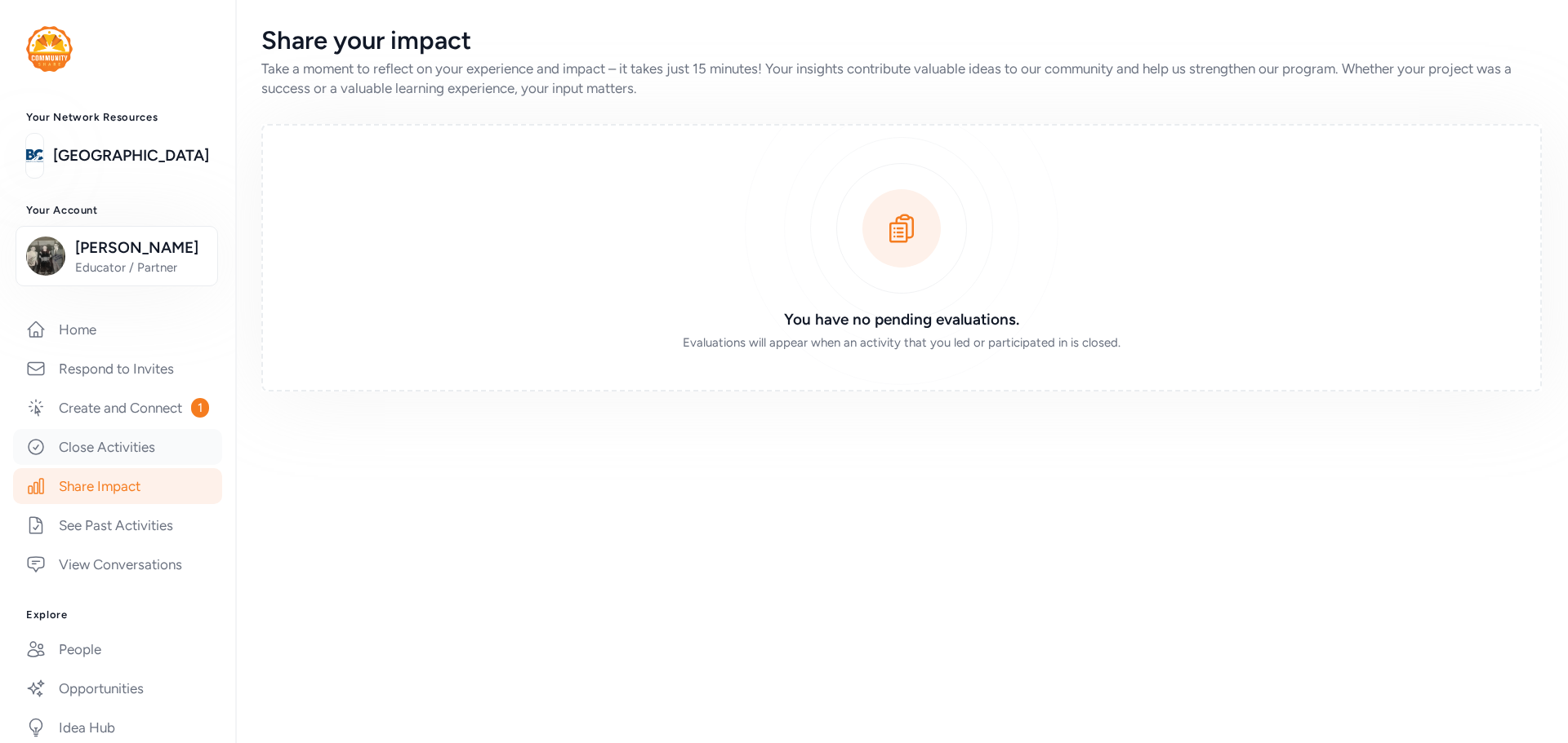
click at [104, 465] on link "Close Activities" at bounding box center [117, 447] width 209 height 36
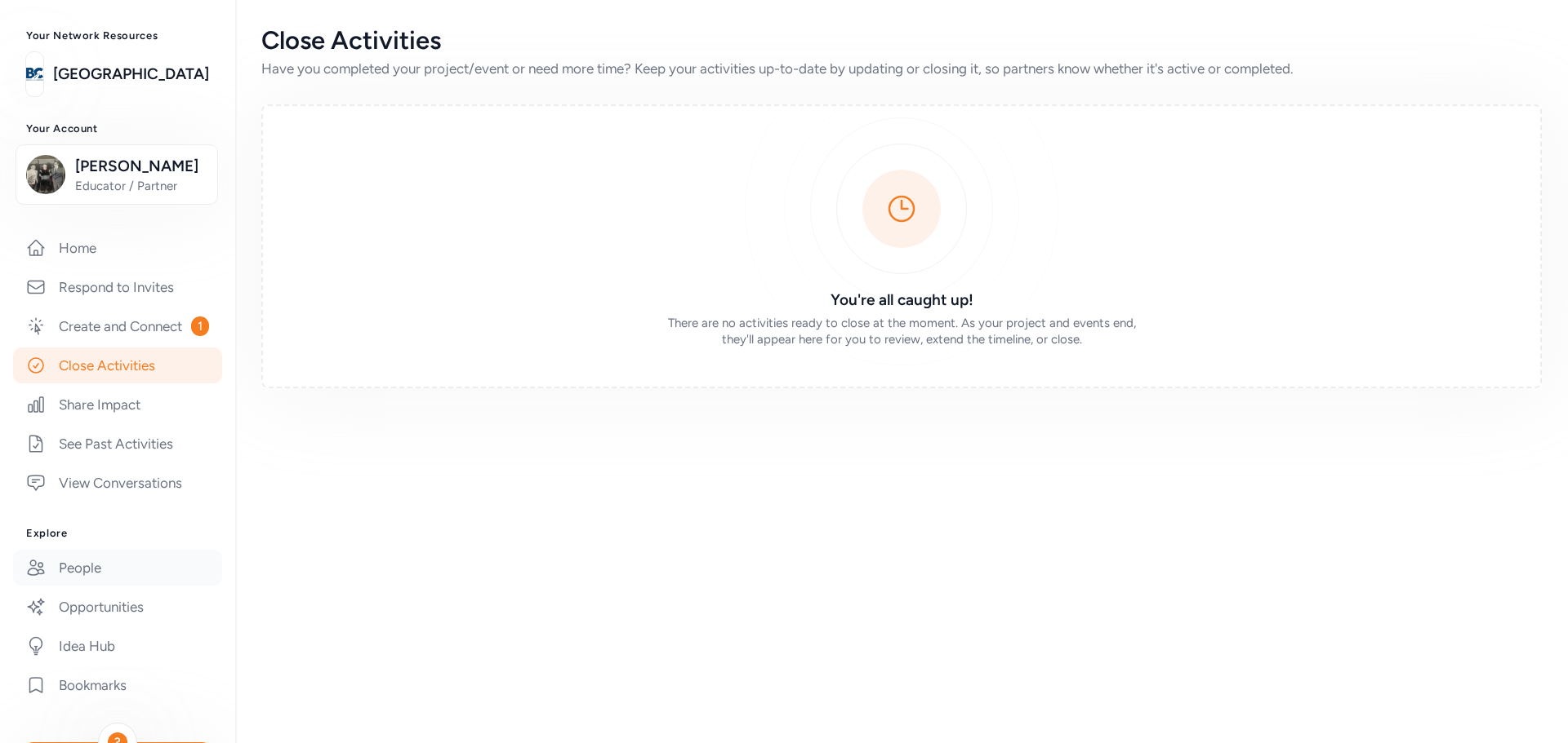
scroll to position [244, 0]
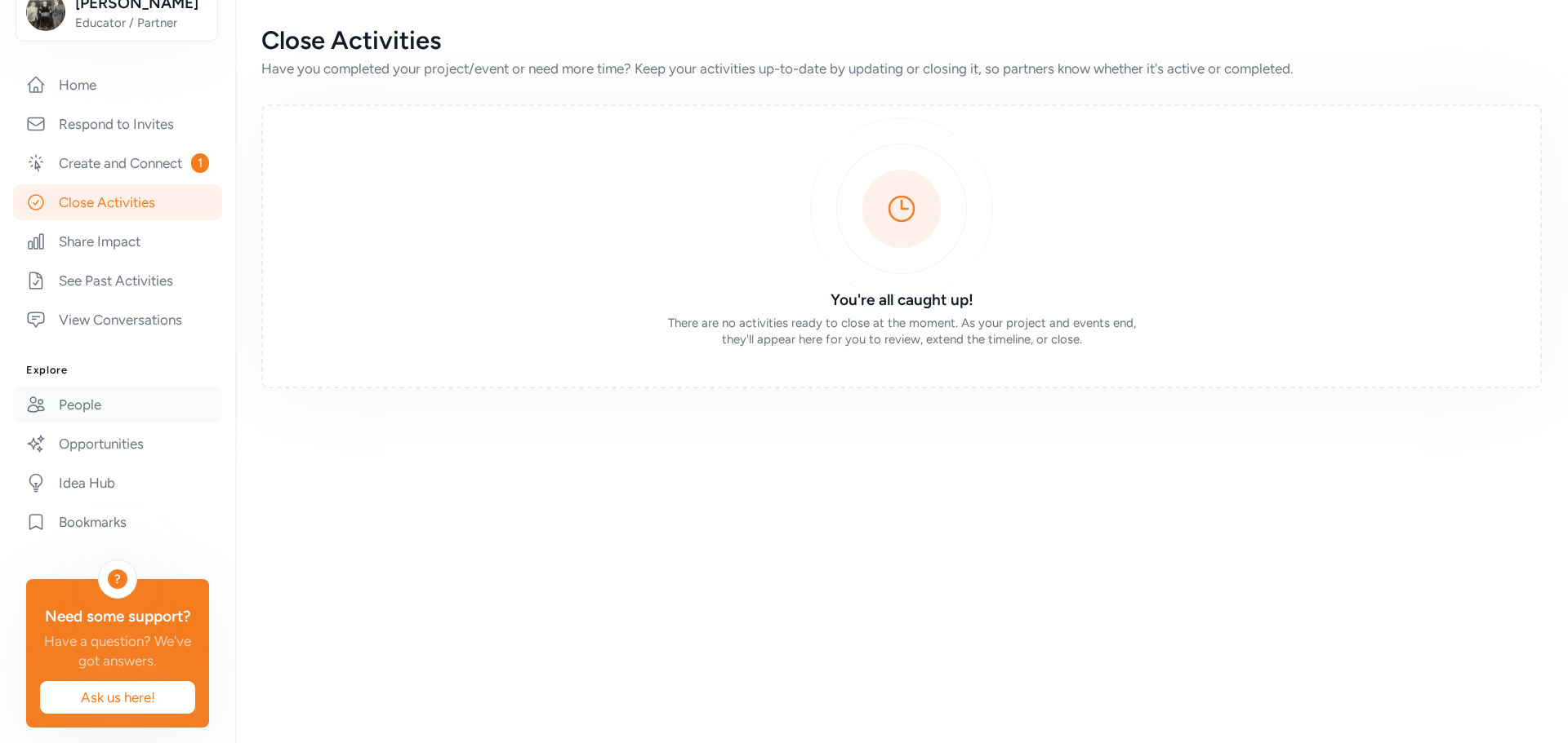
click at [124, 422] on link "People" at bounding box center [117, 405] width 209 height 36
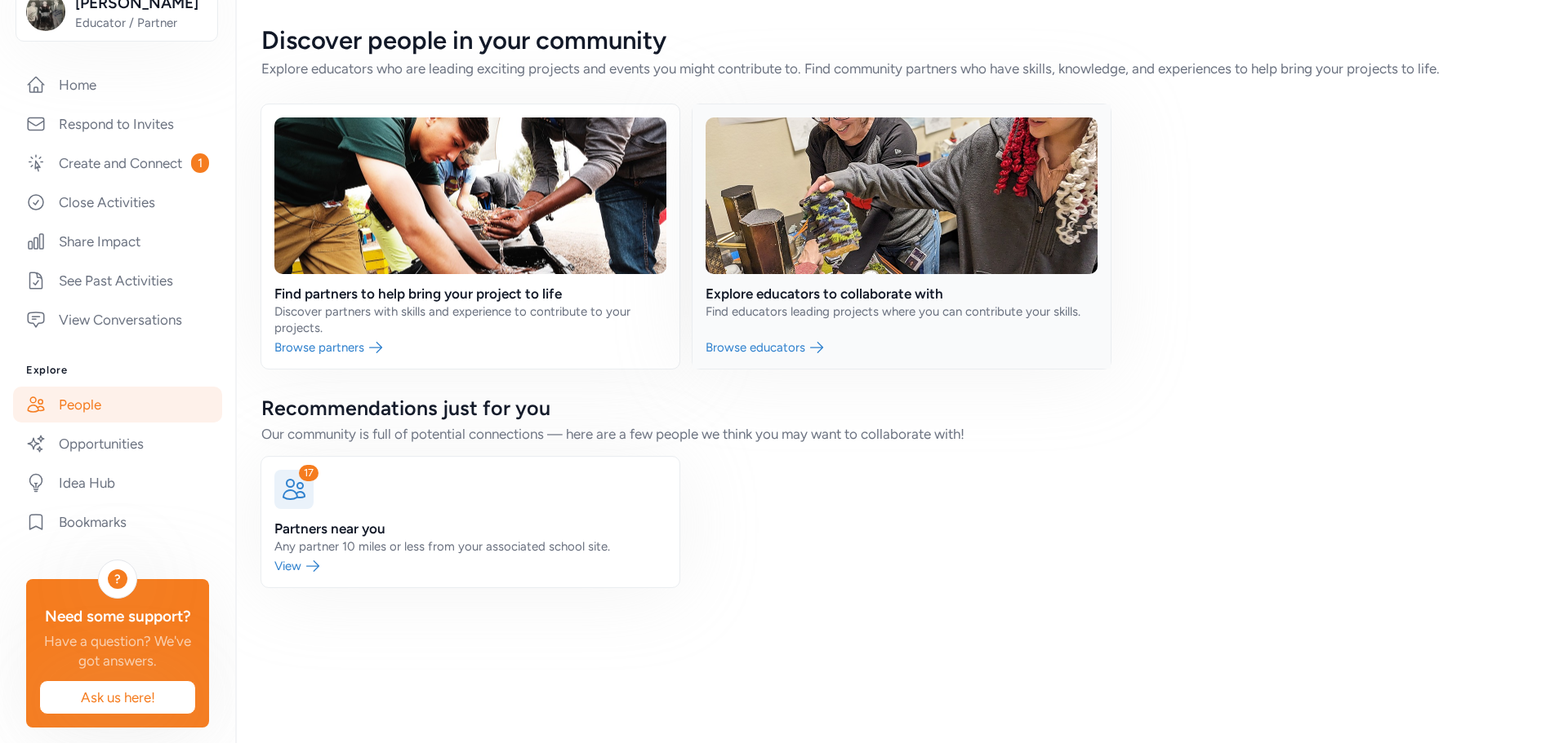
click at [854, 268] on link at bounding box center [901, 236] width 418 height 264
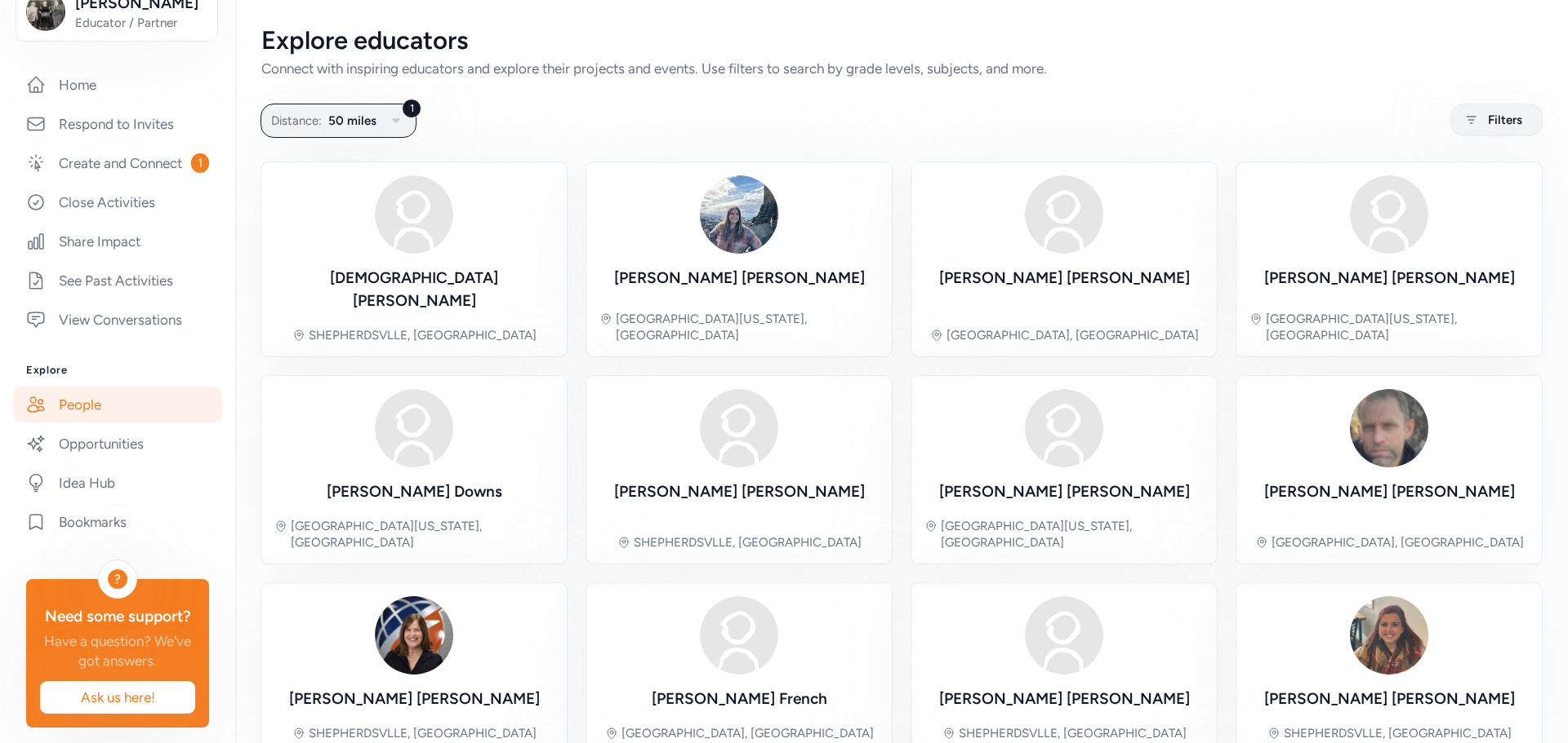
scroll to position [81, 0]
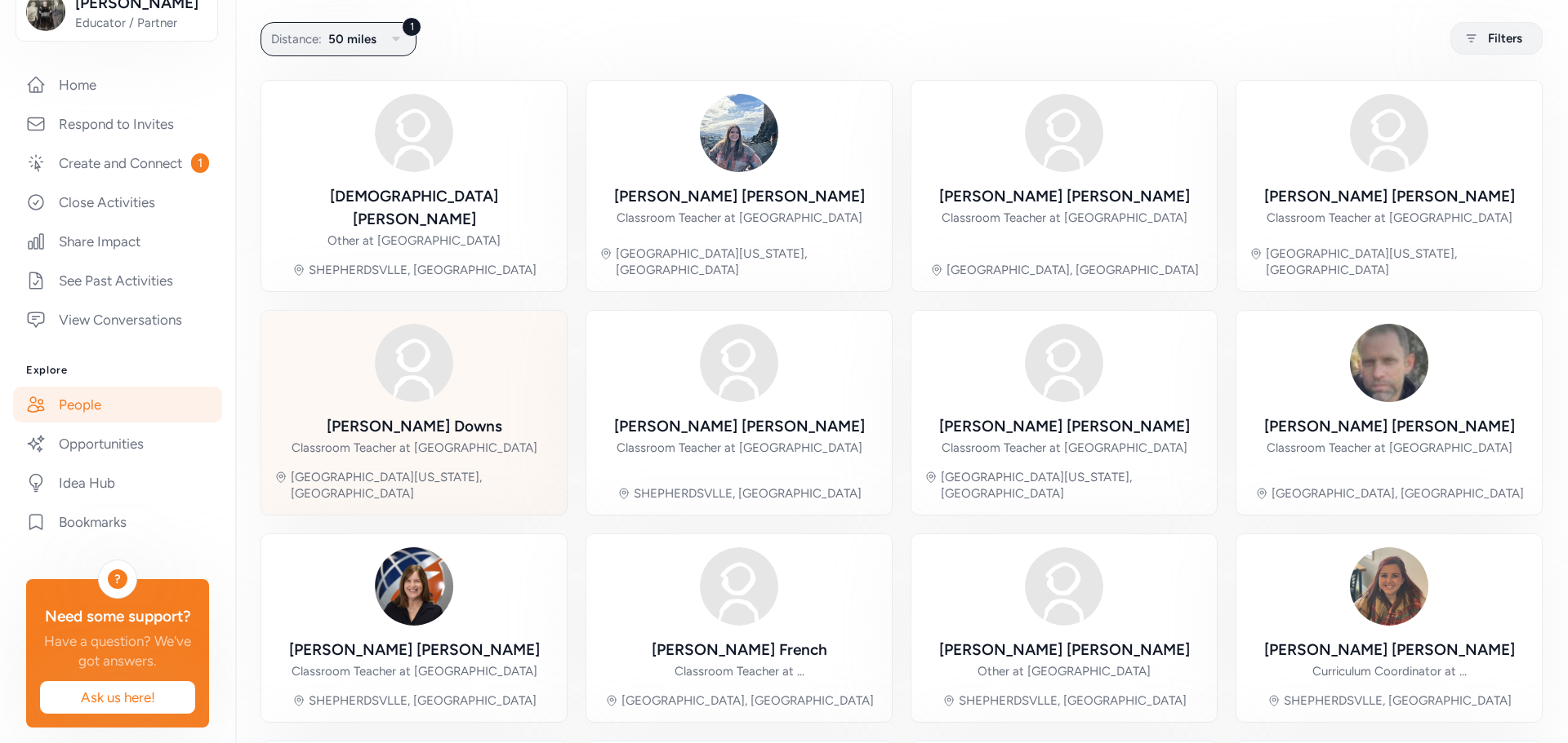
click at [429, 385] on div "Kyle Downs Classroom Teacher at Bullitt East High School Mount Washington, KY" at bounding box center [414, 413] width 279 height 178
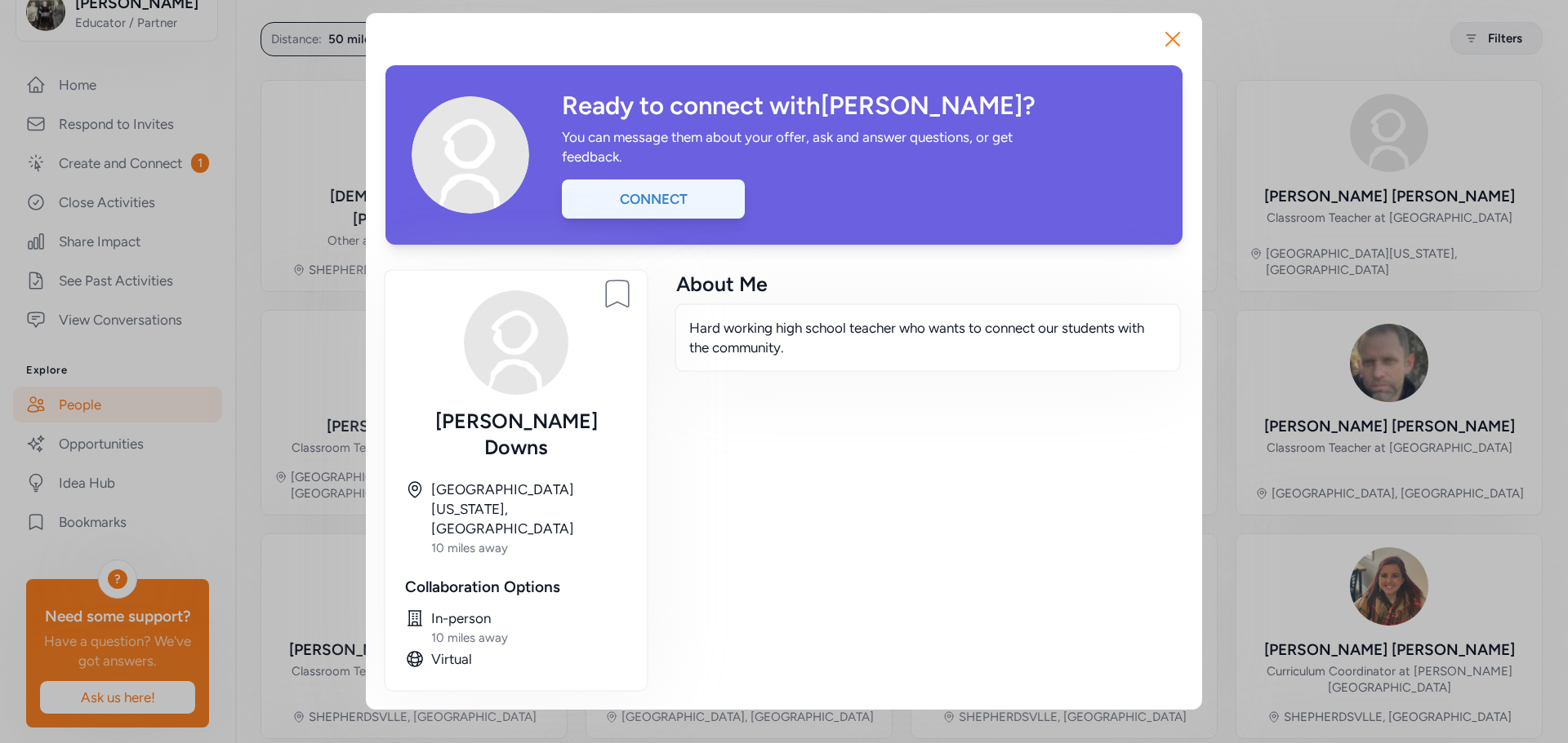
click at [645, 207] on div "Connect" at bounding box center [652, 199] width 183 height 40
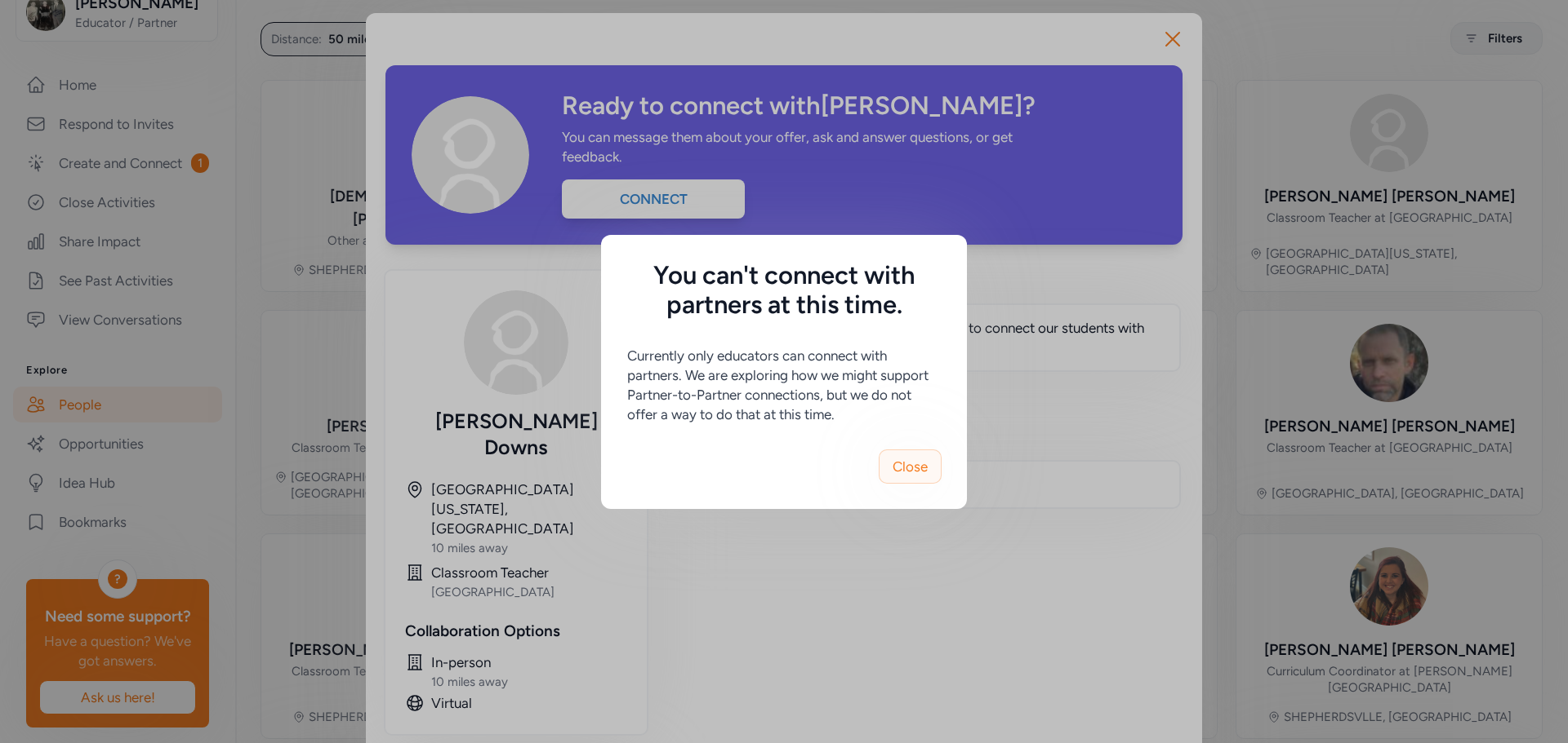
click at [893, 459] on span "Close" at bounding box center [910, 467] width 35 height 20
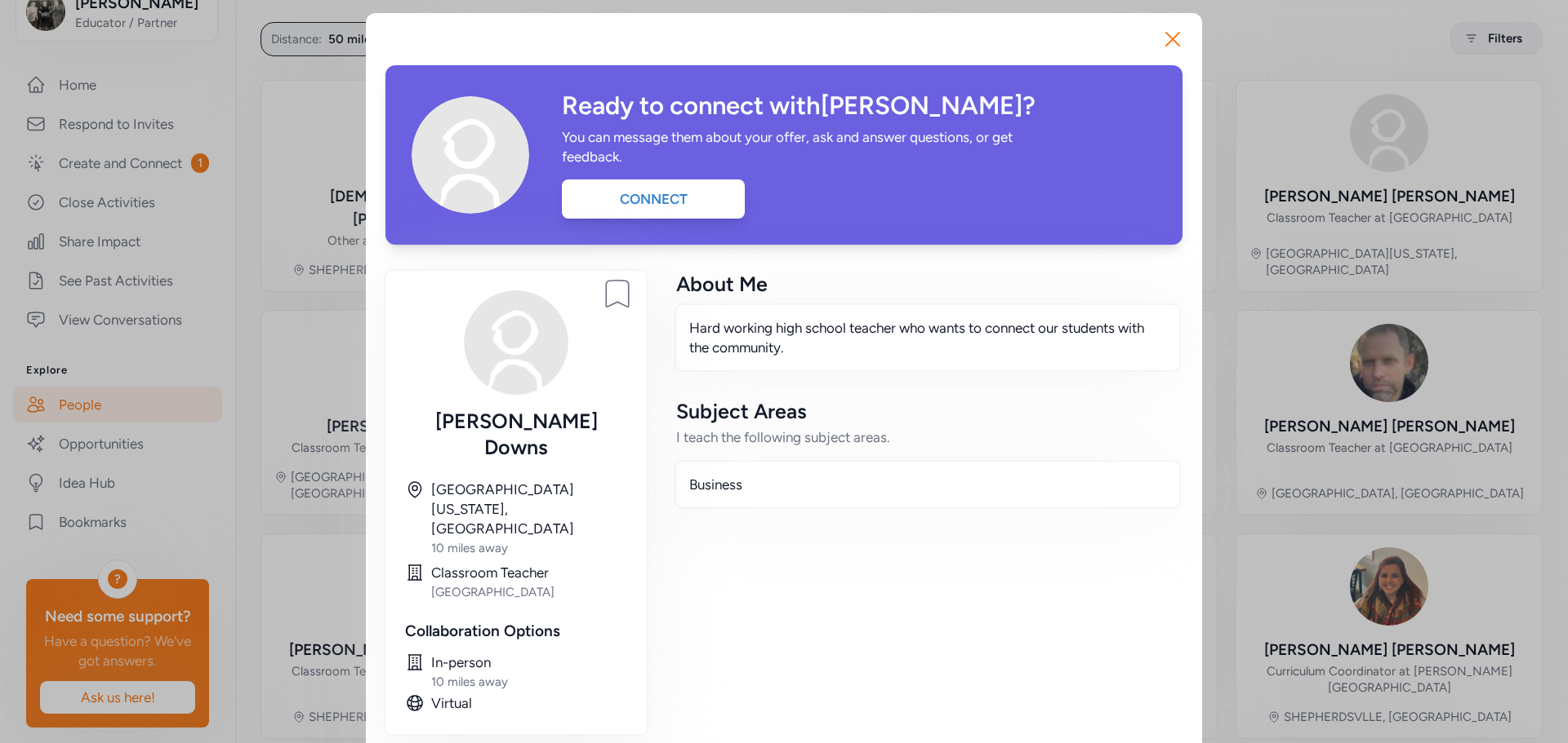
click at [671, 222] on div "Ready to connect with Kyle ? You can message them about your offer, ask and ans…" at bounding box center [783, 154] width 797 height 179
click at [670, 205] on div "Connect" at bounding box center [652, 199] width 183 height 40
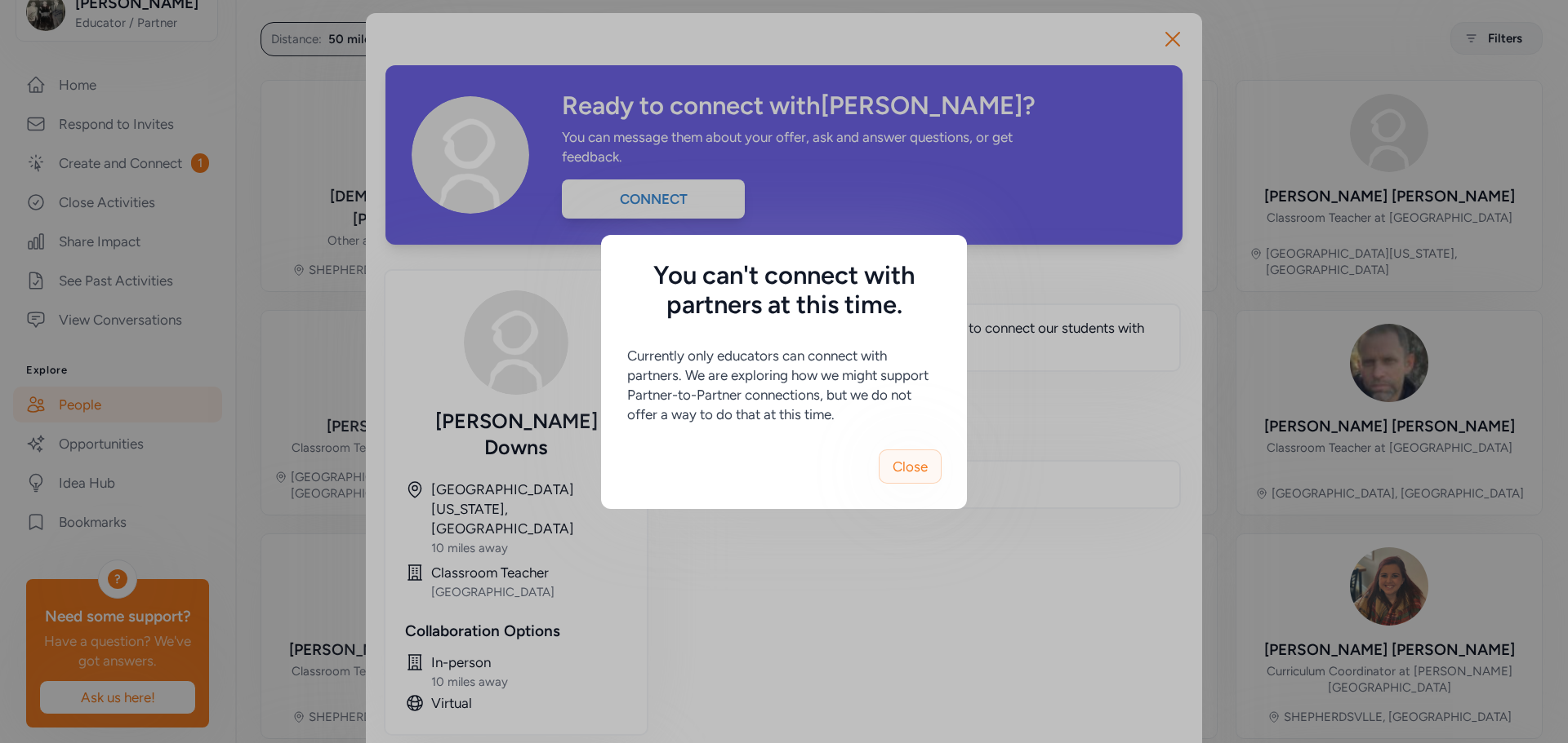
click at [894, 476] on span "Close" at bounding box center [910, 467] width 35 height 20
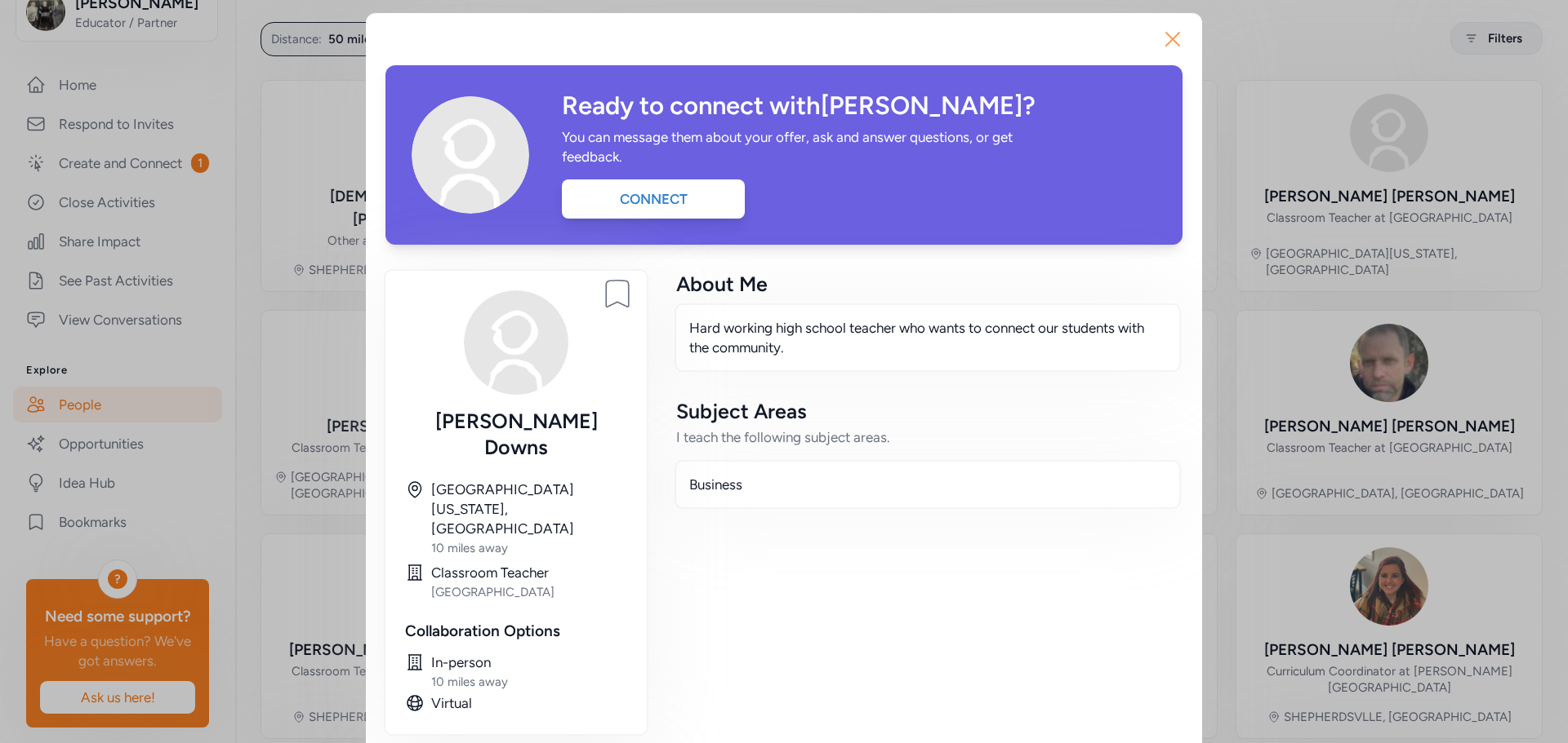
click at [1172, 36] on icon "button" at bounding box center [1172, 39] width 26 height 26
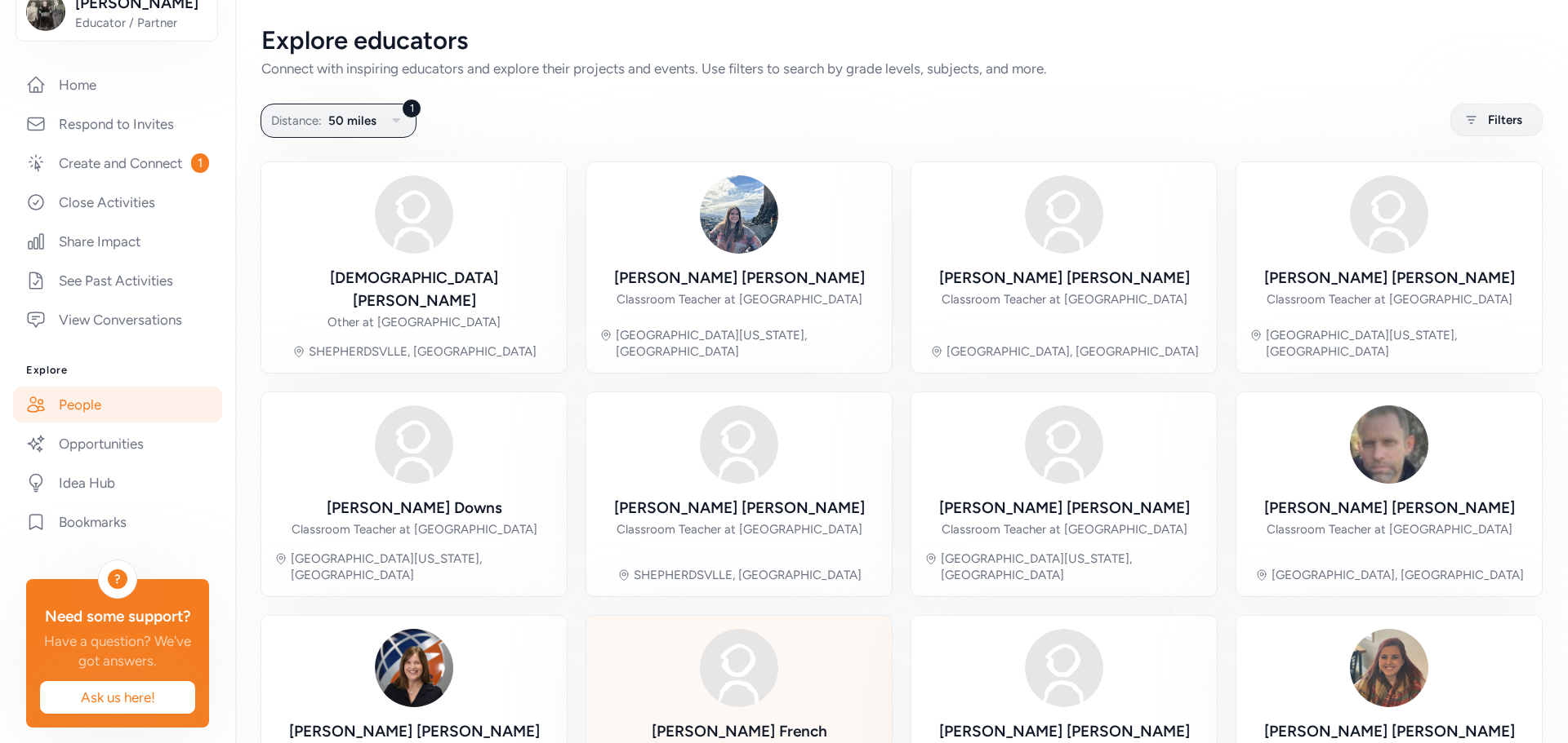
scroll to position [344, 0]
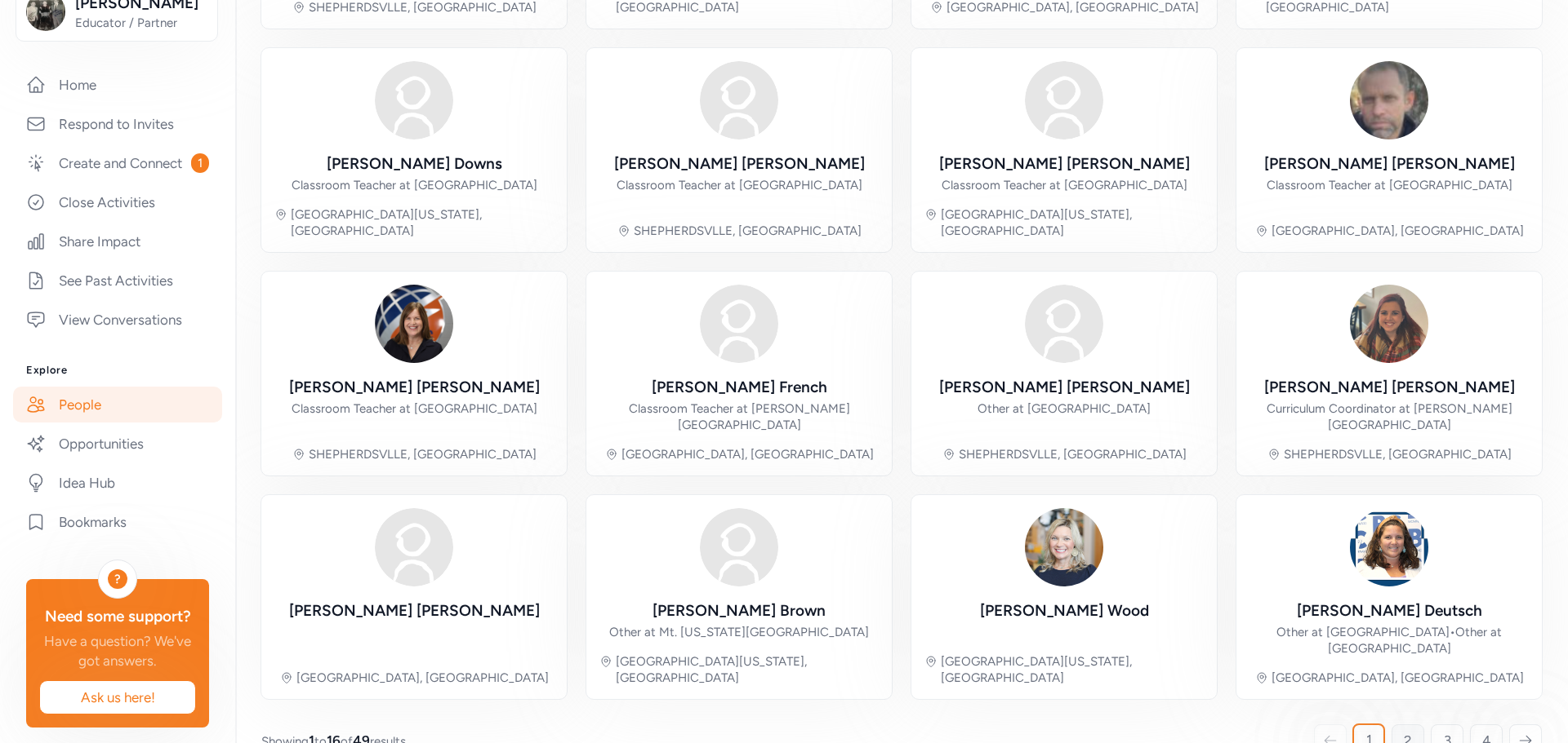
click at [1404, 731] on span "2" at bounding box center [1408, 741] width 8 height 20
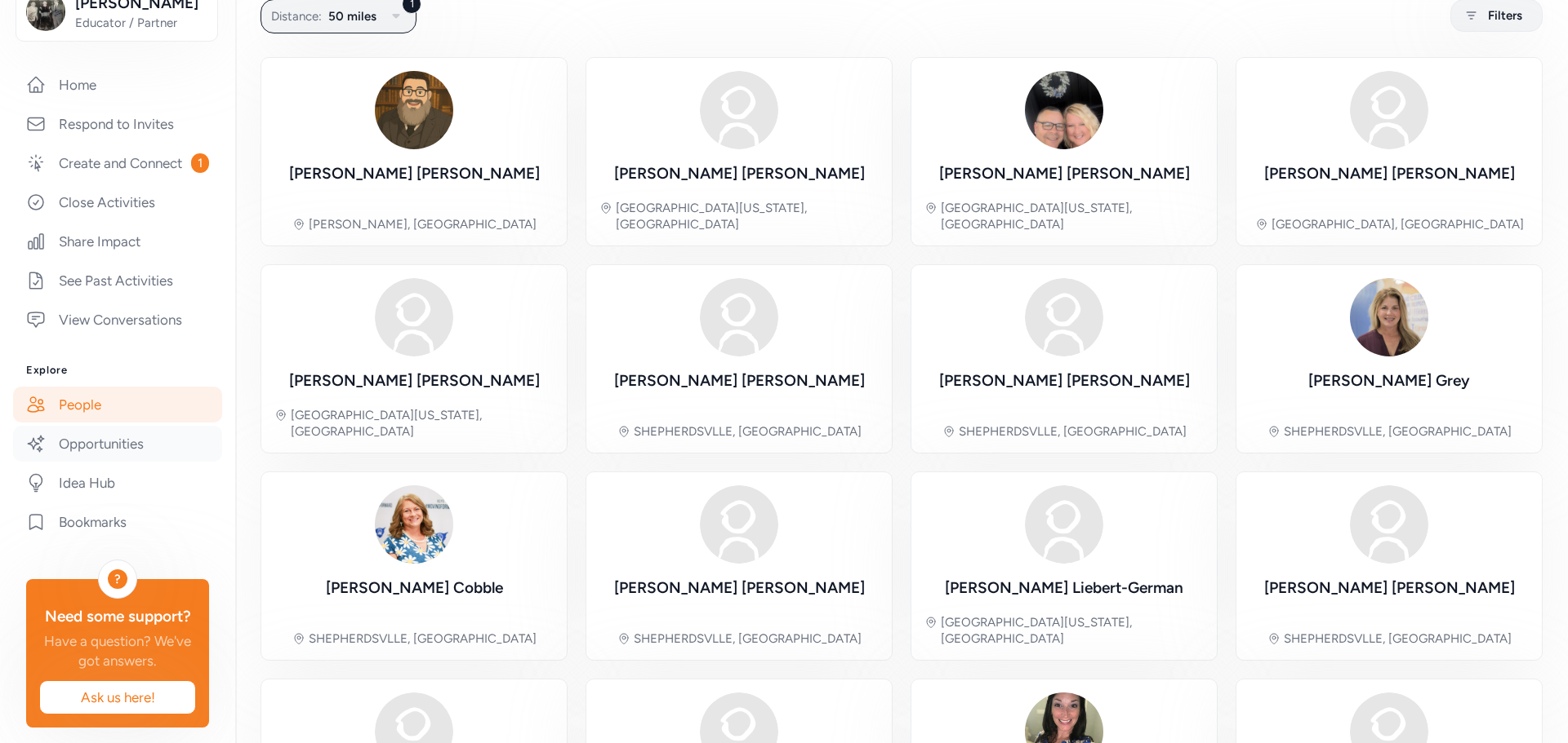
click at [122, 462] on link "Opportunities" at bounding box center [117, 444] width 209 height 36
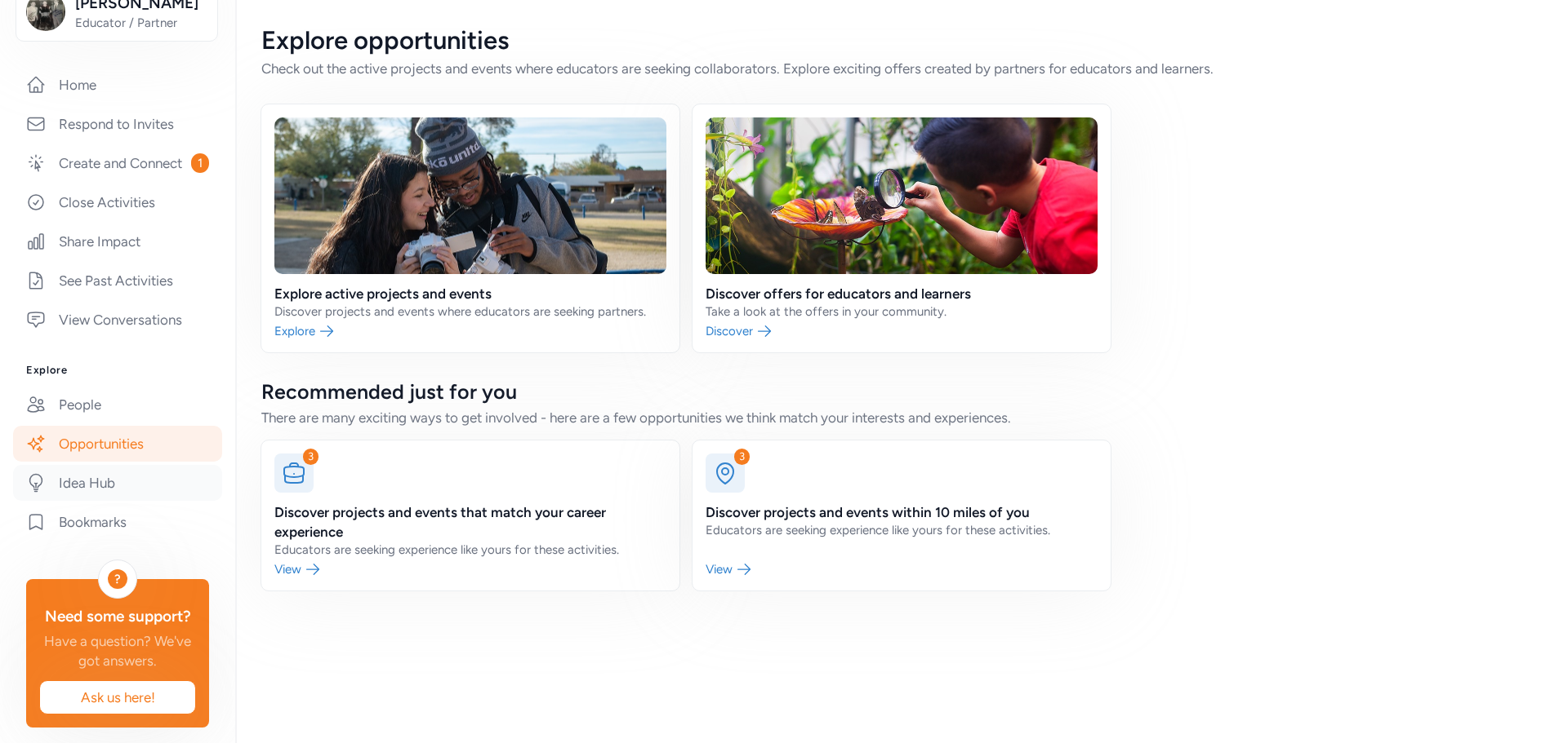
click at [105, 492] on link "Idea Hub" at bounding box center [117, 483] width 209 height 36
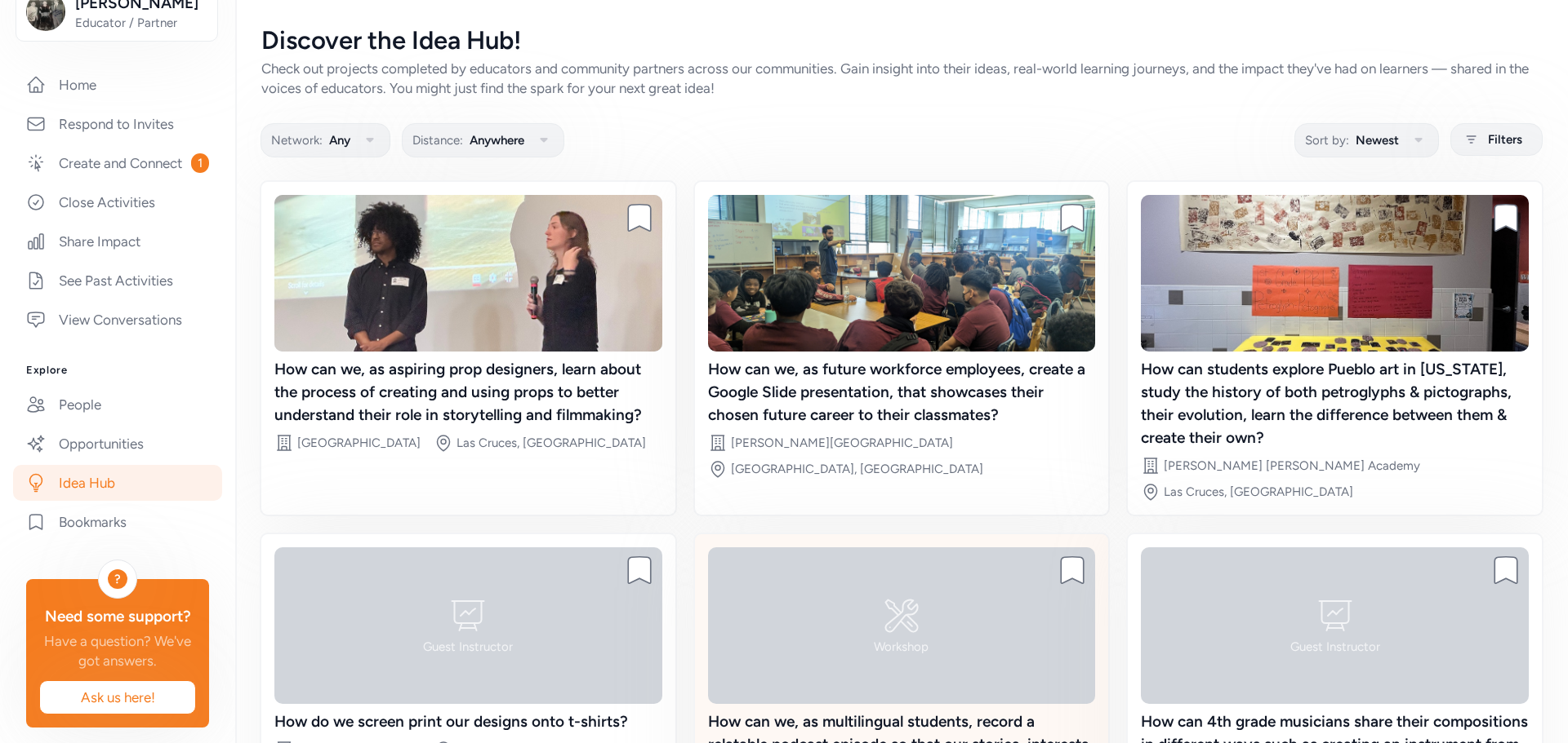
scroll to position [156, 0]
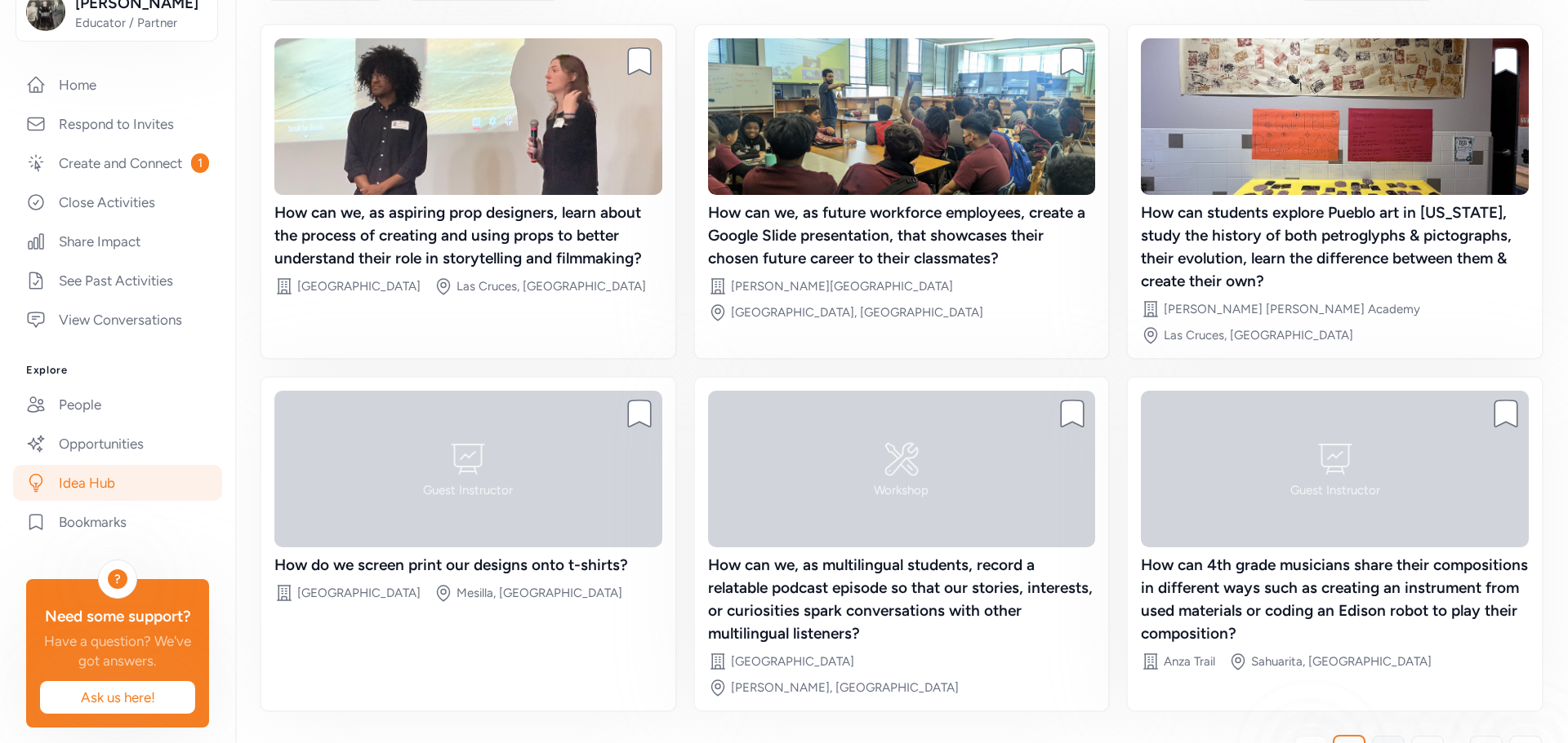
click at [1372, 736] on link "2" at bounding box center [1388, 752] width 33 height 33
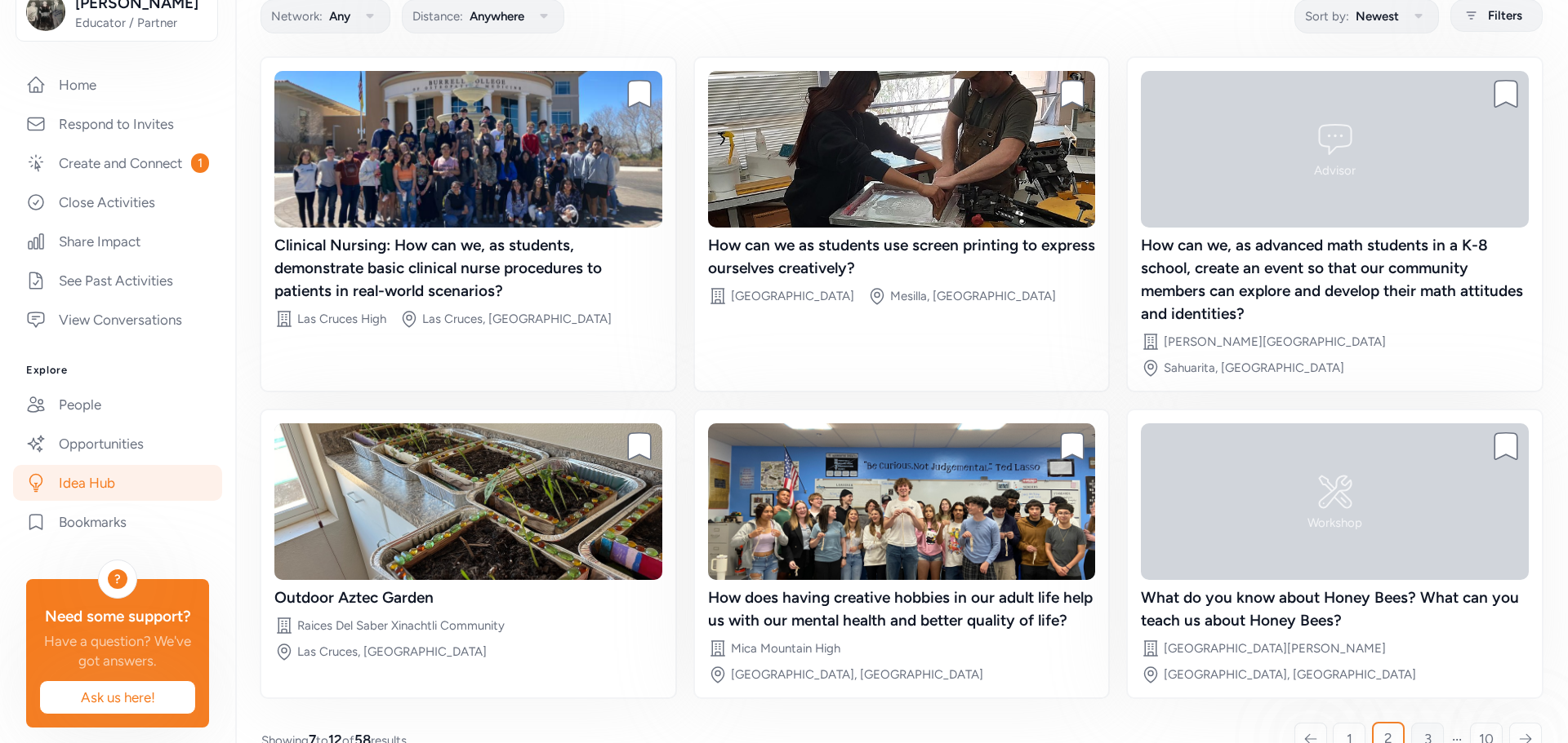
click at [1420, 723] on link "3" at bounding box center [1426, 739] width 33 height 33
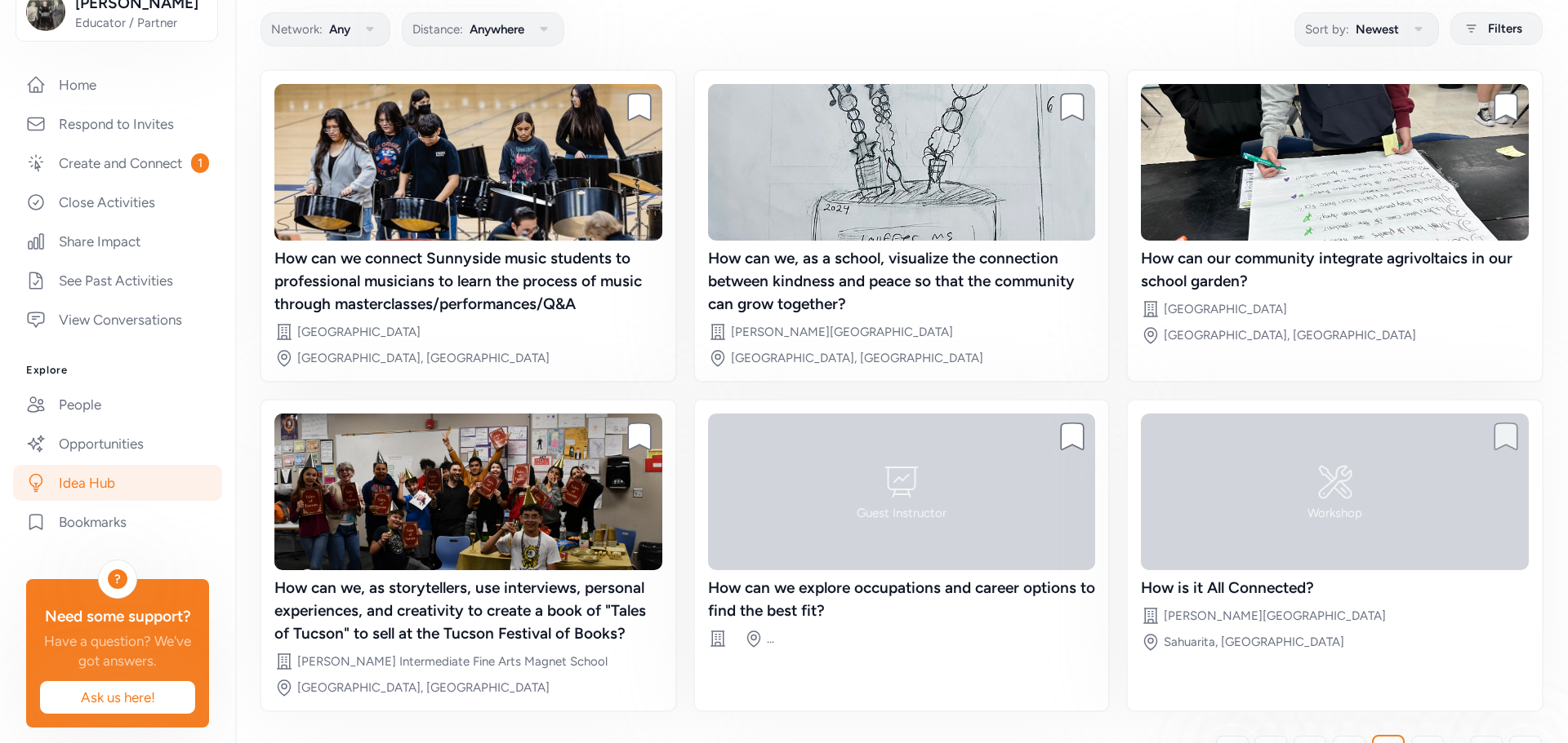
scroll to position [124, 0]
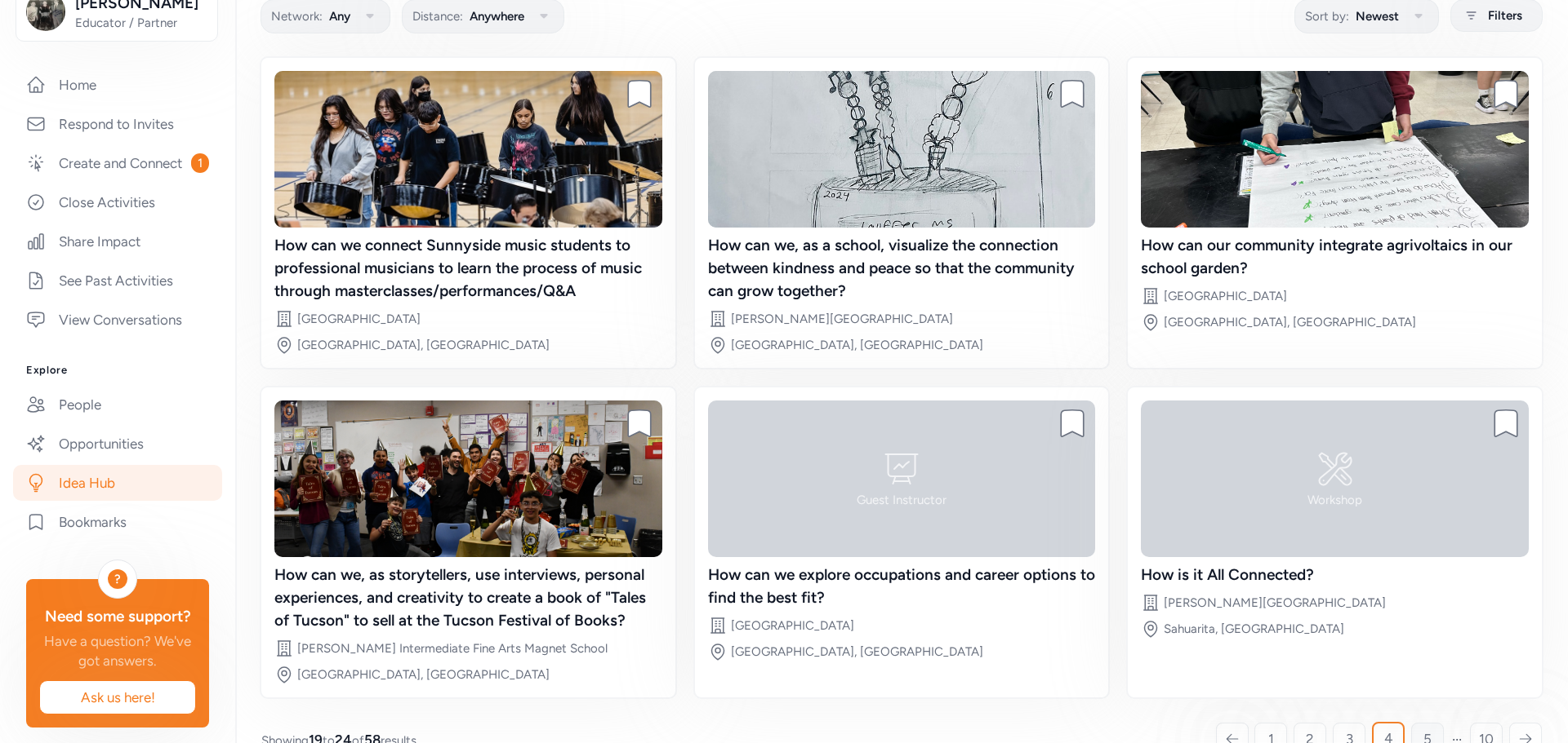
click at [1421, 723] on link "5" at bounding box center [1426, 739] width 33 height 33
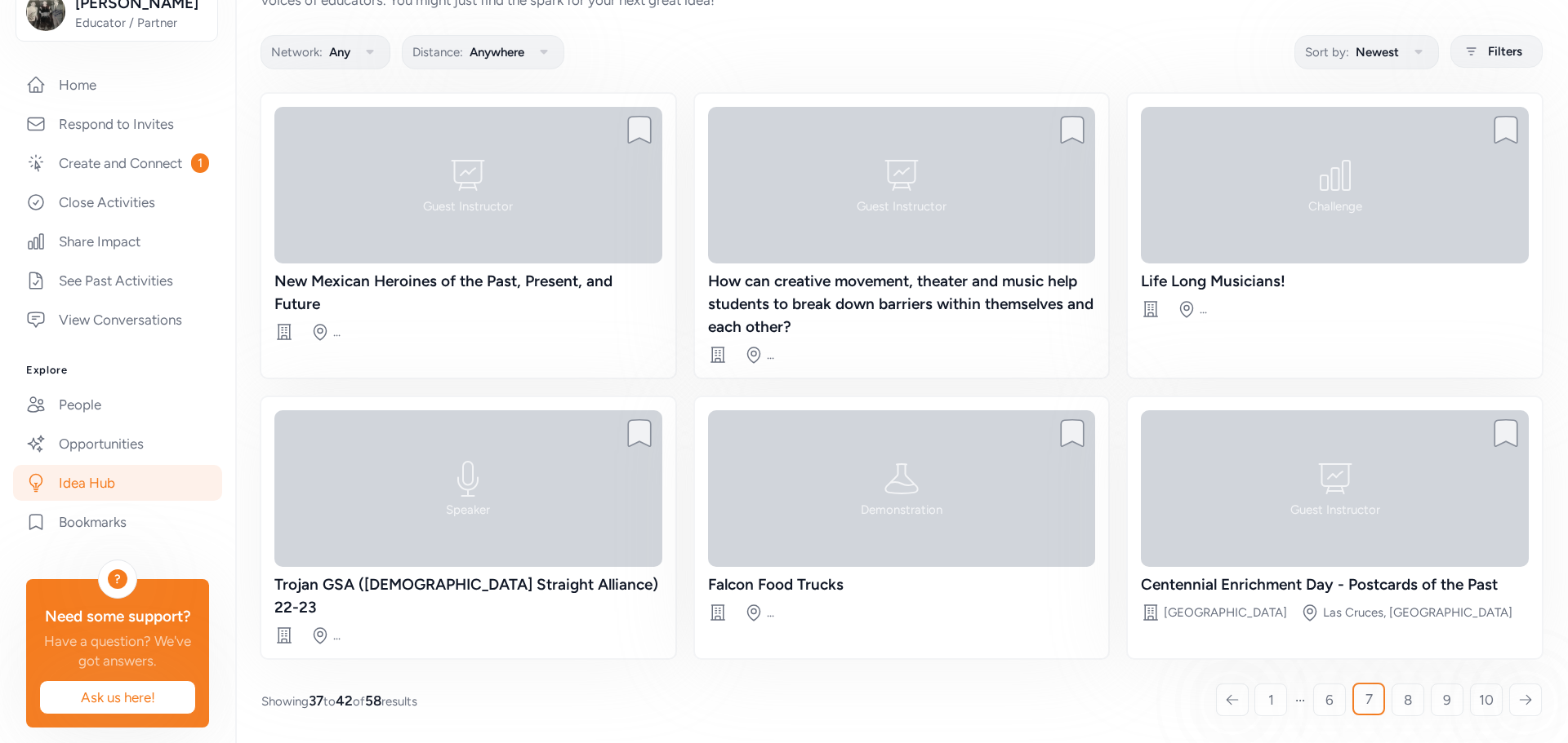
scroll to position [65, 0]
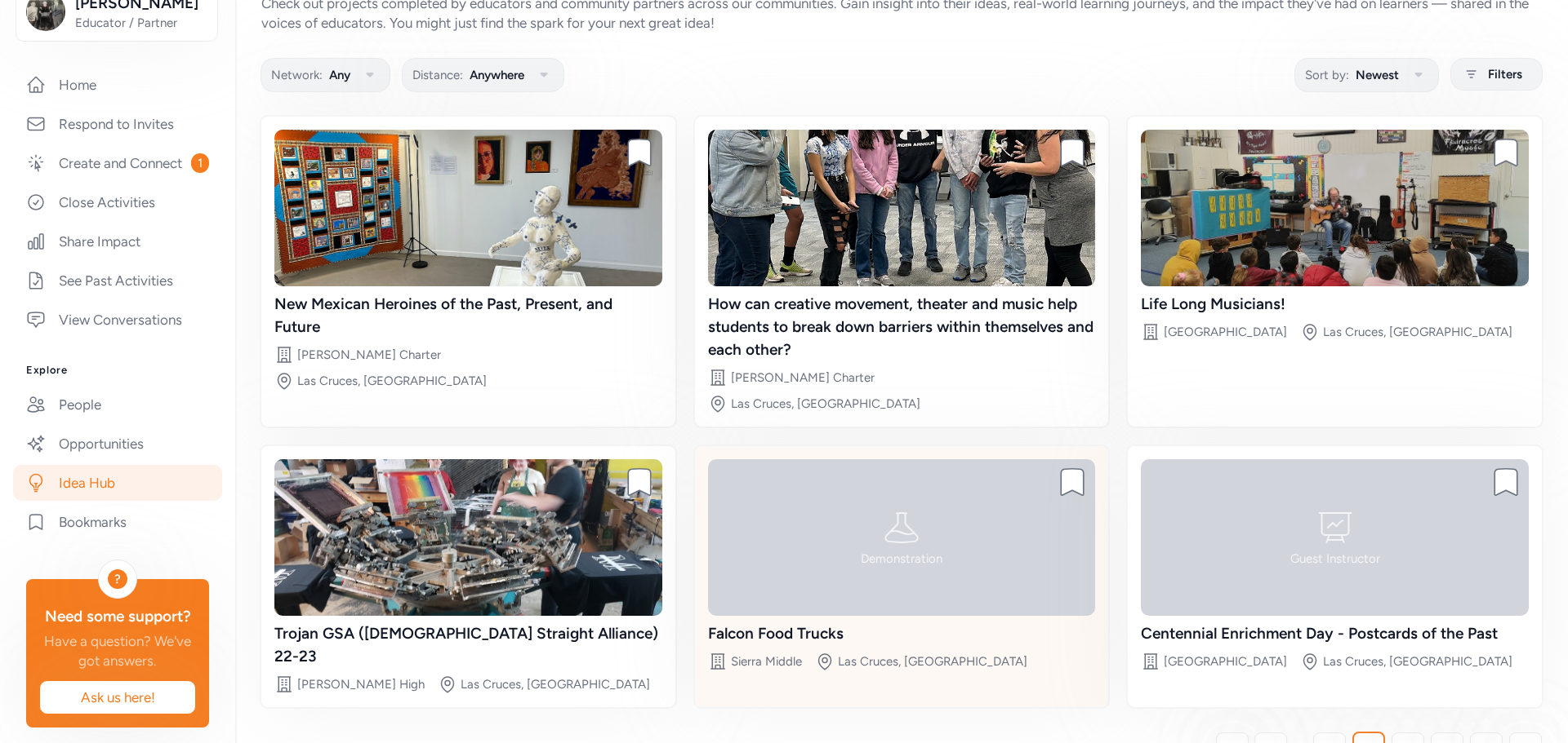
click at [818, 552] on div "Demonstration" at bounding box center [902, 537] width 388 height 156
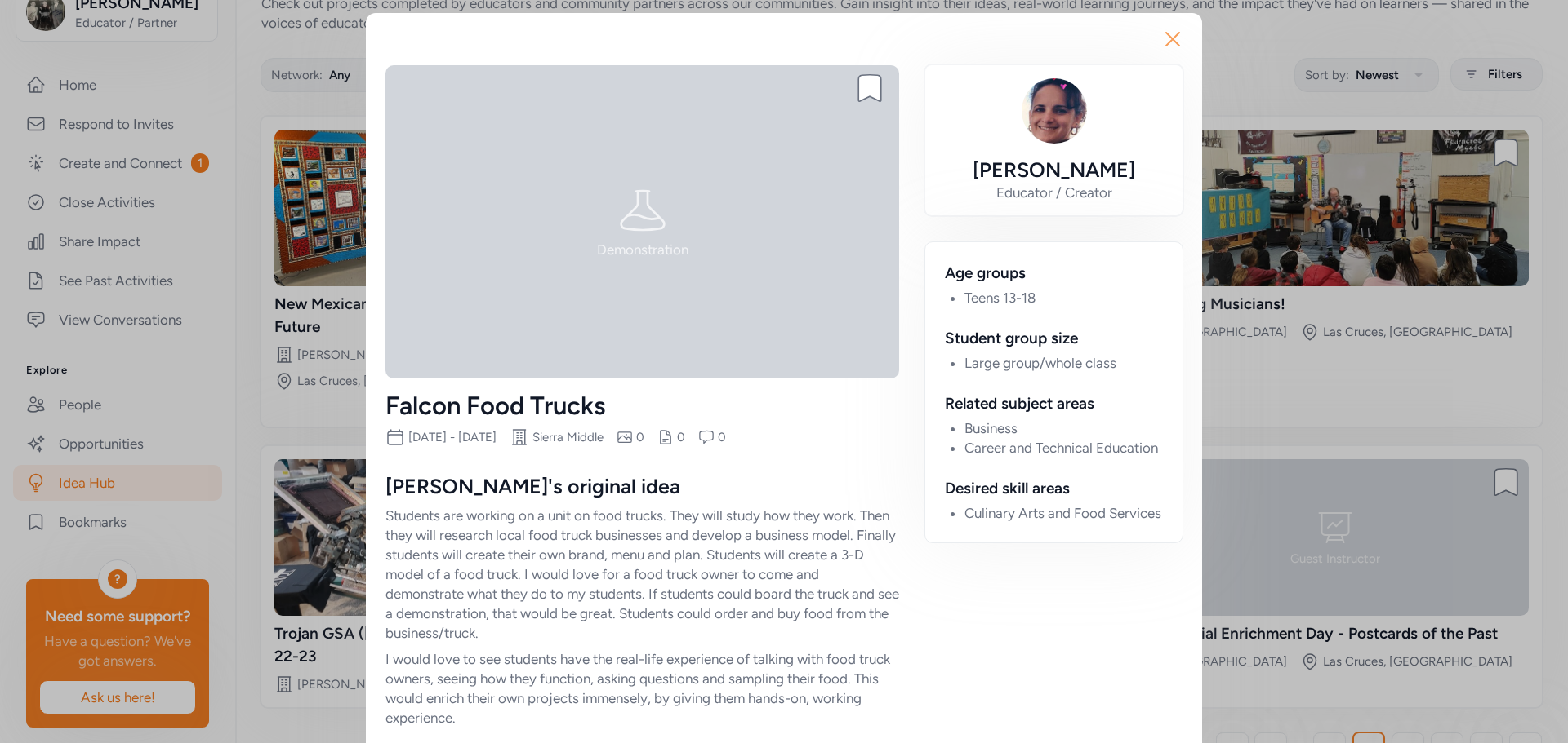
click at [1161, 50] on icon "button" at bounding box center [1172, 39] width 26 height 26
